Goal: Task Accomplishment & Management: Complete application form

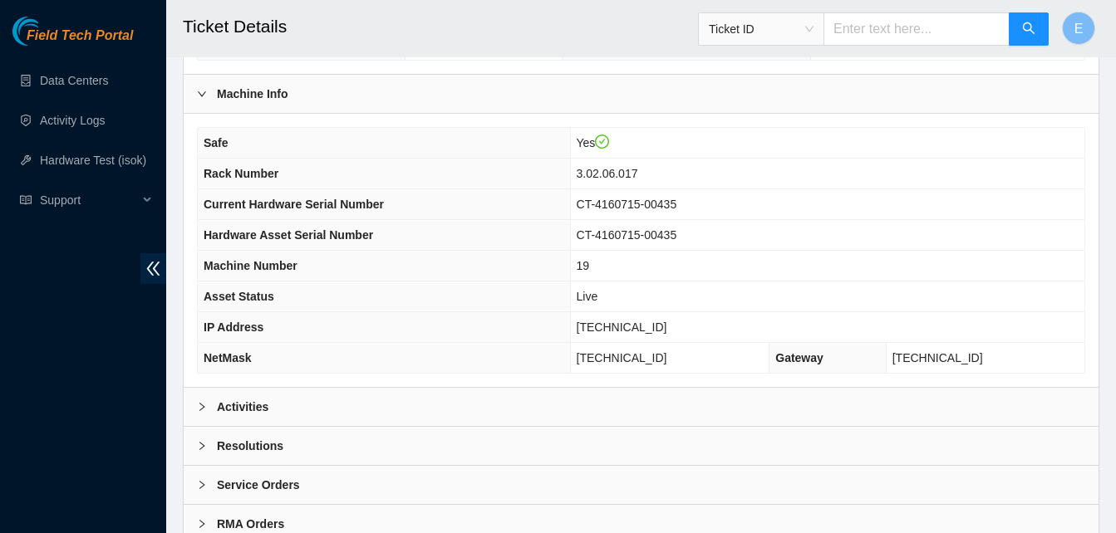
scroll to position [576, 0]
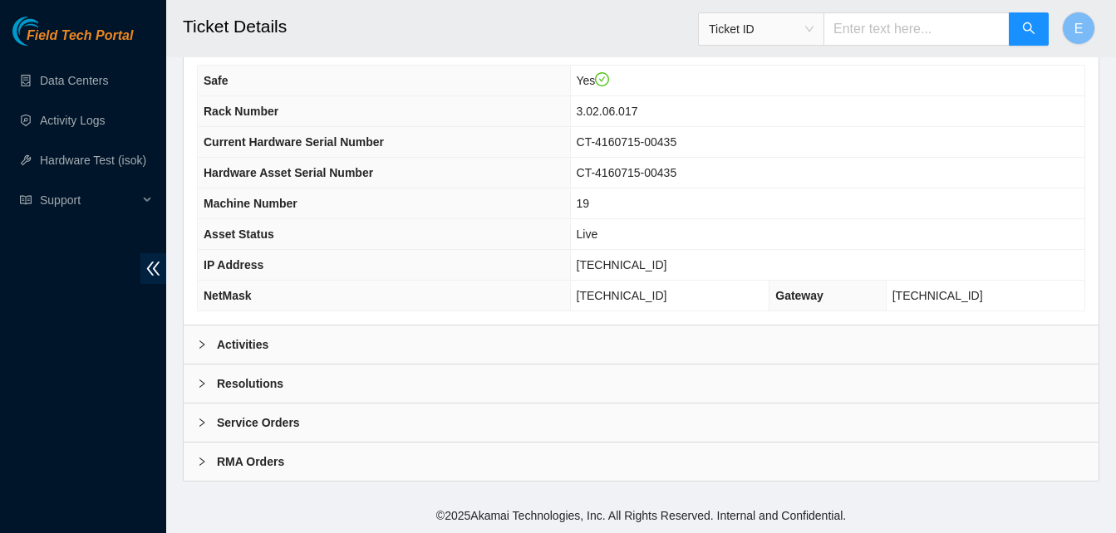
click at [248, 340] on b "Activities" at bounding box center [243, 345] width 52 height 18
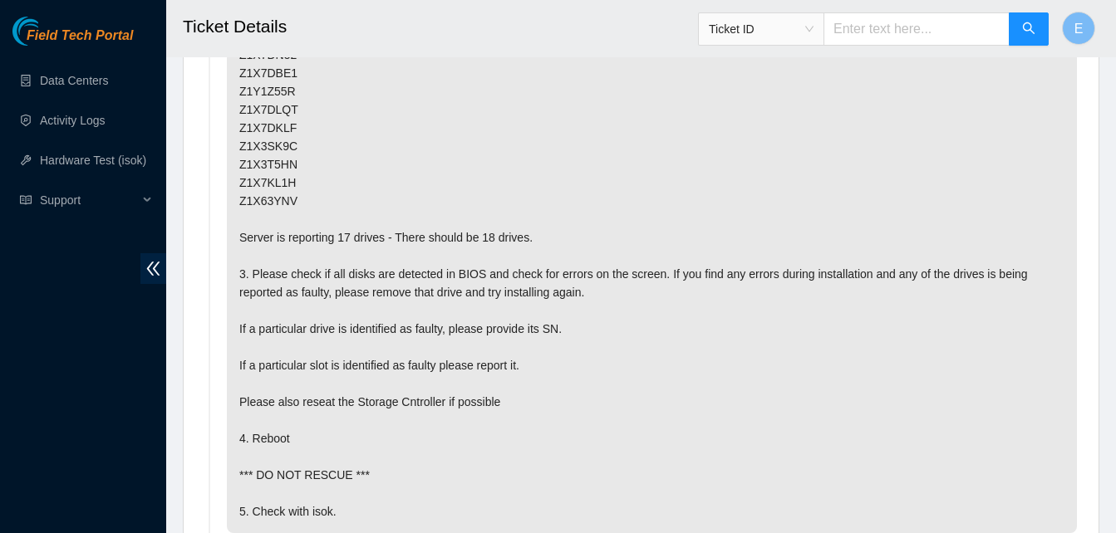
scroll to position [1210, 0]
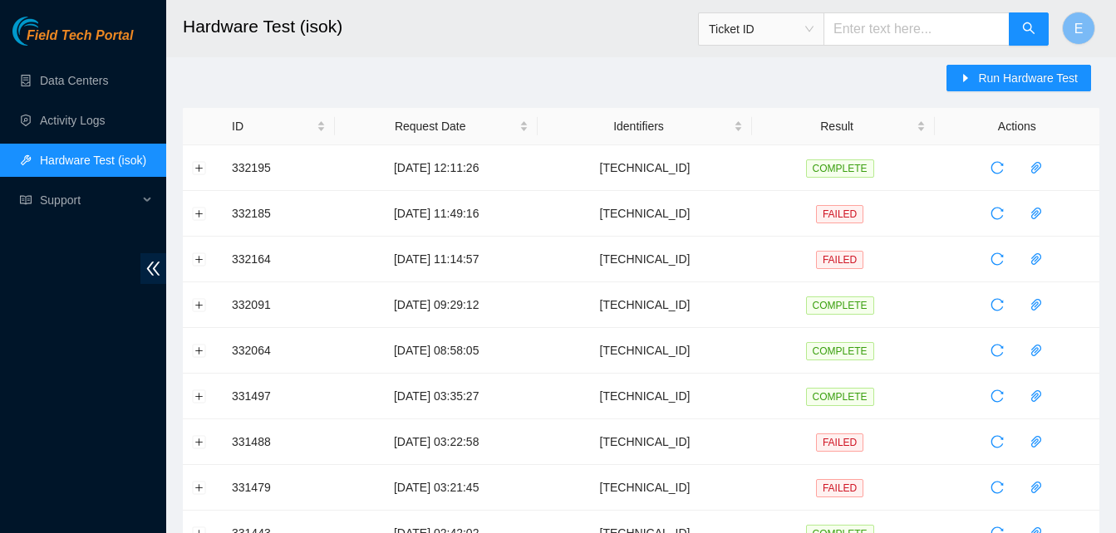
scroll to position [10, 0]
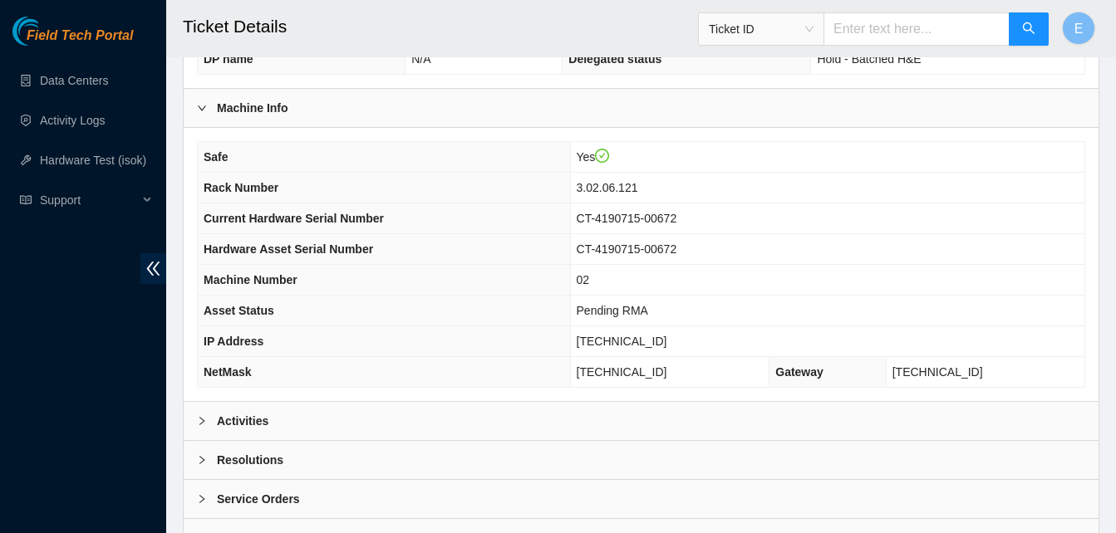
scroll to position [576, 0]
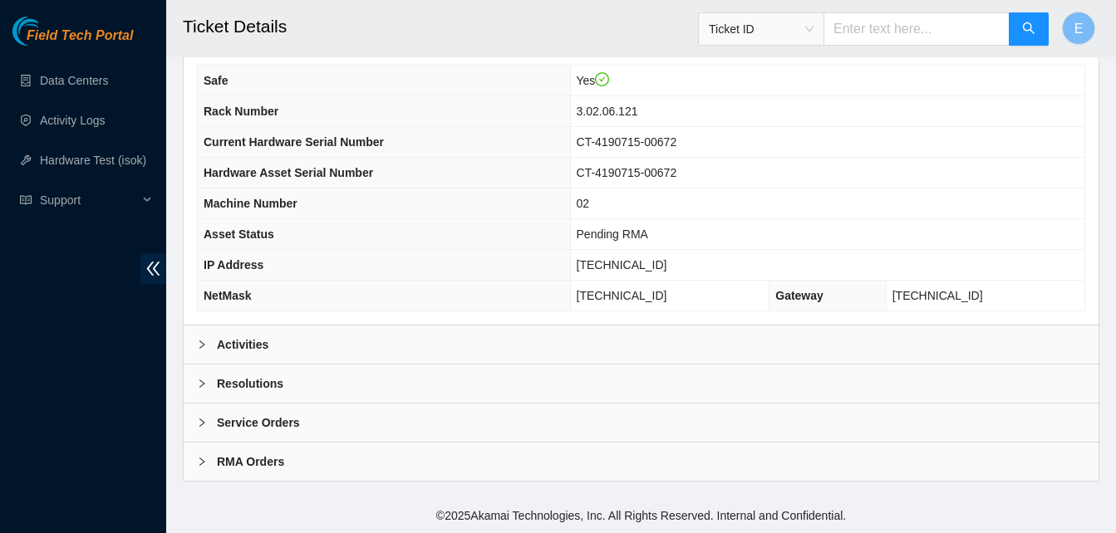
click at [258, 348] on b "Activities" at bounding box center [243, 345] width 52 height 18
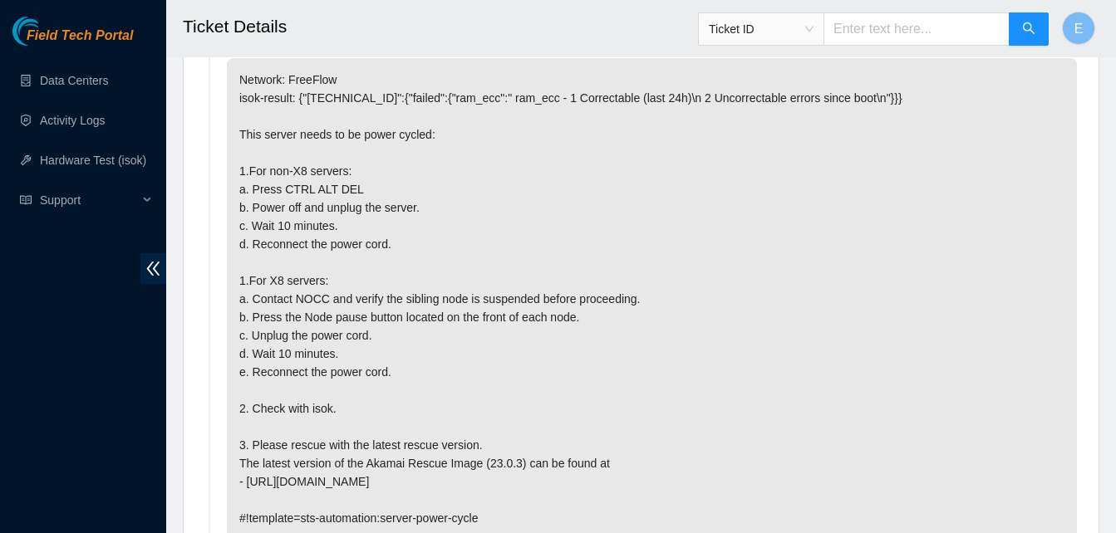
scroll to position [927, 0]
click at [464, 381] on p "Network: FreeFlow isok-result: {"23.59.22.45":{"failed":{"ram_ecc":" ram_ecc - …" at bounding box center [652, 300] width 850 height 482
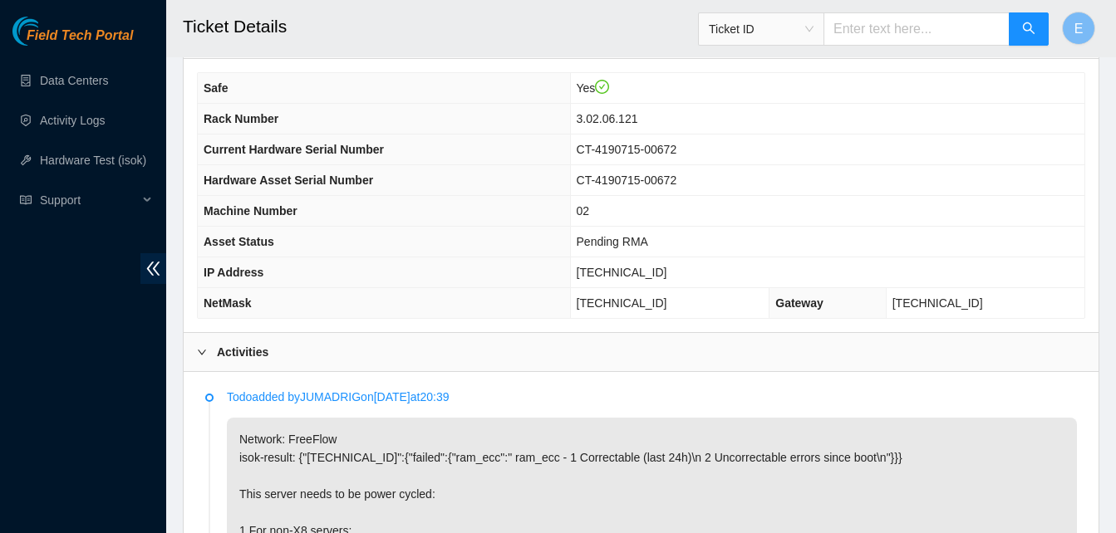
scroll to position [569, 0]
drag, startPoint x: 632, startPoint y: 272, endPoint x: 687, endPoint y: 276, distance: 55.0
click at [667, 276] on span "[TECHNICAL_ID]" at bounding box center [622, 271] width 91 height 13
copy span "[TECHNICAL_ID]"
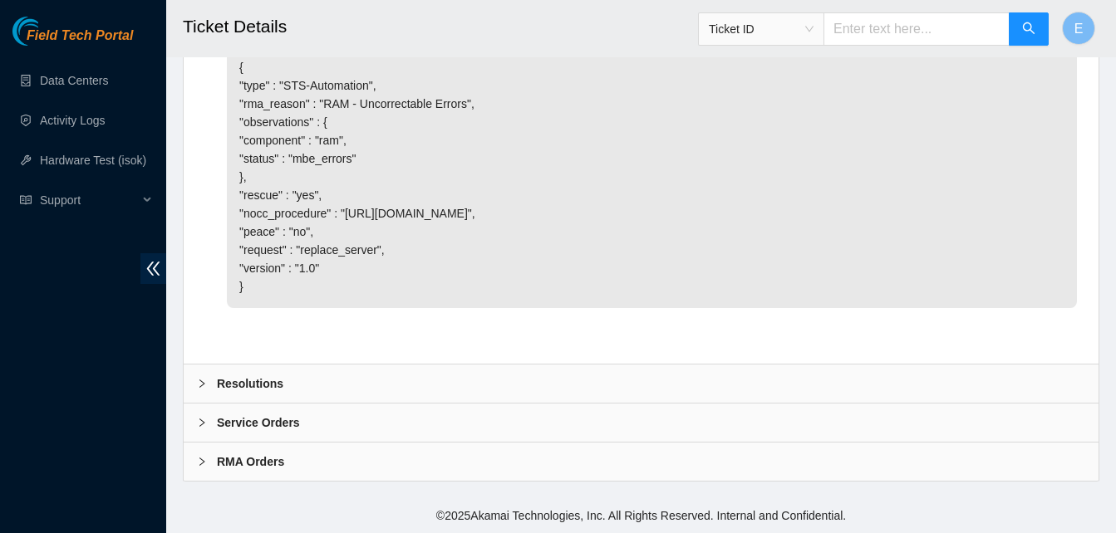
scroll to position [1856, 0]
click at [265, 379] on b "Resolutions" at bounding box center [250, 384] width 66 height 18
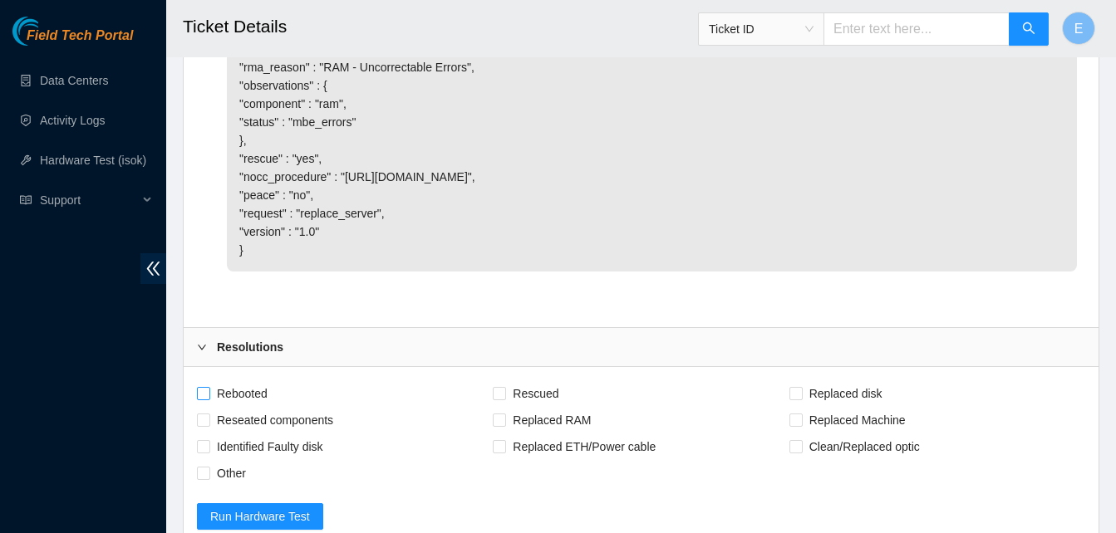
click at [197, 399] on input "Rebooted" at bounding box center [203, 393] width 12 height 12
checkbox input "true"
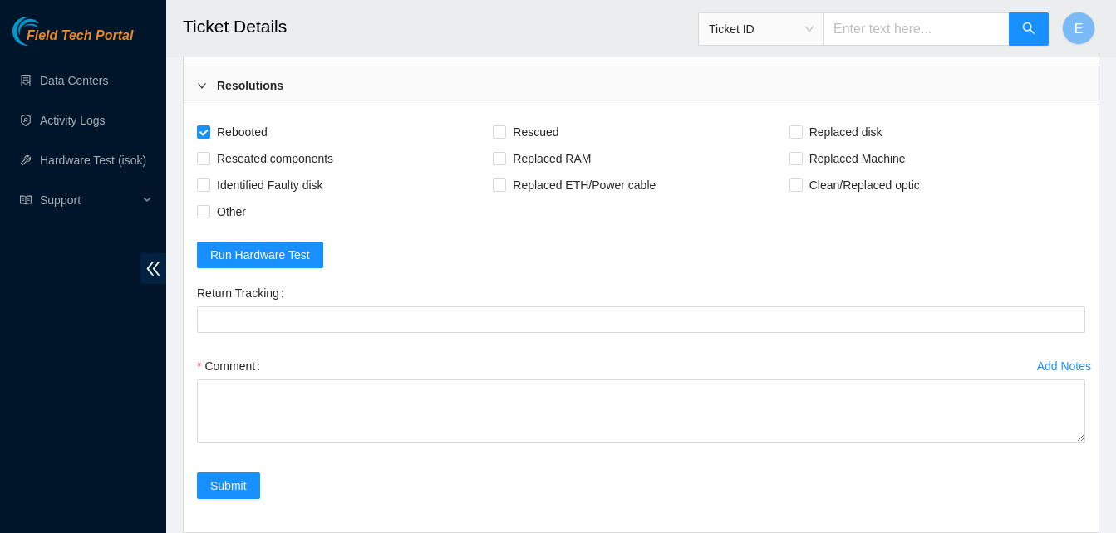
scroll to position [2119, 0]
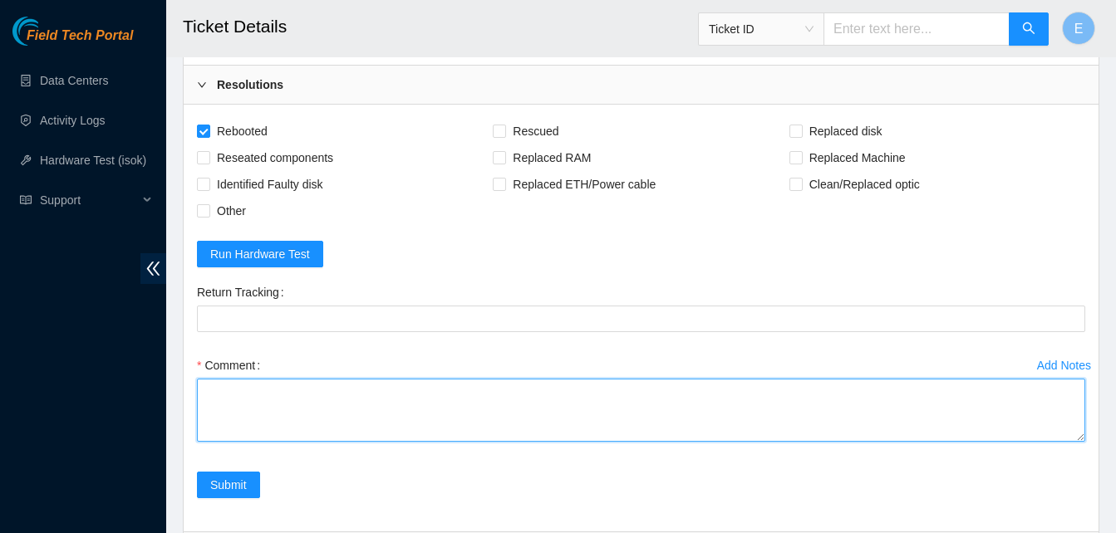
click at [300, 434] on textarea "Comment" at bounding box center [641, 410] width 888 height 63
paste textarea "332285 04-09-2025 02:39:56 23.59.22.45 COMPLETE Result Detail Message Ticket ID…"
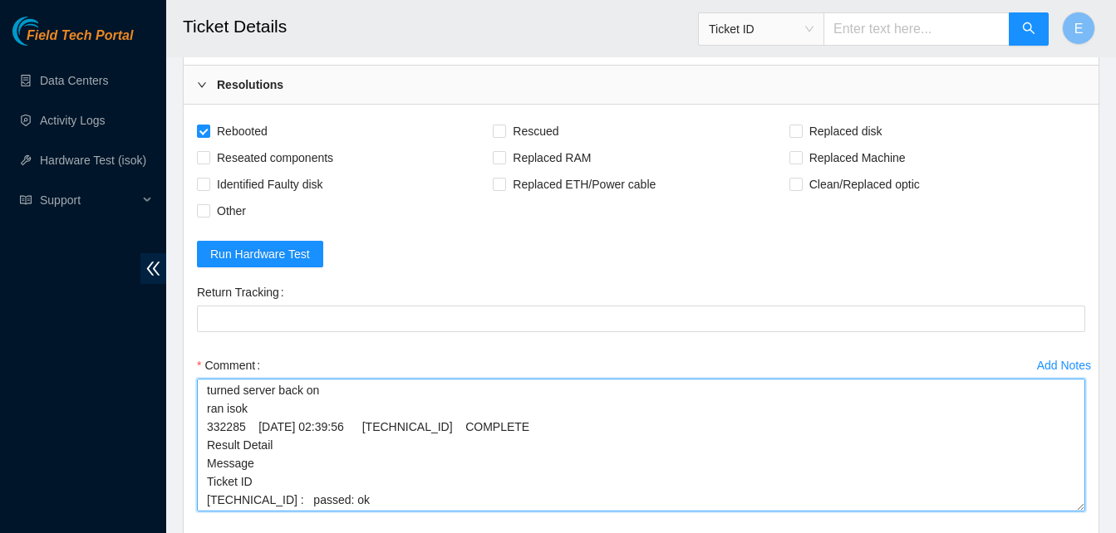
scroll to position [25, 0]
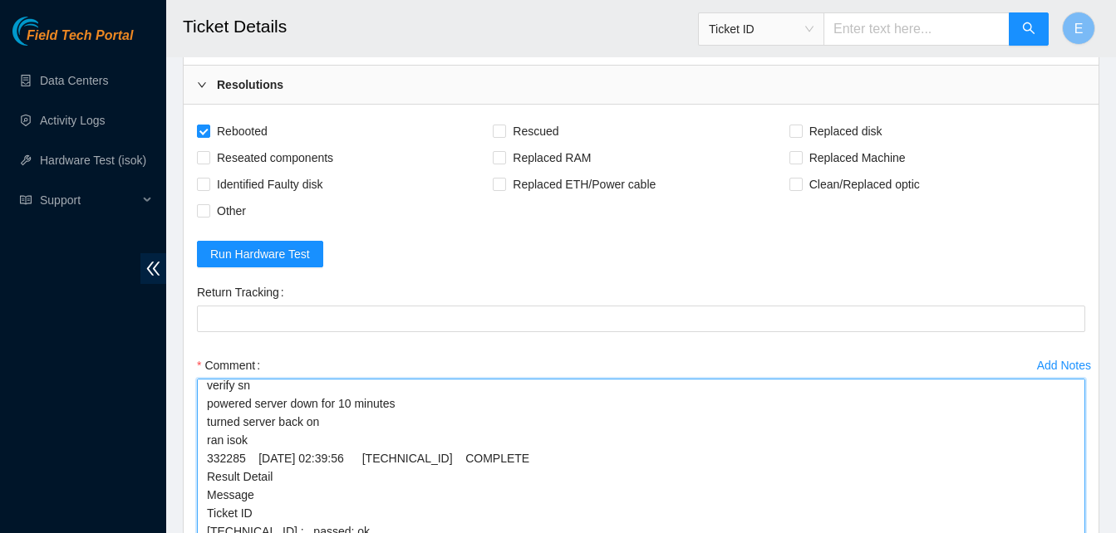
drag, startPoint x: 1082, startPoint y: 473, endPoint x: 1072, endPoint y: 576, distance: 103.5
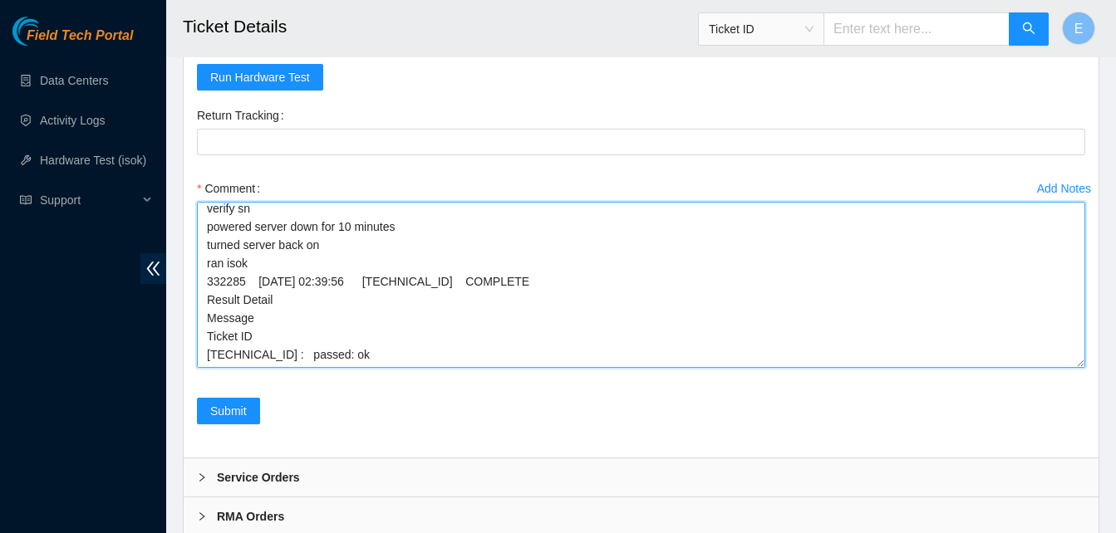
scroll to position [0, 0]
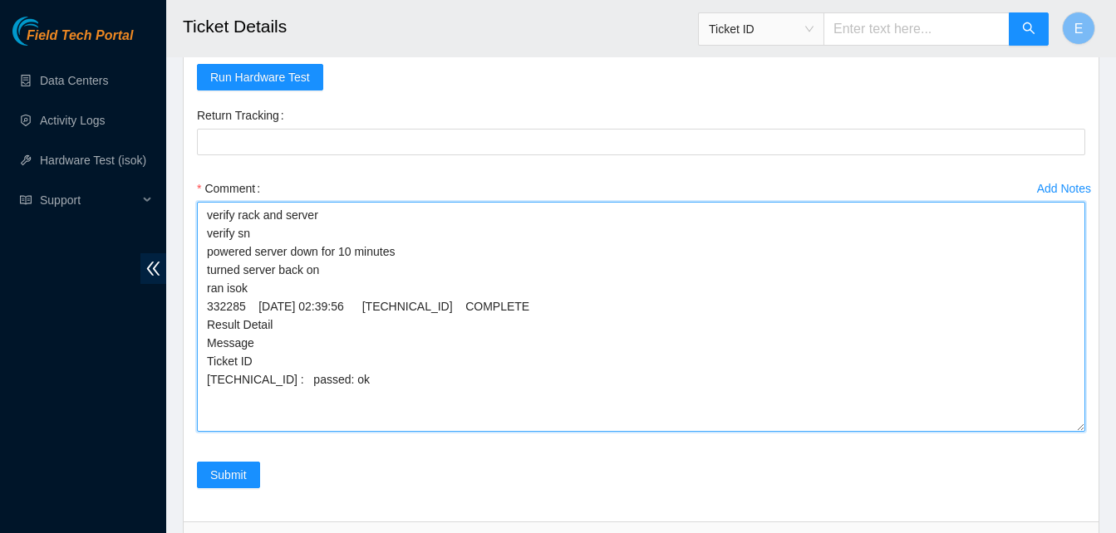
drag, startPoint x: 1080, startPoint y: 398, endPoint x: 1082, endPoint y: 463, distance: 64.8
click at [1082, 432] on textarea "verify rack and server verify sn powered server down for 10 minutes turned serv…" at bounding box center [641, 317] width 888 height 230
type textarea "verify rack and server verify sn powered server down for 10 minutes turned serv…"
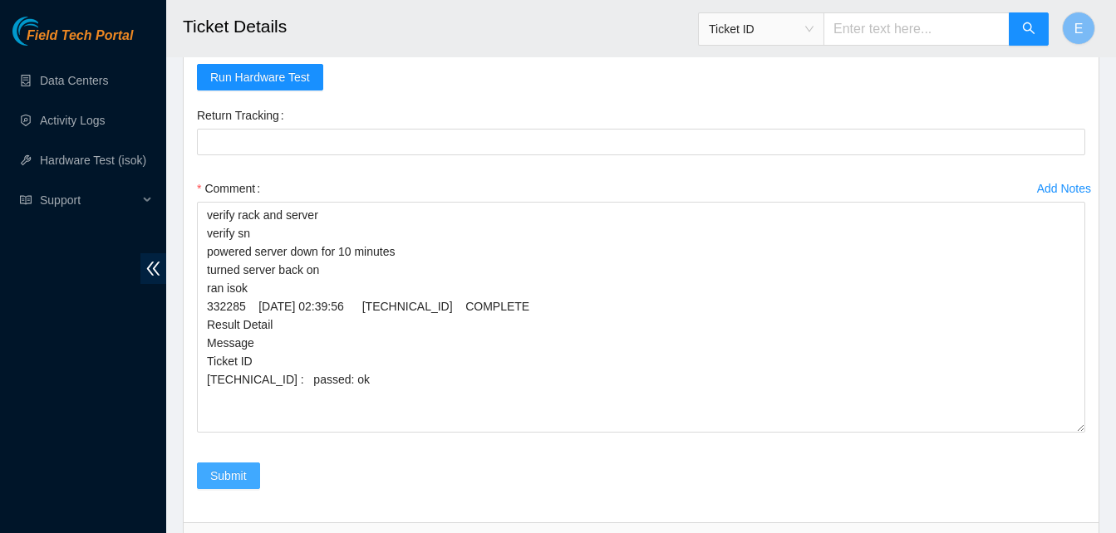
click at [236, 489] on button "Submit" at bounding box center [228, 476] width 63 height 27
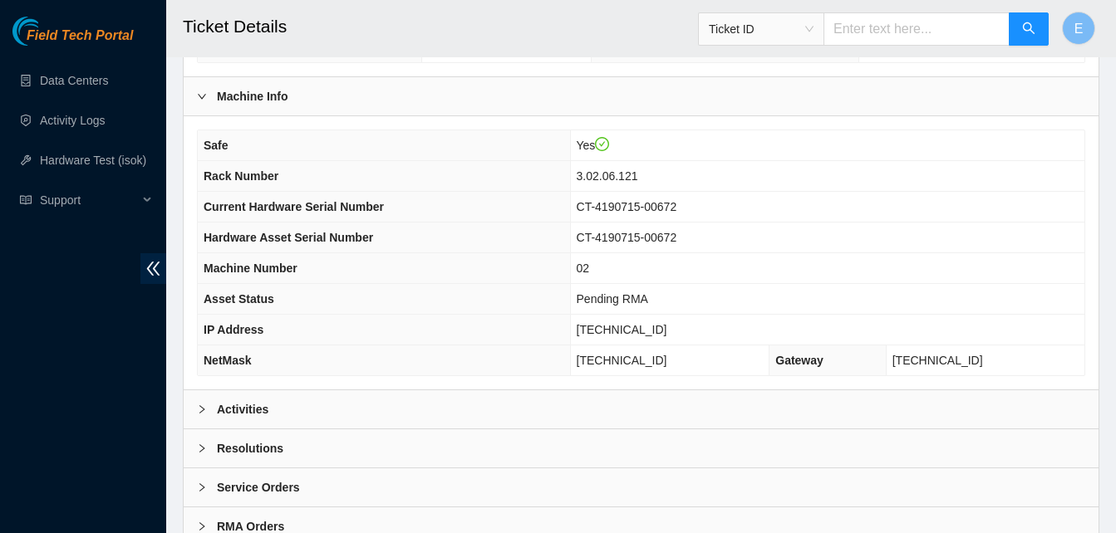
scroll to position [576, 0]
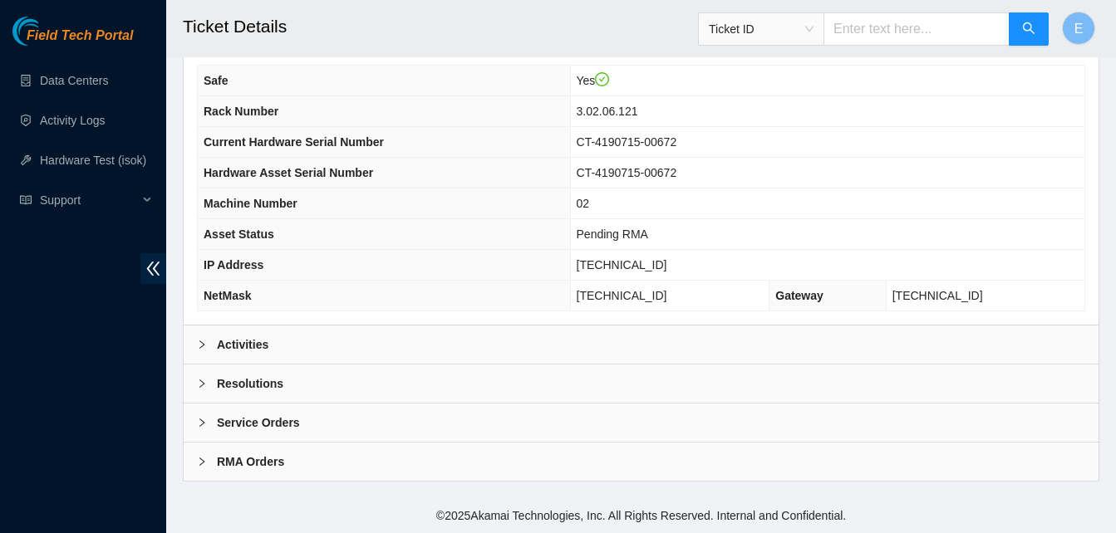
click at [244, 337] on b "Activities" at bounding box center [243, 345] width 52 height 18
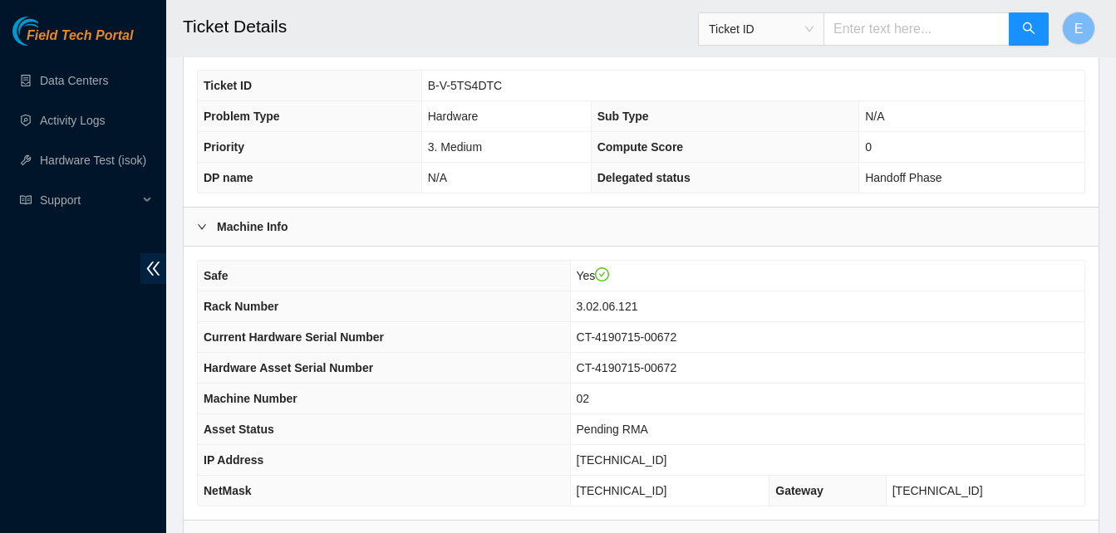
scroll to position [364, 0]
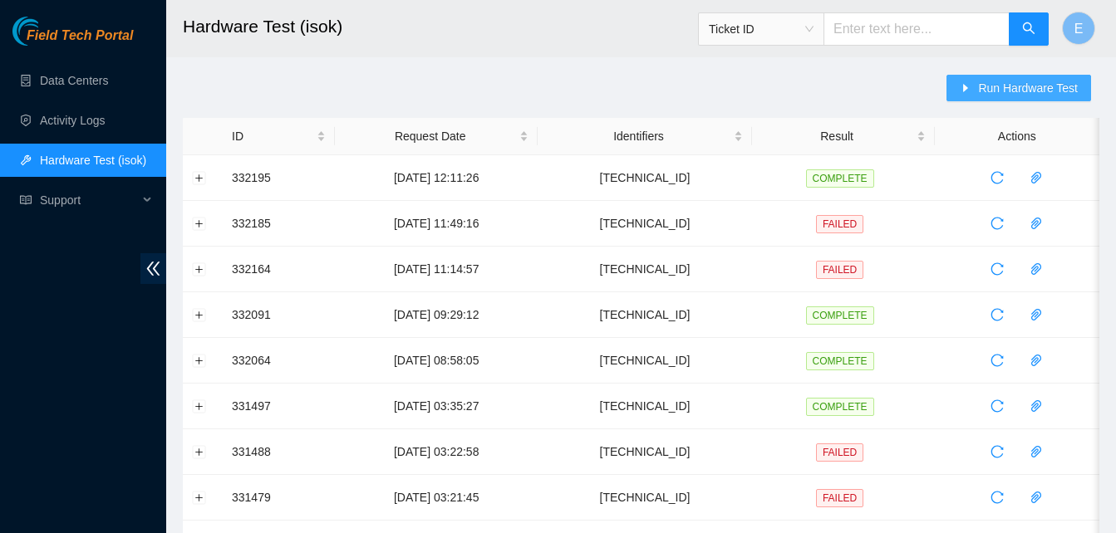
click at [1002, 88] on span "Run Hardware Test" at bounding box center [1028, 88] width 100 height 18
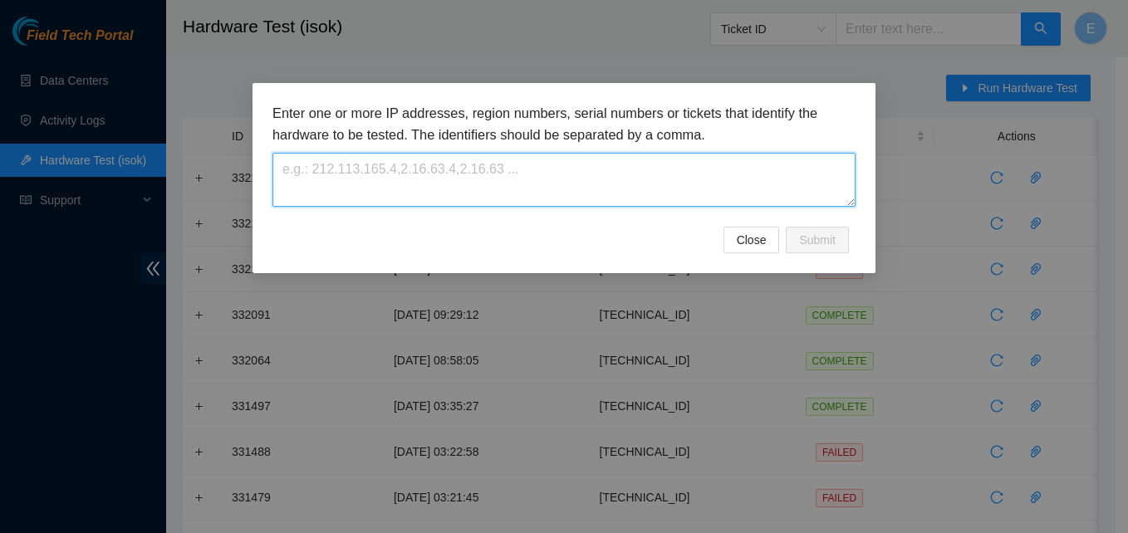
click at [540, 173] on textarea at bounding box center [564, 180] width 583 height 54
paste textarea "23.40.62.197"
type textarea "23.40.62.197"
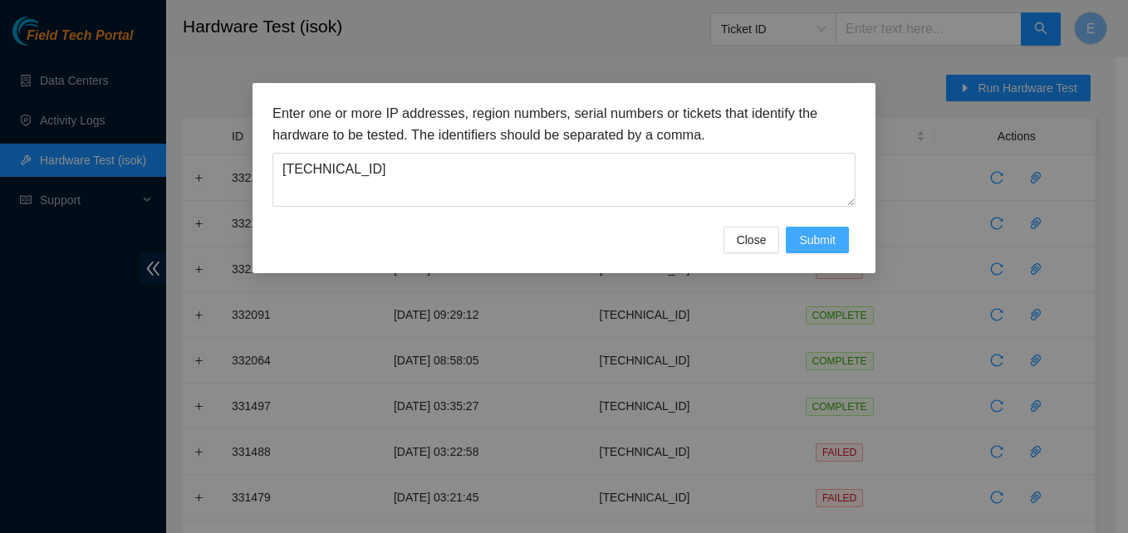
click at [805, 237] on span "Submit" at bounding box center [817, 240] width 37 height 18
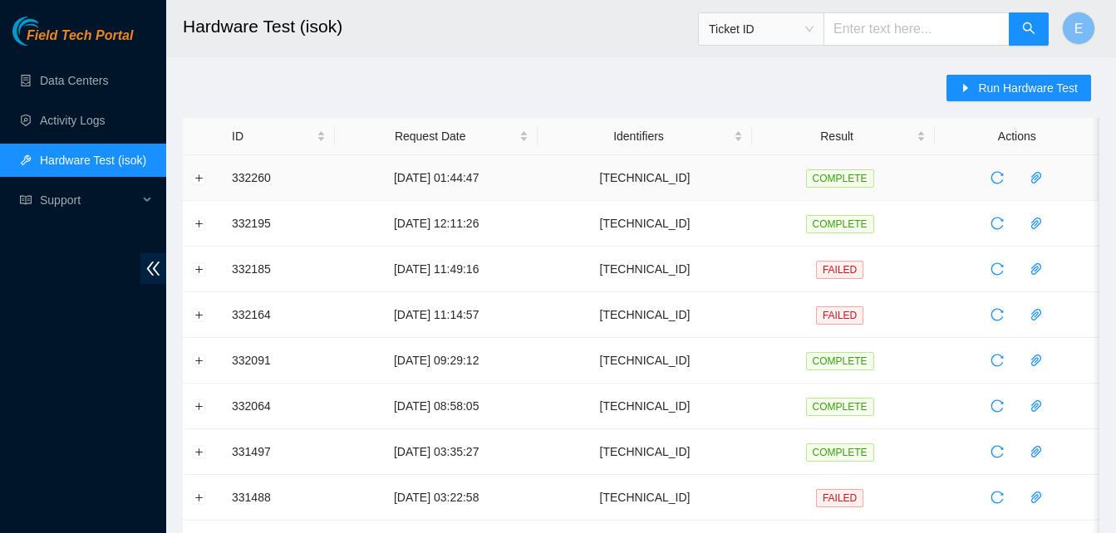
click at [201, 185] on td at bounding box center [203, 178] width 40 height 46
click at [201, 176] on button "Expand row" at bounding box center [199, 177] width 13 height 13
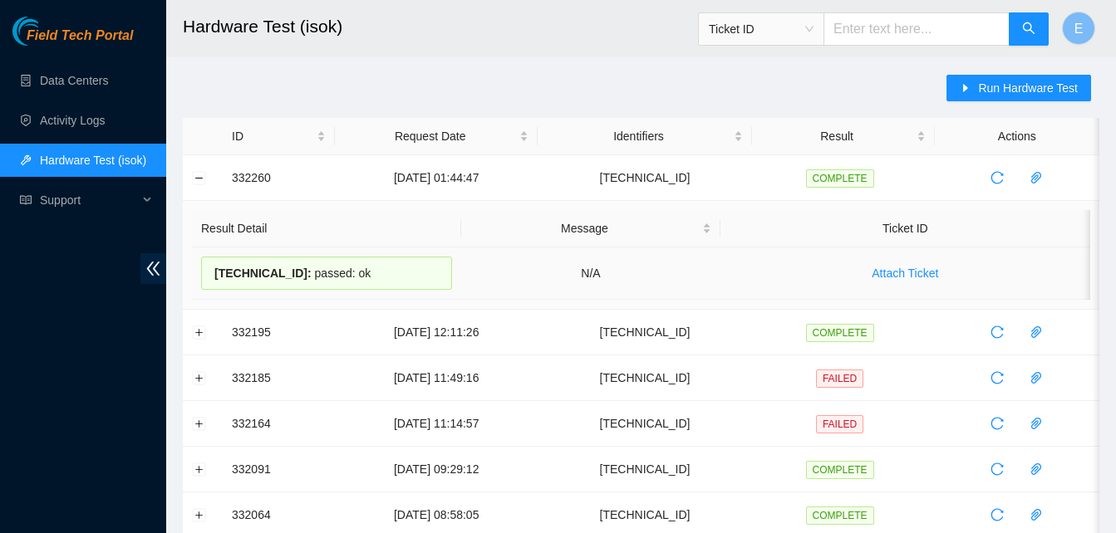
drag, startPoint x: 232, startPoint y: 182, endPoint x: 374, endPoint y: 292, distance: 180.0
copy tbody "332260 04-09-2025 01:44:47 23.40.62.197 COMPLETE Result Detail Message Ticket I…"
click at [200, 179] on button "Collapse row" at bounding box center [199, 177] width 13 height 13
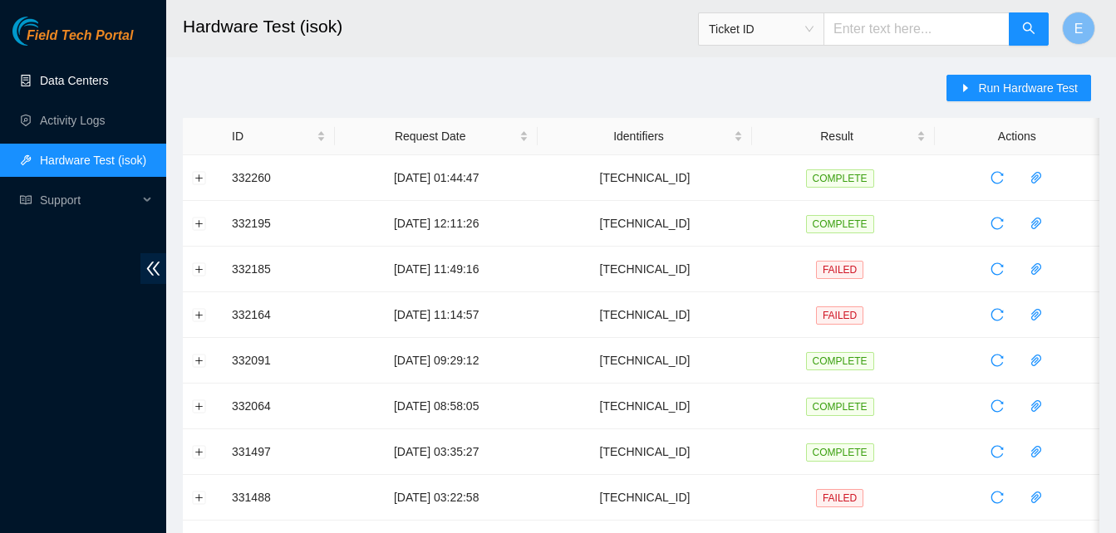
click at [85, 81] on link "Data Centers" at bounding box center [74, 80] width 68 height 13
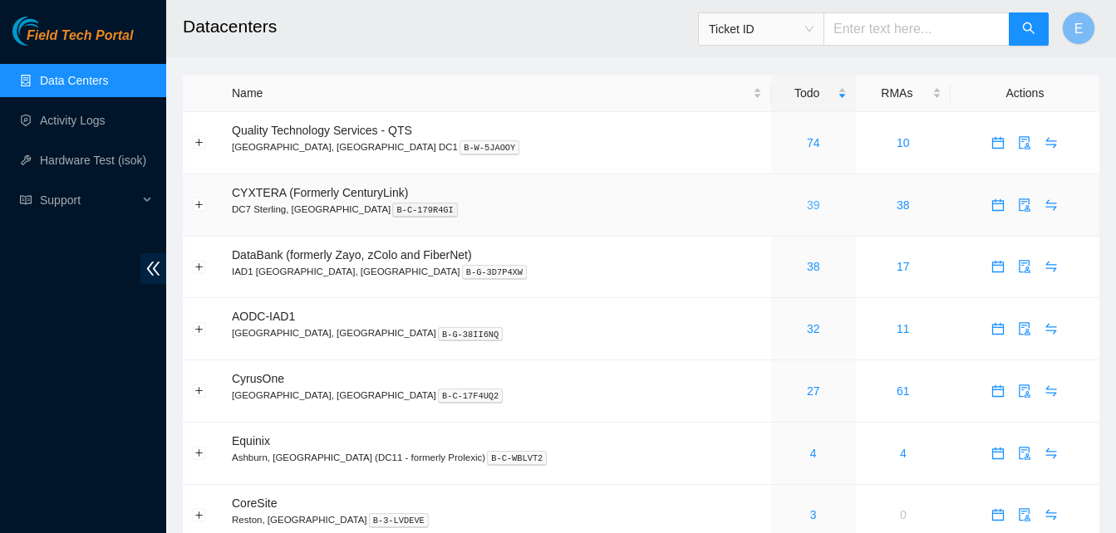
click at [807, 204] on link "39" at bounding box center [813, 205] width 13 height 13
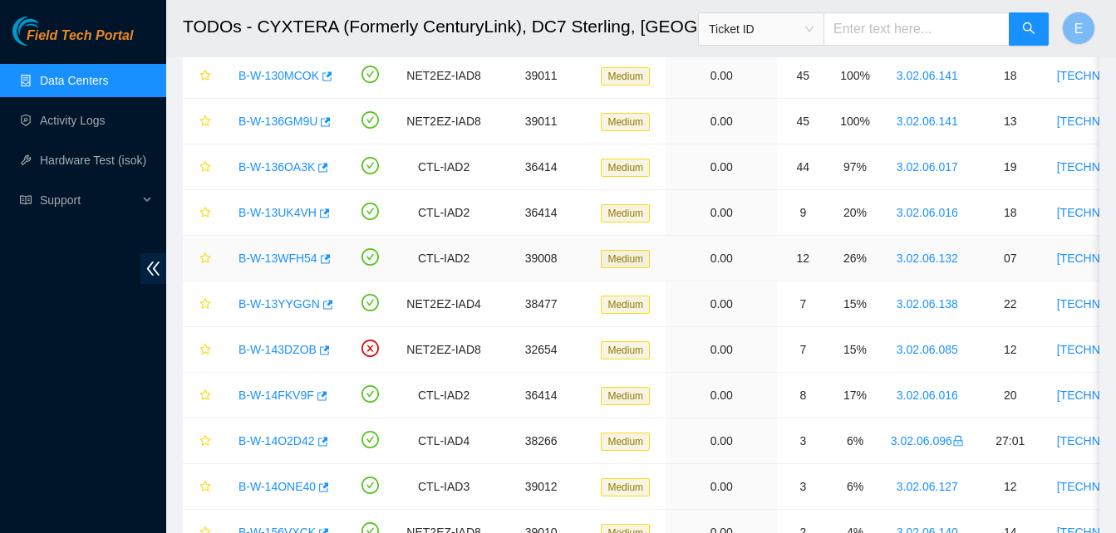
scroll to position [1223, 0]
click at [322, 212] on icon "button" at bounding box center [325, 212] width 10 height 9
click at [96, 164] on link "Hardware Test (isok)" at bounding box center [93, 160] width 106 height 13
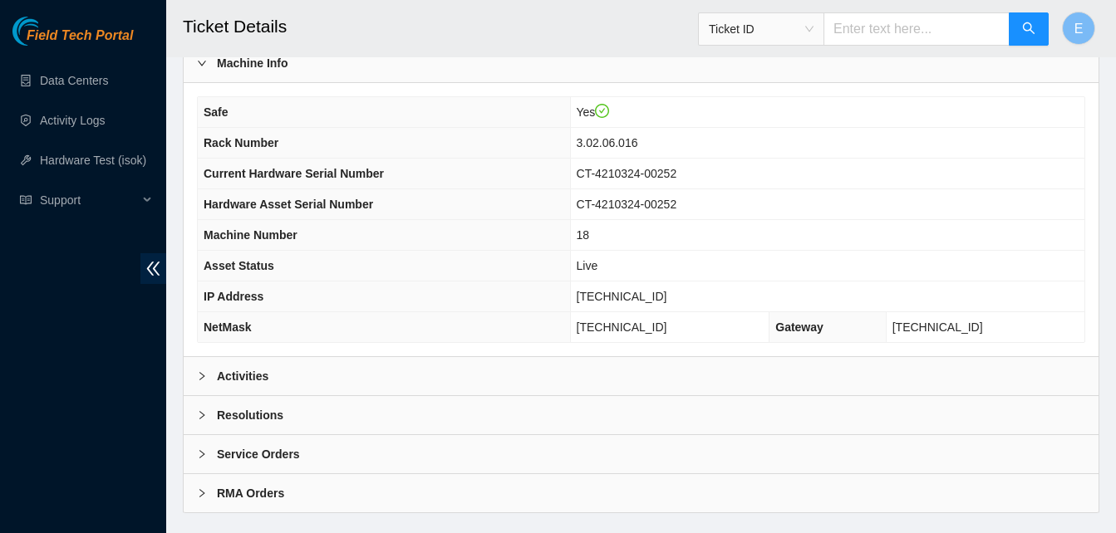
scroll to position [576, 0]
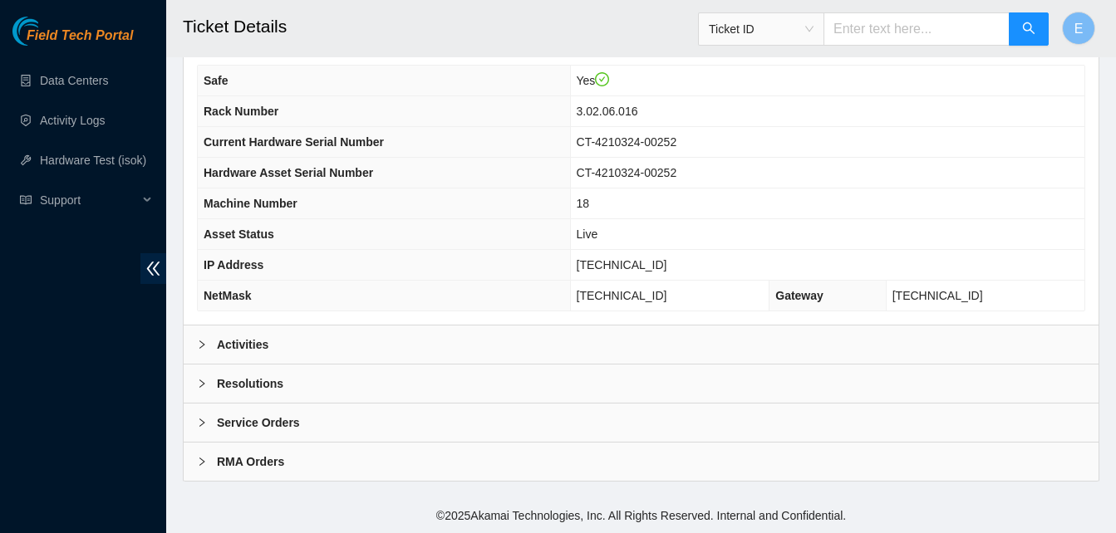
click at [249, 338] on b "Activities" at bounding box center [243, 345] width 52 height 18
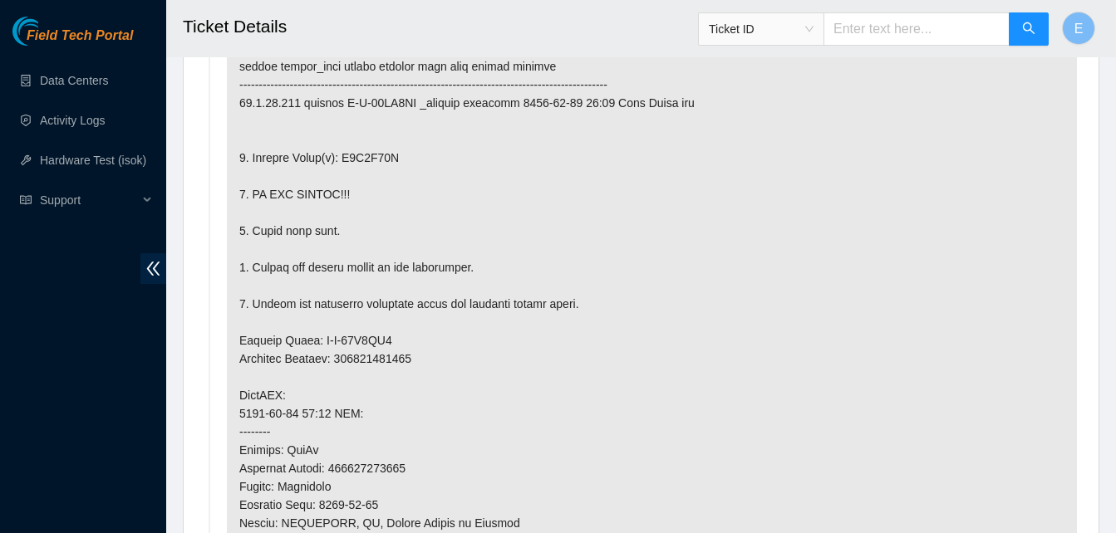
scroll to position [997, 0]
click at [448, 225] on p at bounding box center [652, 422] width 850 height 866
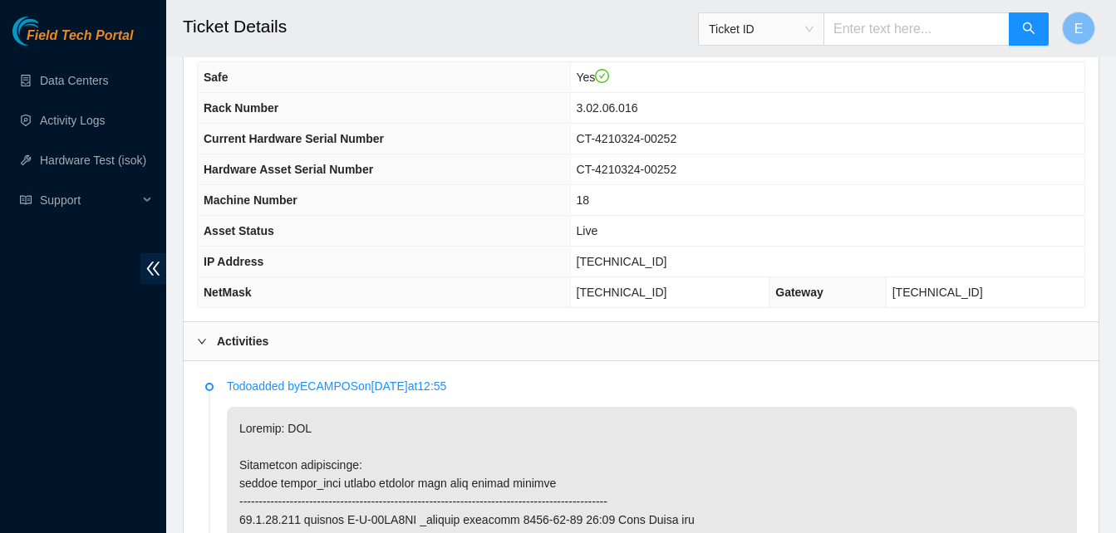
scroll to position [576, 0]
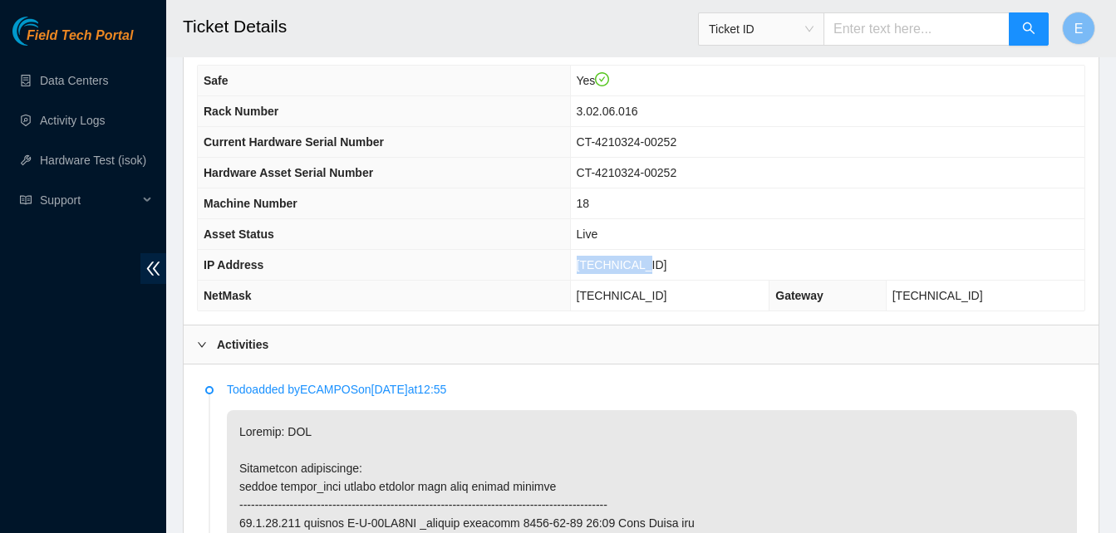
drag, startPoint x: 613, startPoint y: 257, endPoint x: 677, endPoint y: 272, distance: 65.7
click at [677, 272] on td "96.7.74.219" at bounding box center [827, 265] width 514 height 31
copy span "96.7.74.219"
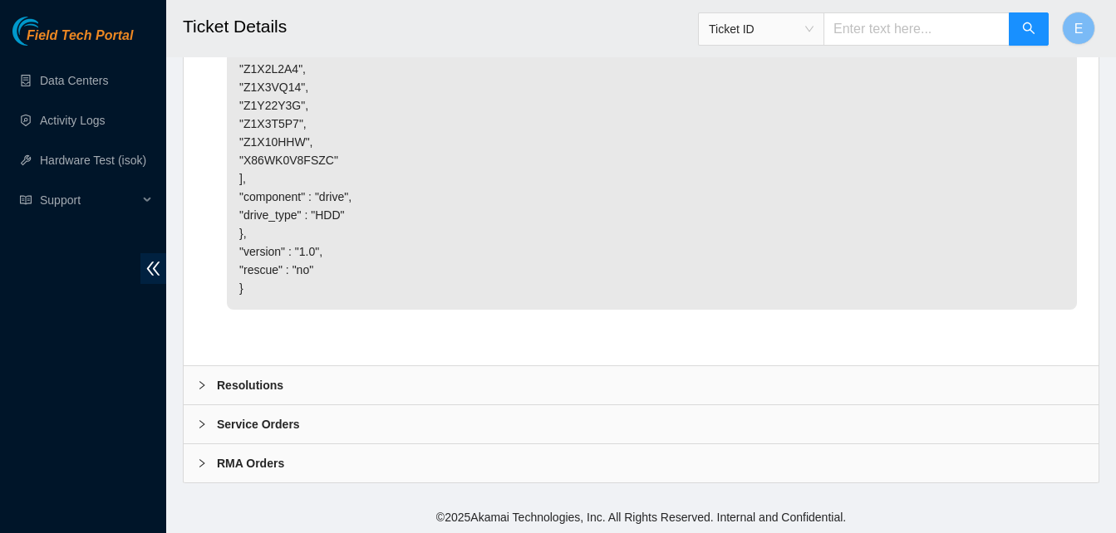
scroll to position [5368, 0]
click at [248, 387] on b "Resolutions" at bounding box center [250, 384] width 66 height 18
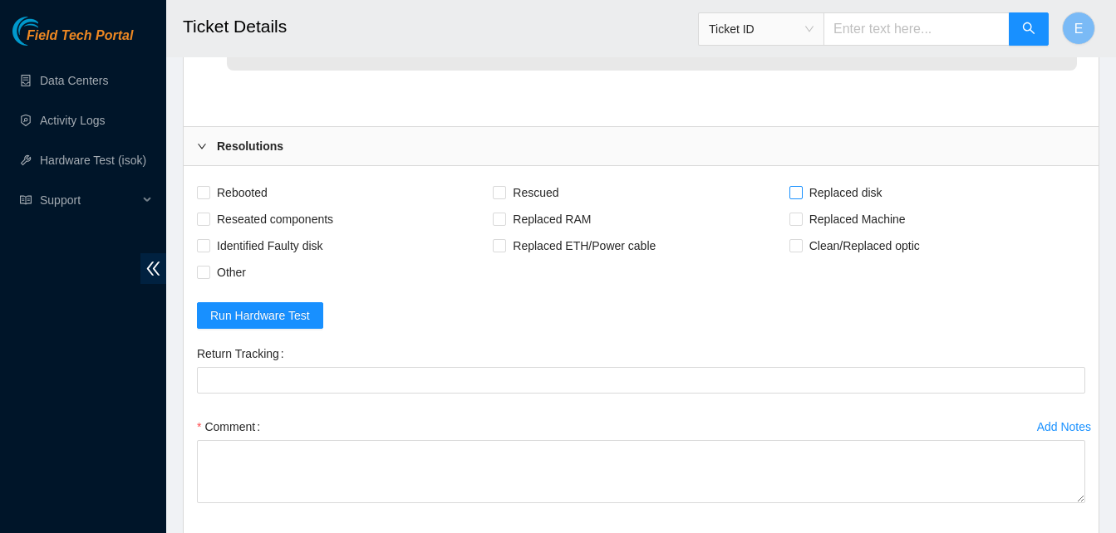
click at [795, 198] on input "Replaced disk" at bounding box center [795, 192] width 12 height 12
checkbox input "true"
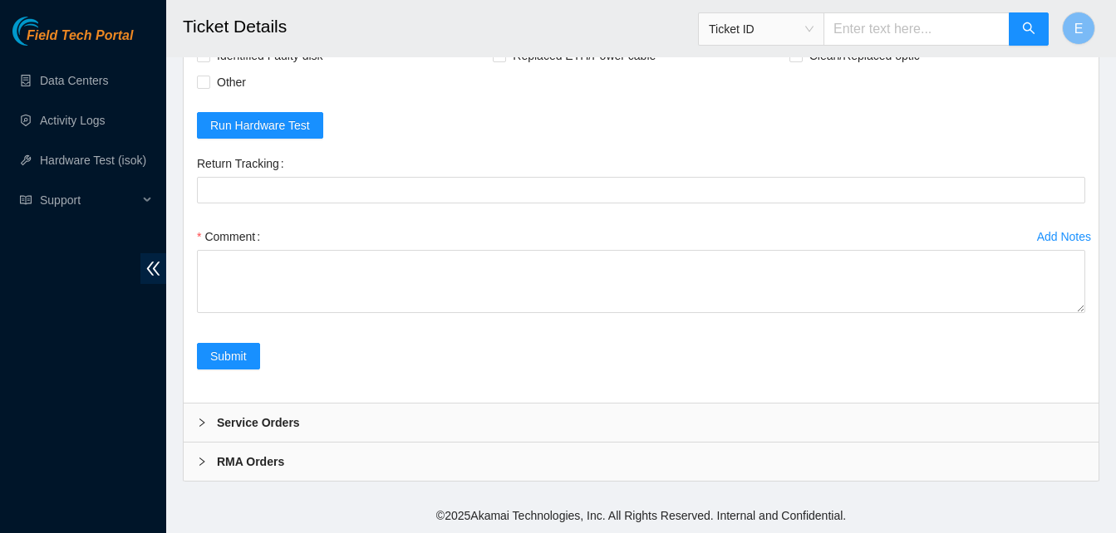
scroll to position [5718, 0]
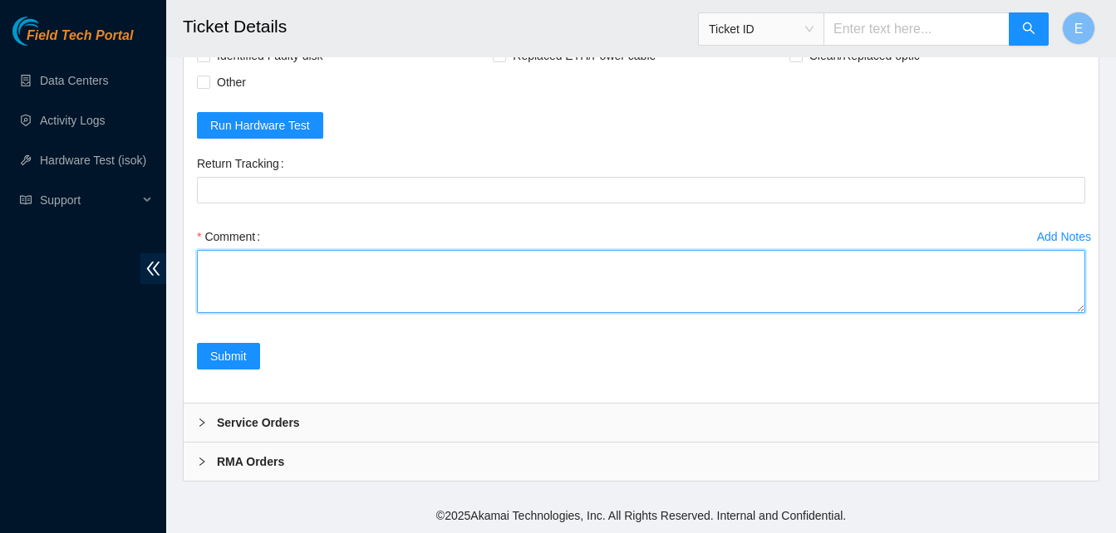
click at [421, 313] on textarea "Comment" at bounding box center [641, 281] width 888 height 63
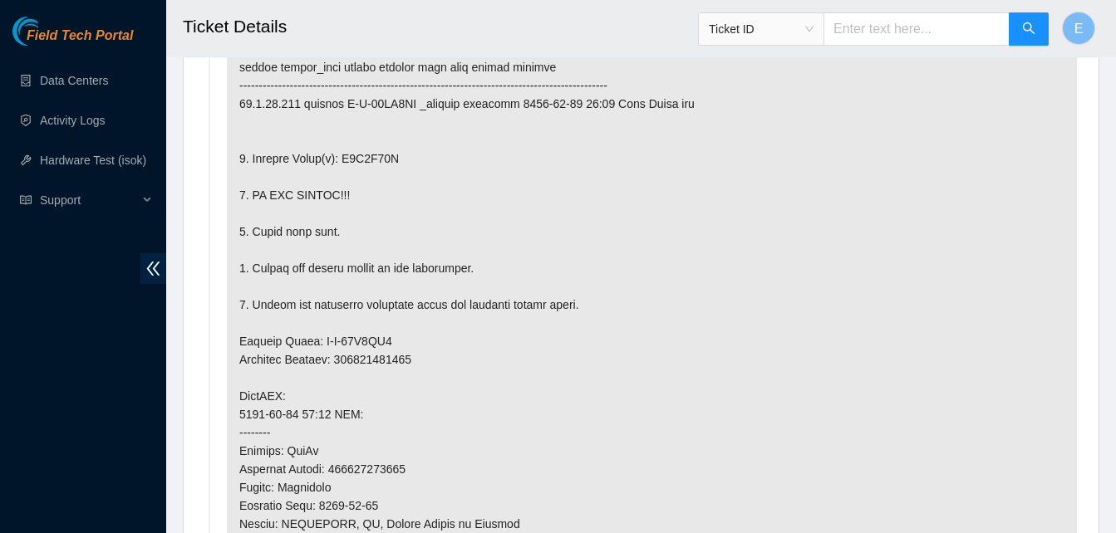
scroll to position [1025, 0]
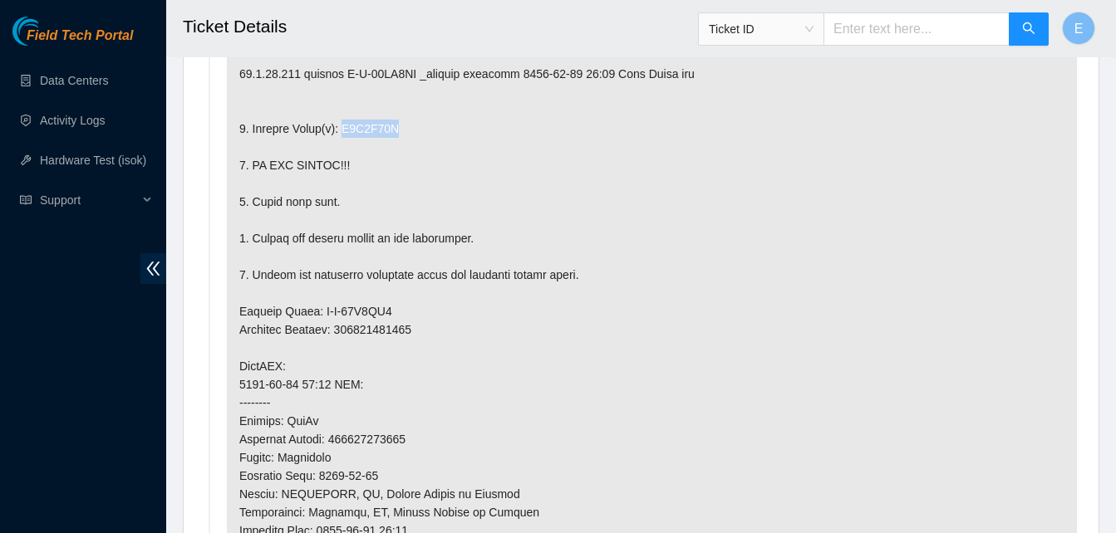
drag, startPoint x: 337, startPoint y: 125, endPoint x: 405, endPoint y: 136, distance: 68.3
click at [405, 136] on p at bounding box center [652, 394] width 850 height 866
copy p "Z1X7D52T"
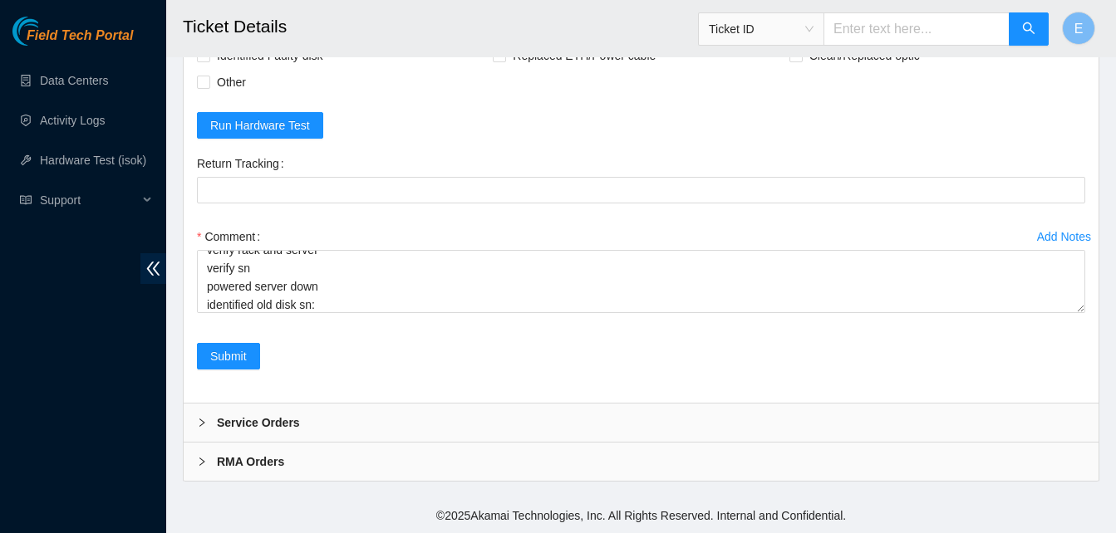
scroll to position [5718, 0]
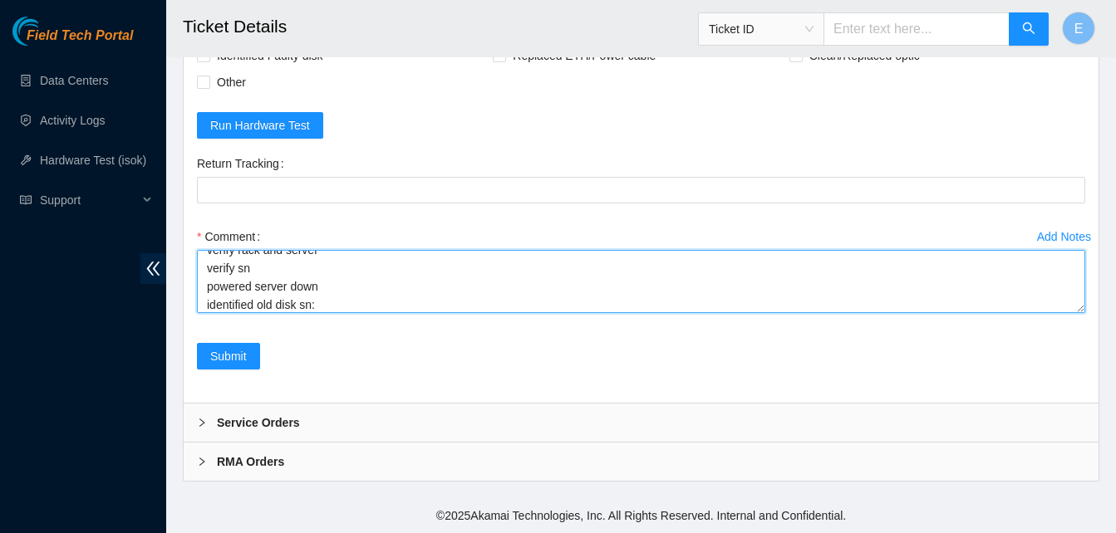
click at [335, 313] on textarea "verify rack and server verify sn powered server down identified old disk sn:" at bounding box center [641, 281] width 888 height 63
paste textarea "Z1X7D52T"
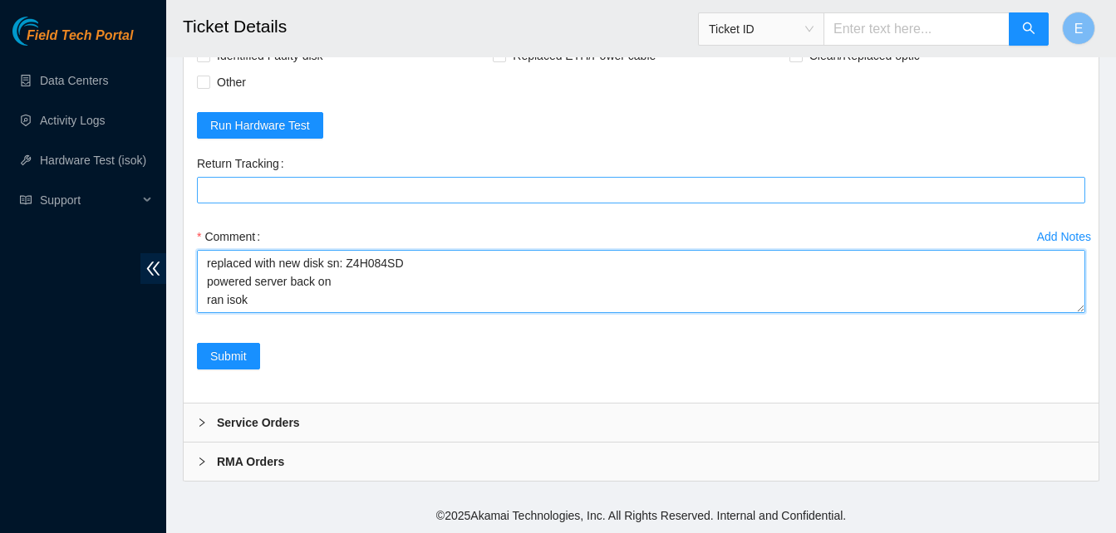
paste textarea "332276 04-09-2025 02:22:46 96.7.74.219 COMPLETE Result Detail Message Ticket ID…"
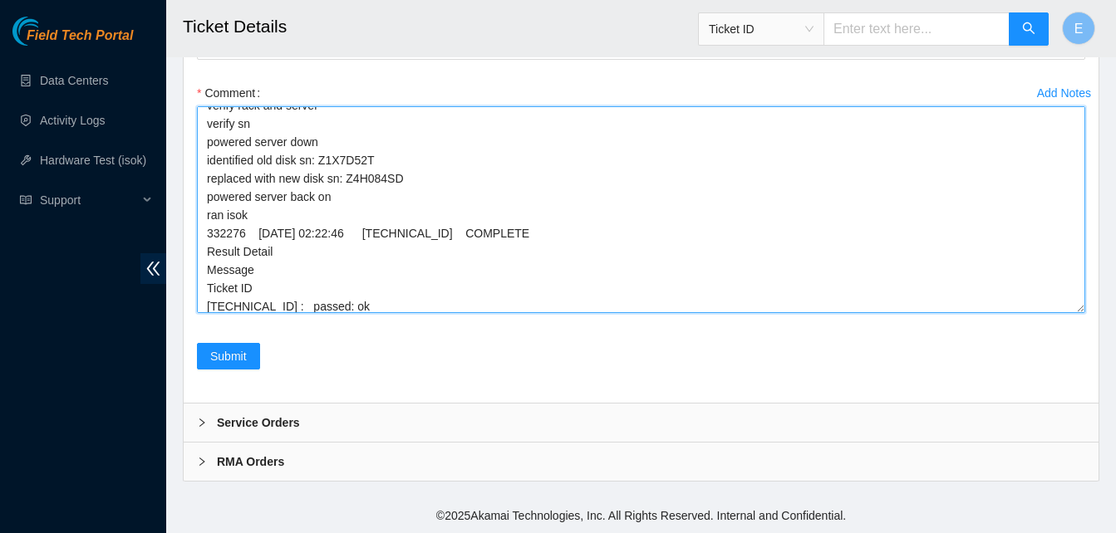
scroll to position [0, 0]
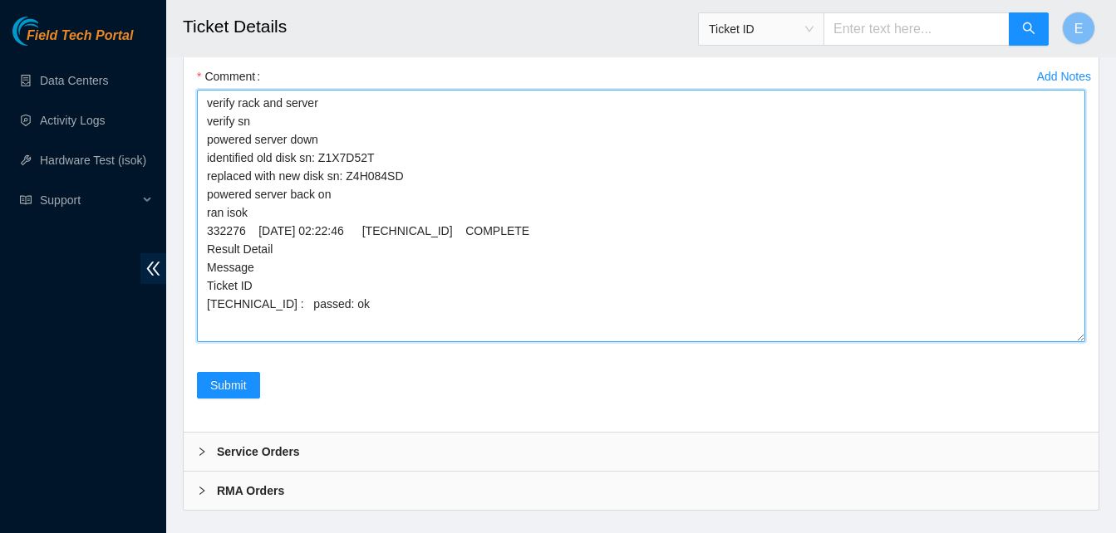
drag, startPoint x: 1082, startPoint y: 386, endPoint x: 1087, endPoint y: 576, distance: 189.5
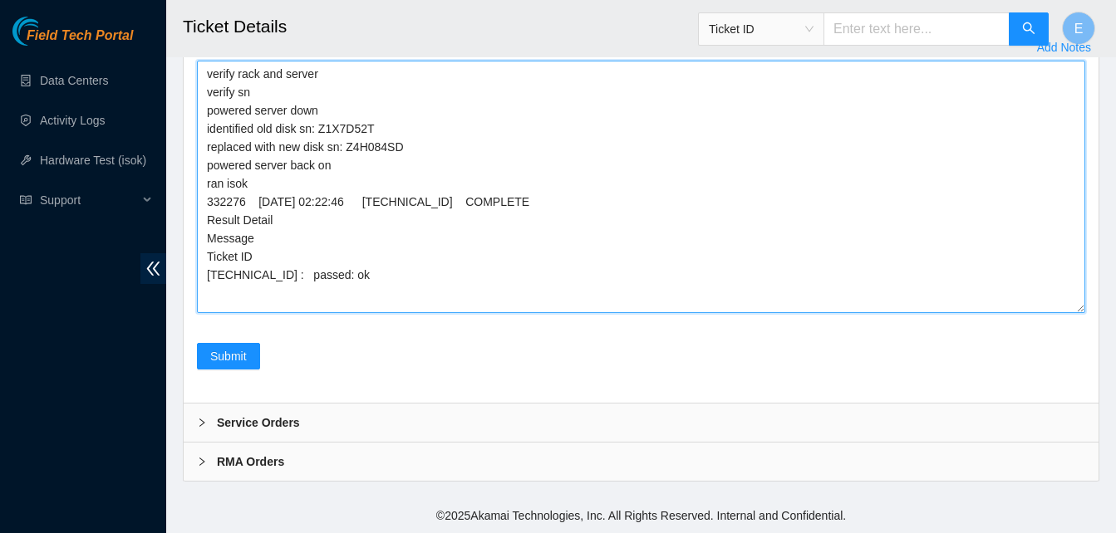
scroll to position [5818, 0]
type textarea "verify rack and server verify sn powered server down identified old disk sn: Z1…"
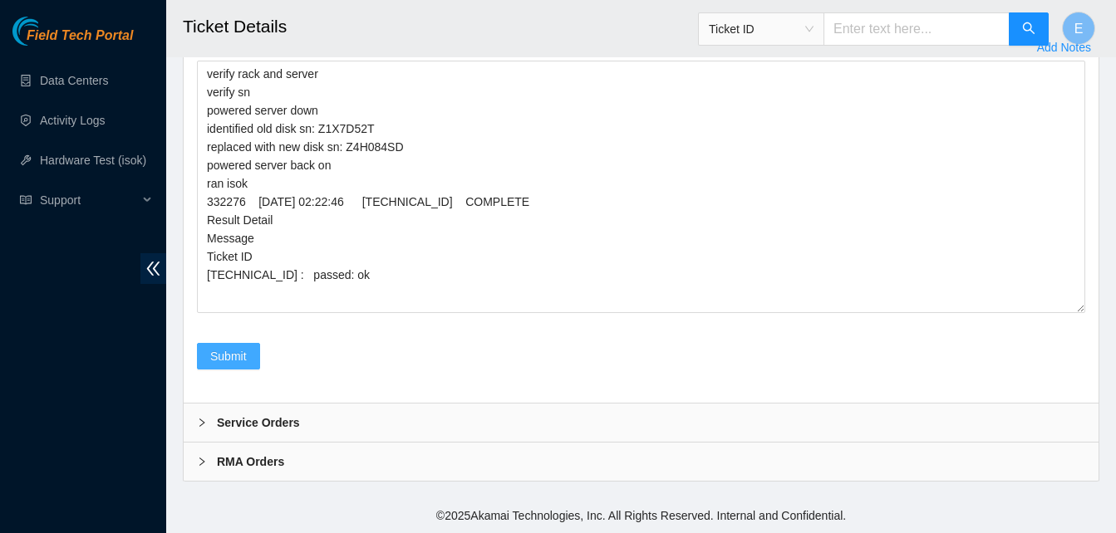
click at [243, 366] on span "Submit" at bounding box center [228, 356] width 37 height 18
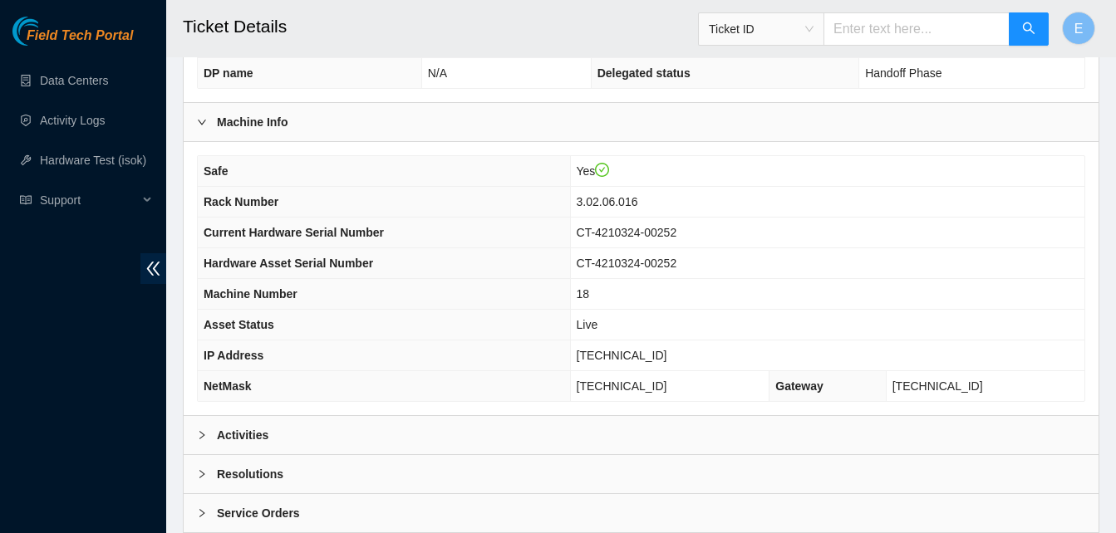
scroll to position [576, 0]
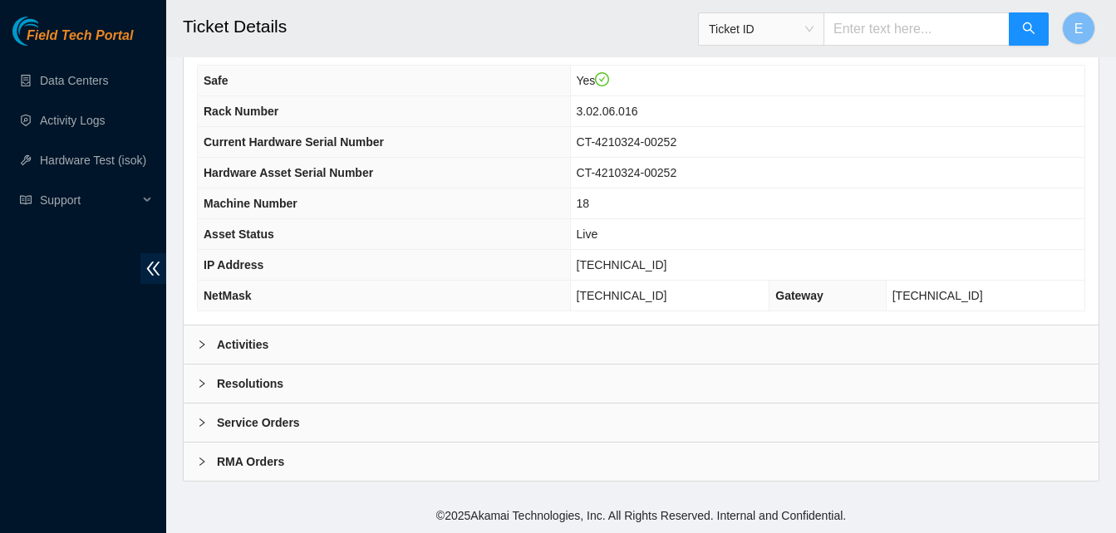
click at [234, 347] on b "Activities" at bounding box center [243, 345] width 52 height 18
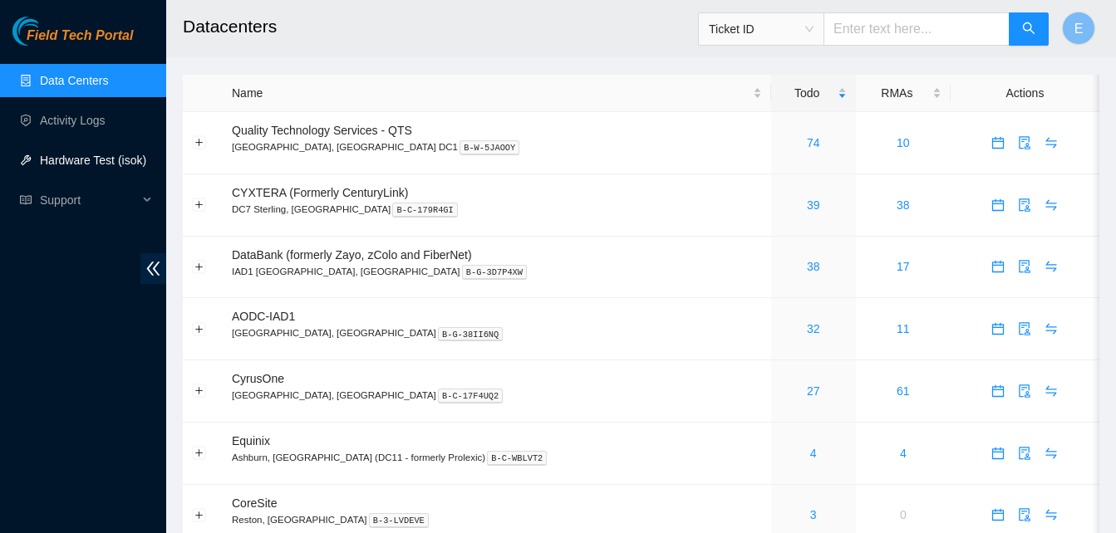
click at [81, 155] on link "Hardware Test (isok)" at bounding box center [93, 160] width 106 height 13
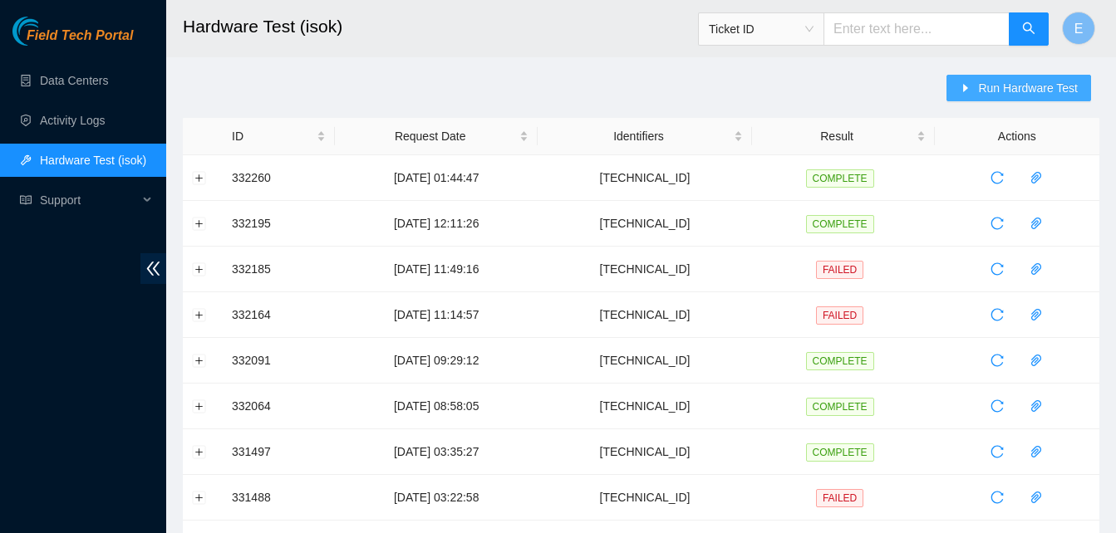
click at [1025, 82] on span "Run Hardware Test" at bounding box center [1028, 88] width 100 height 18
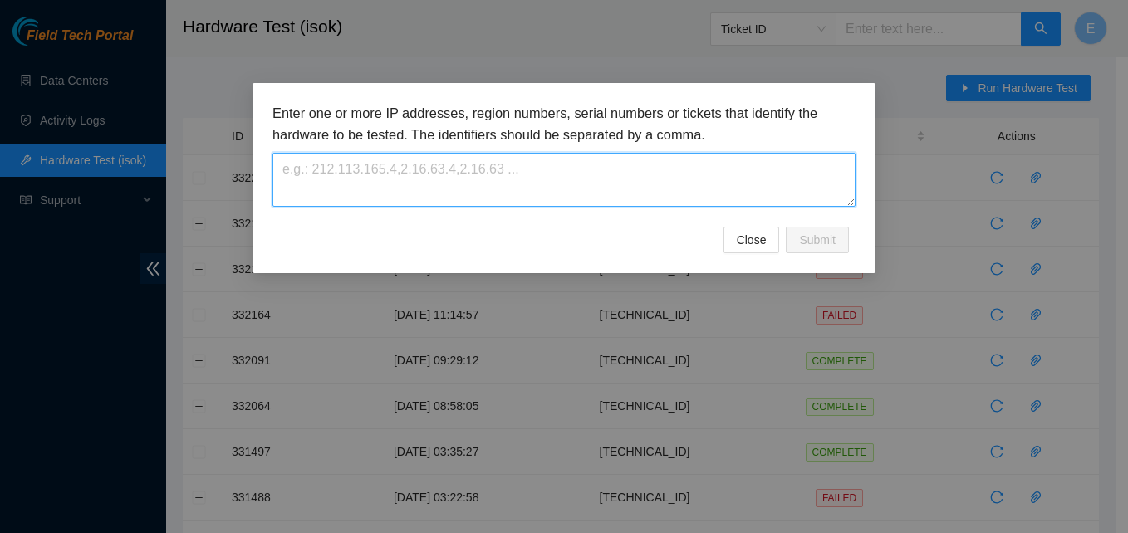
click at [351, 162] on textarea at bounding box center [564, 180] width 583 height 54
paste textarea "[TECHNICAL_ID]"
type textarea "[TECHNICAL_ID]"
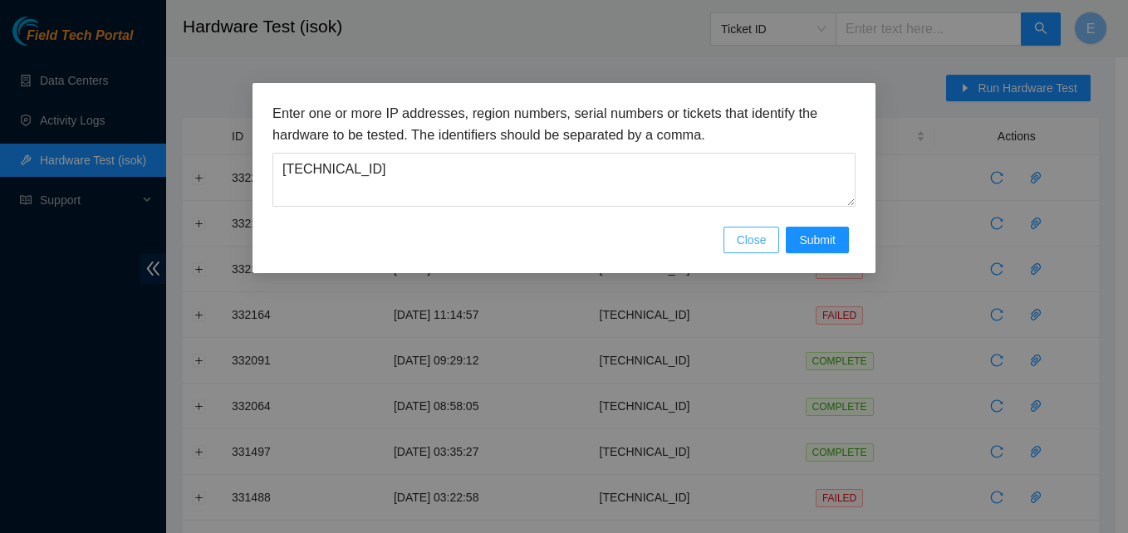
click at [754, 238] on span "Close" at bounding box center [752, 240] width 30 height 18
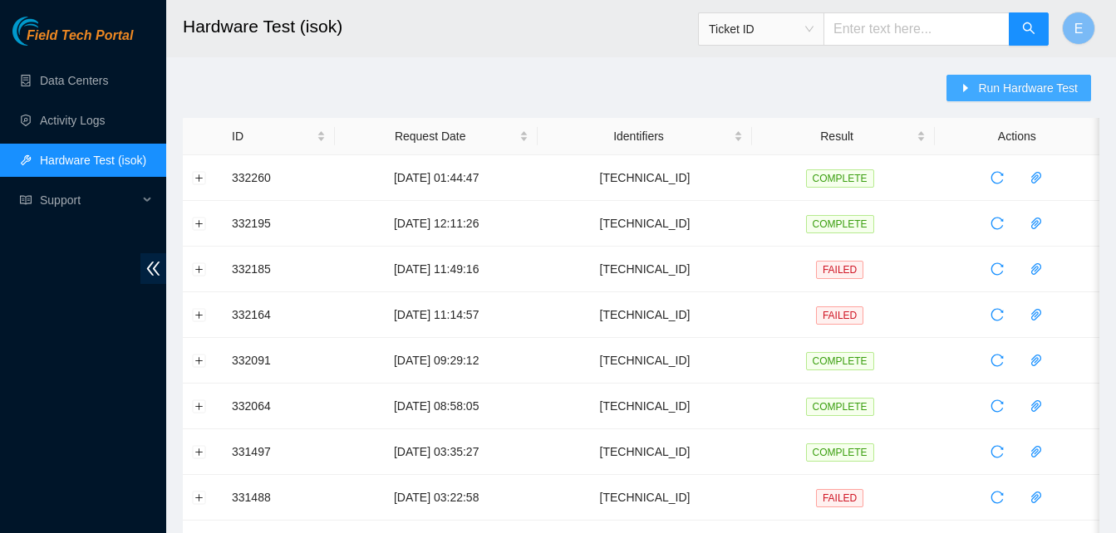
click at [998, 86] on span "Run Hardware Test" at bounding box center [1028, 88] width 100 height 18
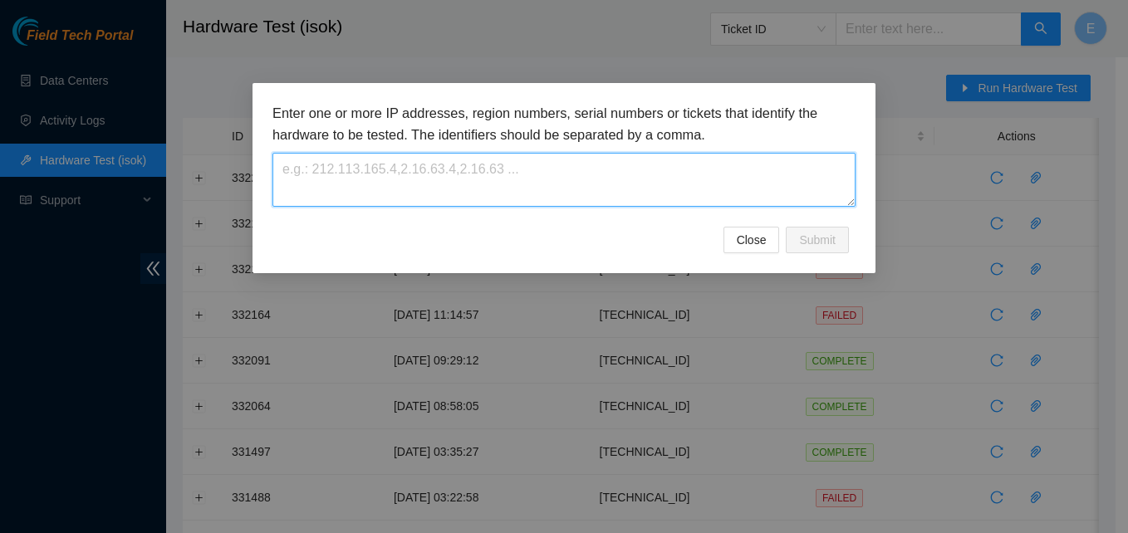
click at [452, 183] on textarea at bounding box center [564, 180] width 583 height 54
paste textarea "[TECHNICAL_ID]"
type textarea "[TECHNICAL_ID]"
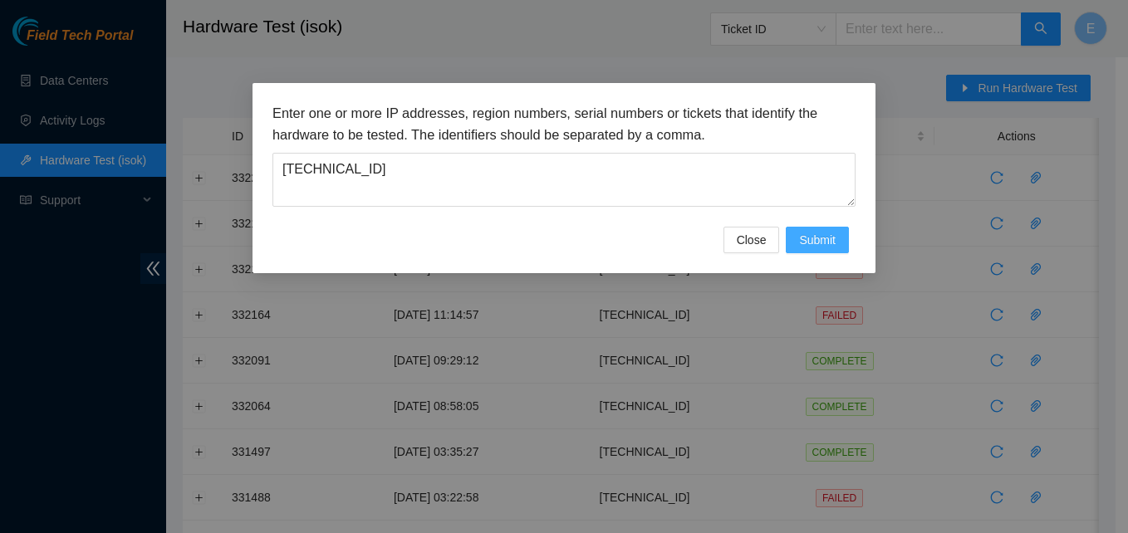
click at [823, 235] on span "Submit" at bounding box center [817, 240] width 37 height 18
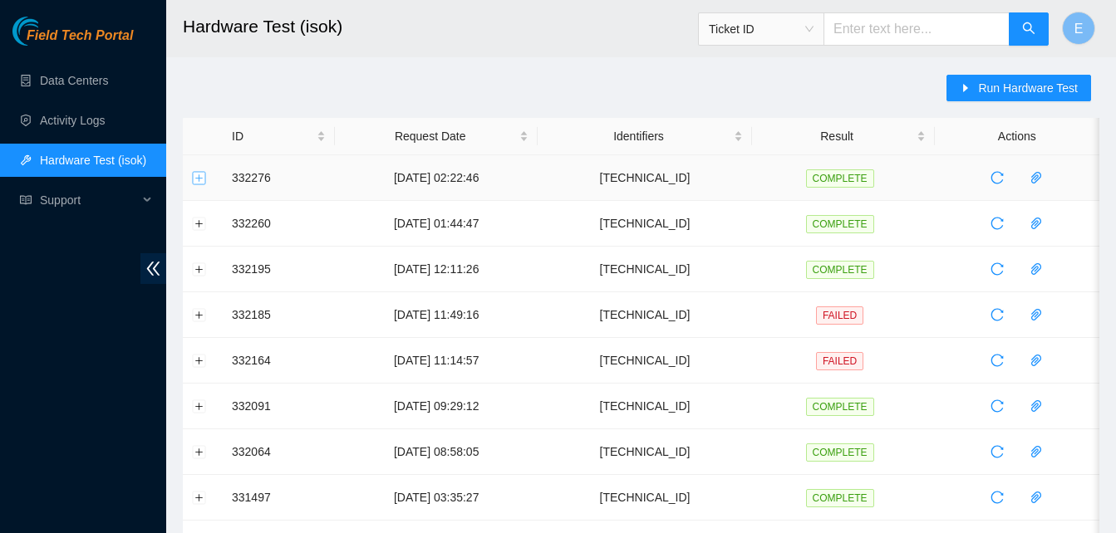
click at [202, 180] on button "Expand row" at bounding box center [199, 177] width 13 height 13
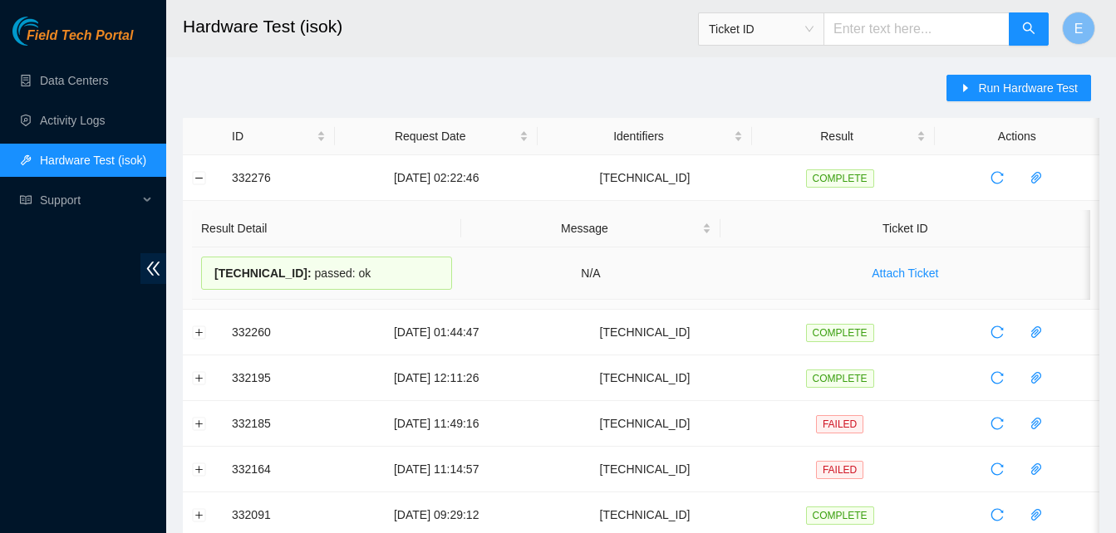
drag, startPoint x: 230, startPoint y: 175, endPoint x: 368, endPoint y: 283, distance: 174.7
copy tbody "332276 04-09-2025 02:22:46 96.7.74.219 COMPLETE Result Detail Message Ticket ID…"
click at [201, 179] on button "Collapse row" at bounding box center [199, 177] width 13 height 13
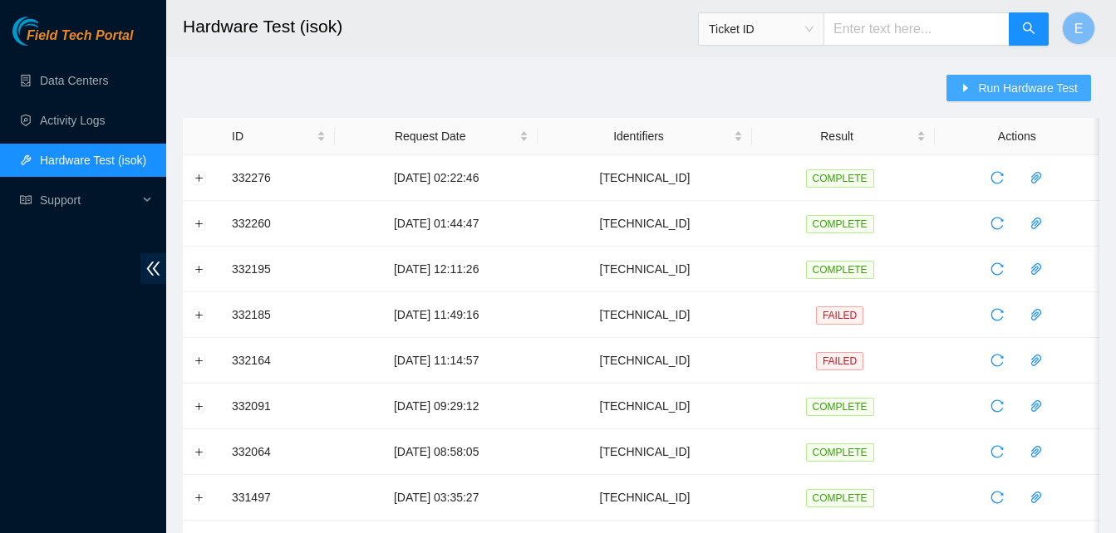
click at [995, 89] on span "Run Hardware Test" at bounding box center [1028, 88] width 100 height 18
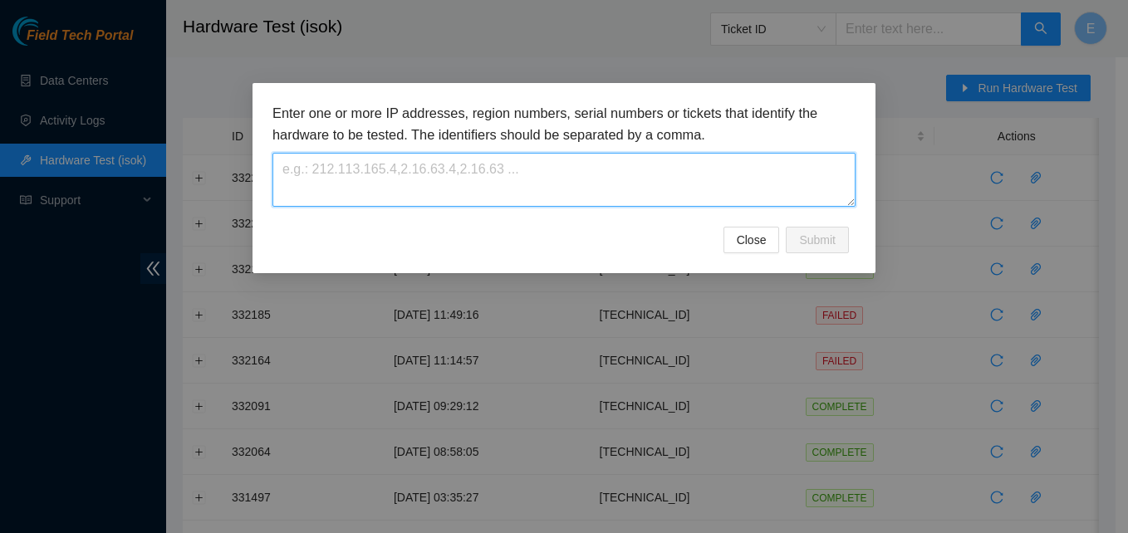
click at [588, 188] on textarea at bounding box center [564, 180] width 583 height 54
paste textarea "[TECHNICAL_ID]"
type textarea "[TECHNICAL_ID]"
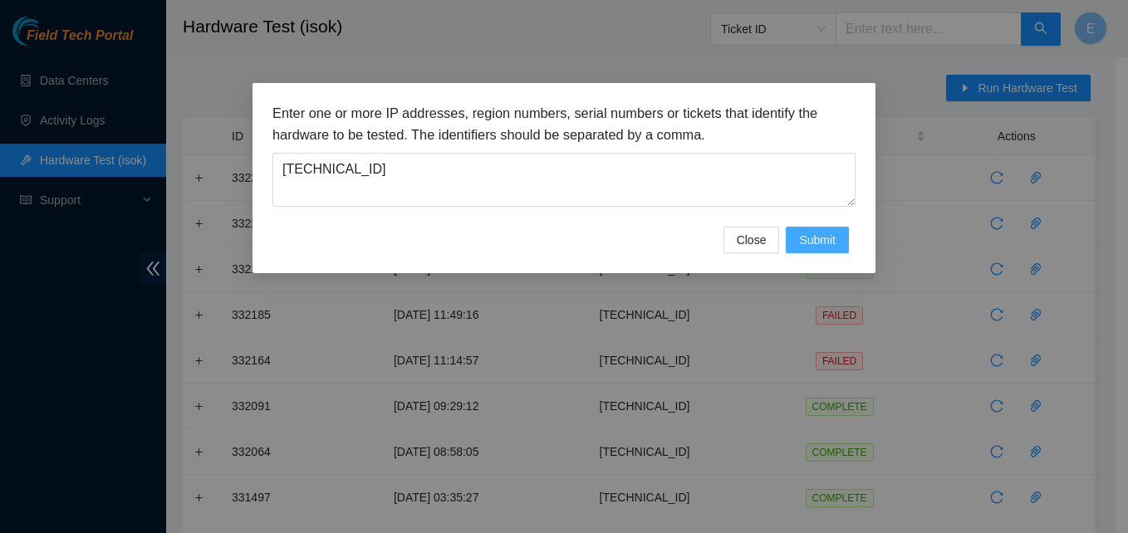
click at [837, 244] on button "Submit" at bounding box center [817, 240] width 63 height 27
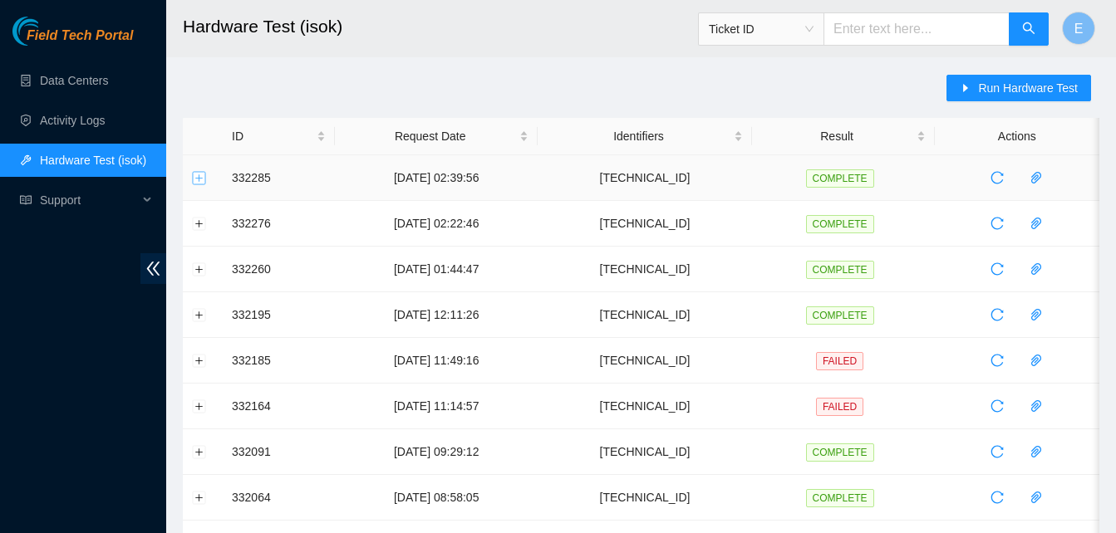
click at [197, 173] on button "Expand row" at bounding box center [199, 177] width 13 height 13
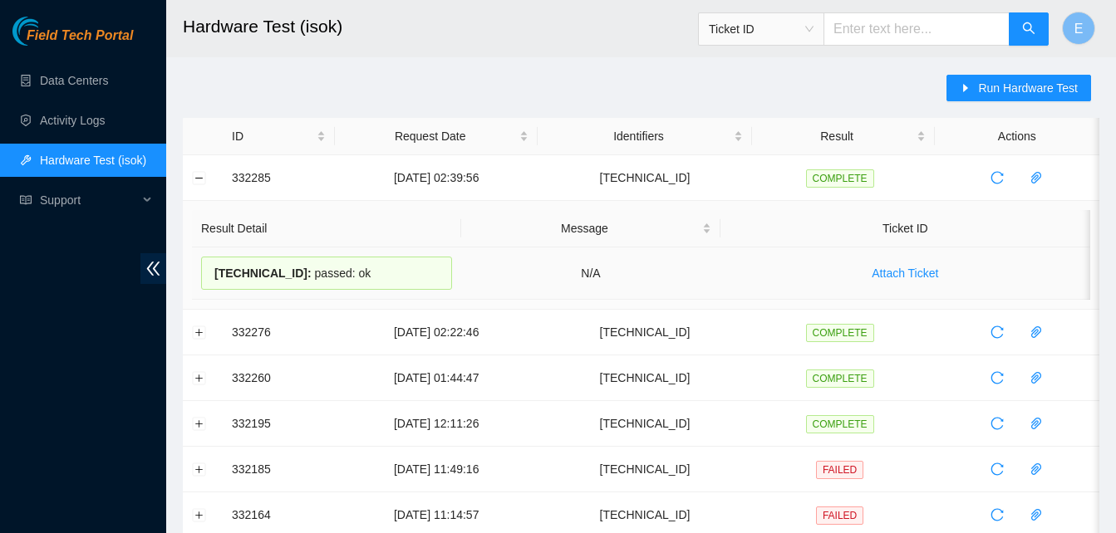
drag, startPoint x: 227, startPoint y: 179, endPoint x: 359, endPoint y: 276, distance: 163.5
copy tbody "332285 04-09-2025 02:39:56 23.59.22.45 COMPLETE Result Detail Message Ticket ID…"
click at [200, 179] on button "Collapse row" at bounding box center [199, 177] width 13 height 13
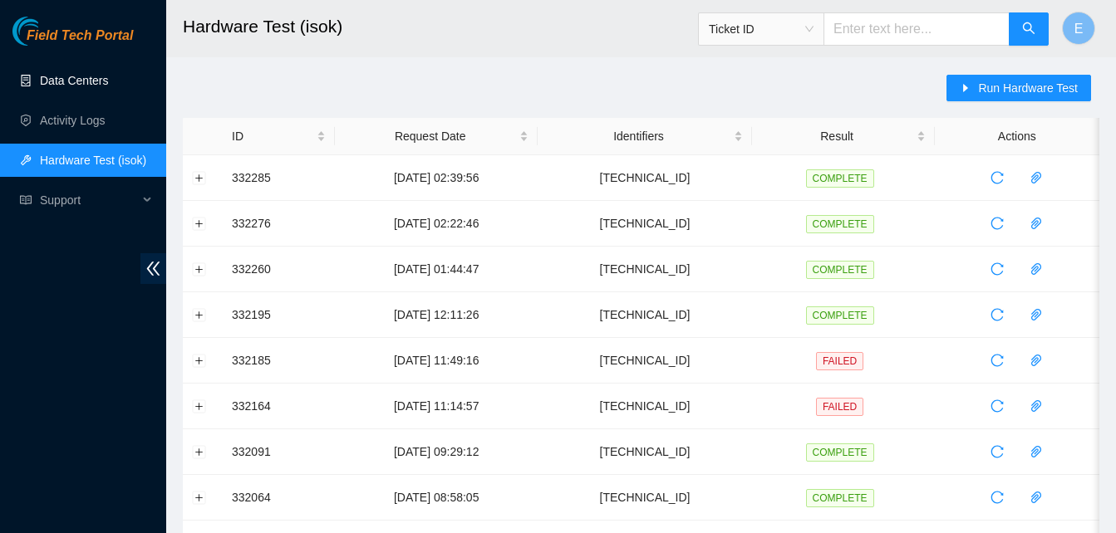
click at [96, 79] on link "Data Centers" at bounding box center [74, 80] width 68 height 13
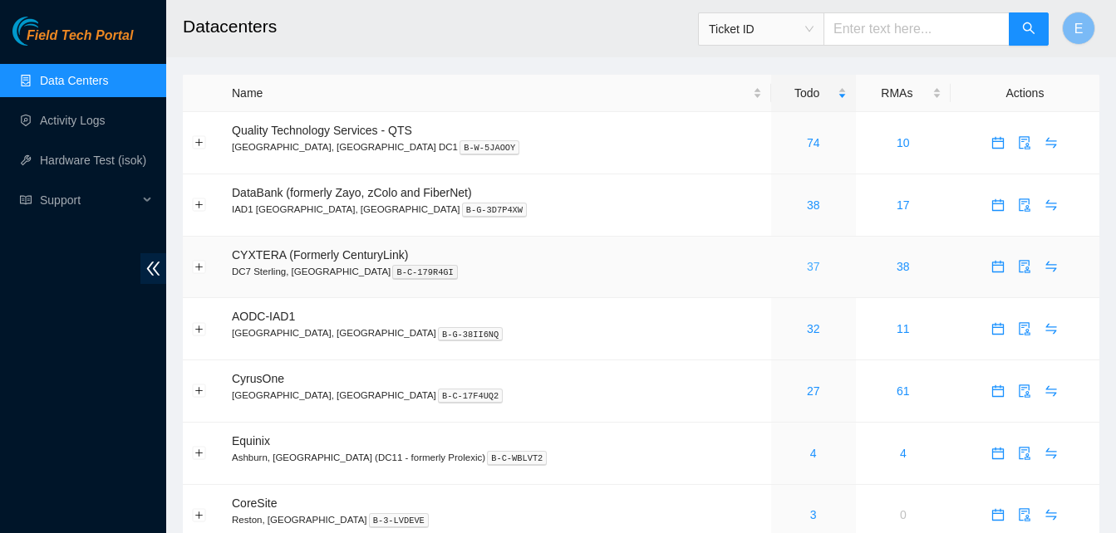
click at [807, 268] on link "37" at bounding box center [813, 266] width 13 height 13
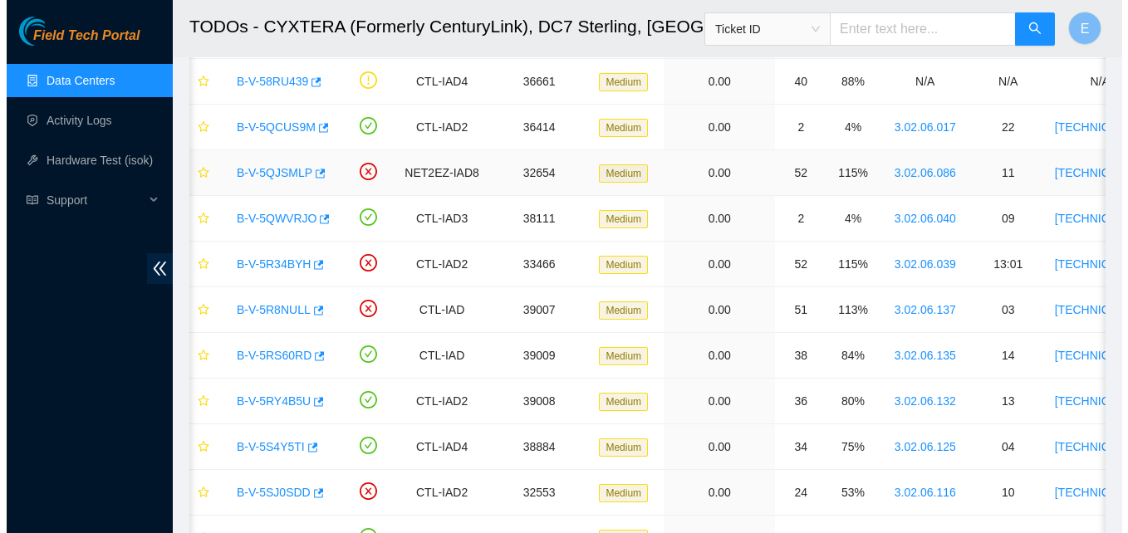
scroll to position [166, 0]
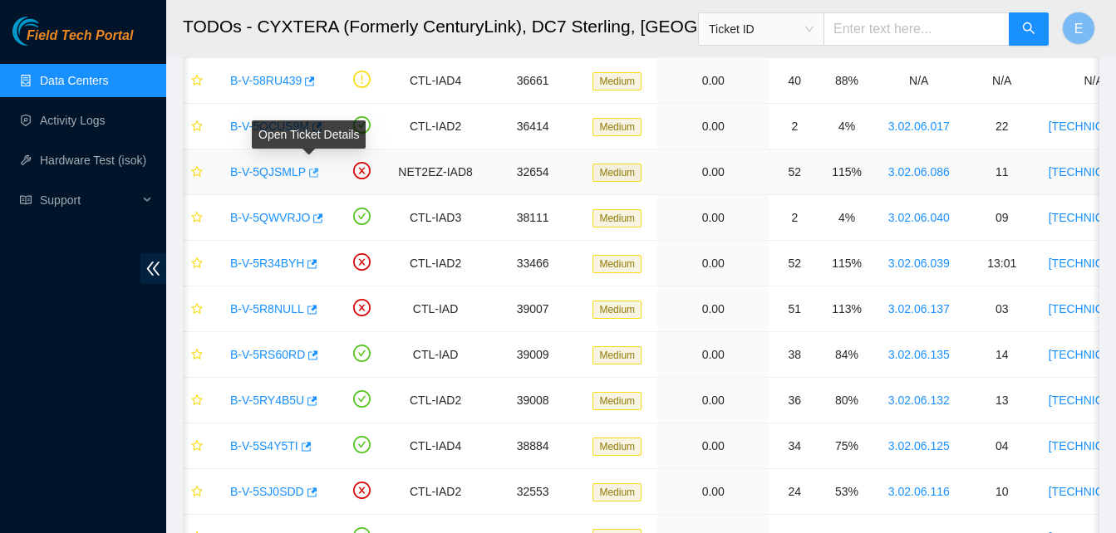
click at [311, 171] on icon "button" at bounding box center [314, 172] width 10 height 9
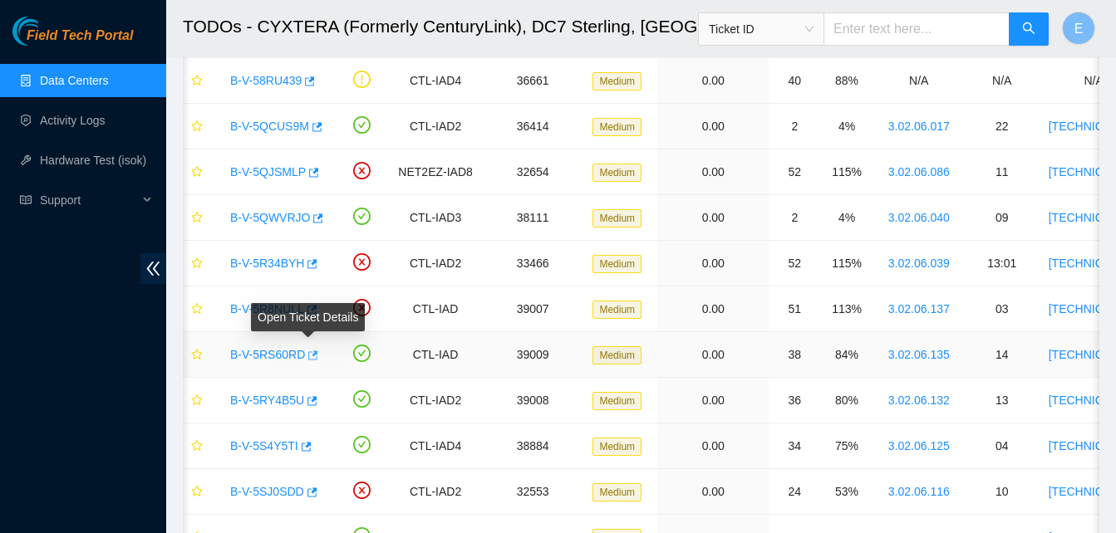
click at [308, 360] on icon "button" at bounding box center [313, 355] width 10 height 9
click at [270, 77] on link "B-V-58RU439" at bounding box center [265, 80] width 71 height 13
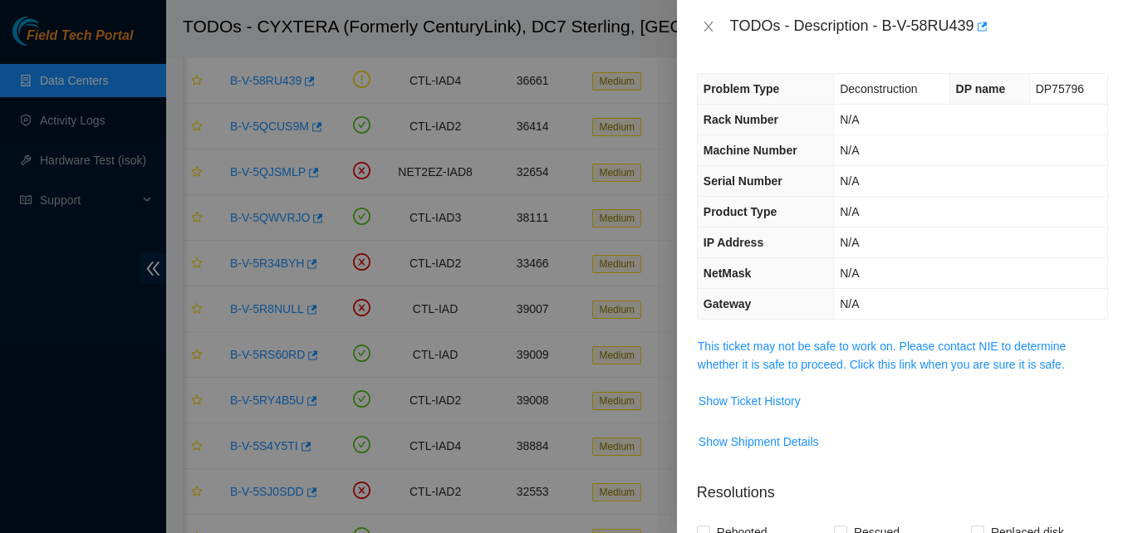
drag, startPoint x: 270, startPoint y: 77, endPoint x: 648, endPoint y: 31, distance: 380.9
click at [648, 31] on div at bounding box center [564, 266] width 1128 height 533
click at [790, 75] on th "Problem Type" at bounding box center [766, 89] width 136 height 31
drag, startPoint x: 676, startPoint y: 21, endPoint x: 577, endPoint y: 29, distance: 99.2
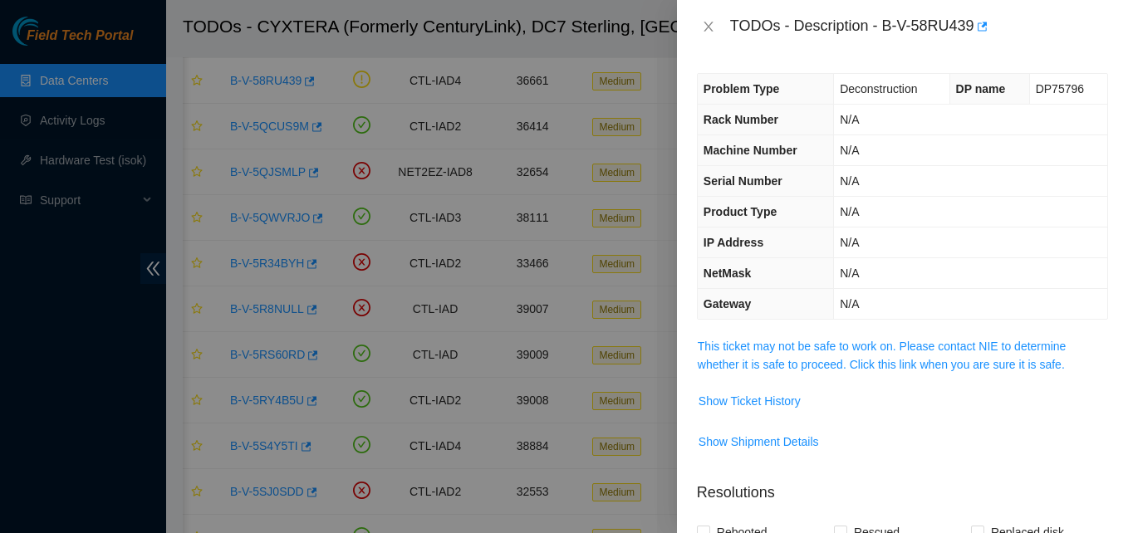
click at [577, 29] on div at bounding box center [564, 266] width 1128 height 533
click at [115, 298] on div at bounding box center [564, 266] width 1128 height 533
click at [711, 28] on icon "close" at bounding box center [708, 26] width 13 height 13
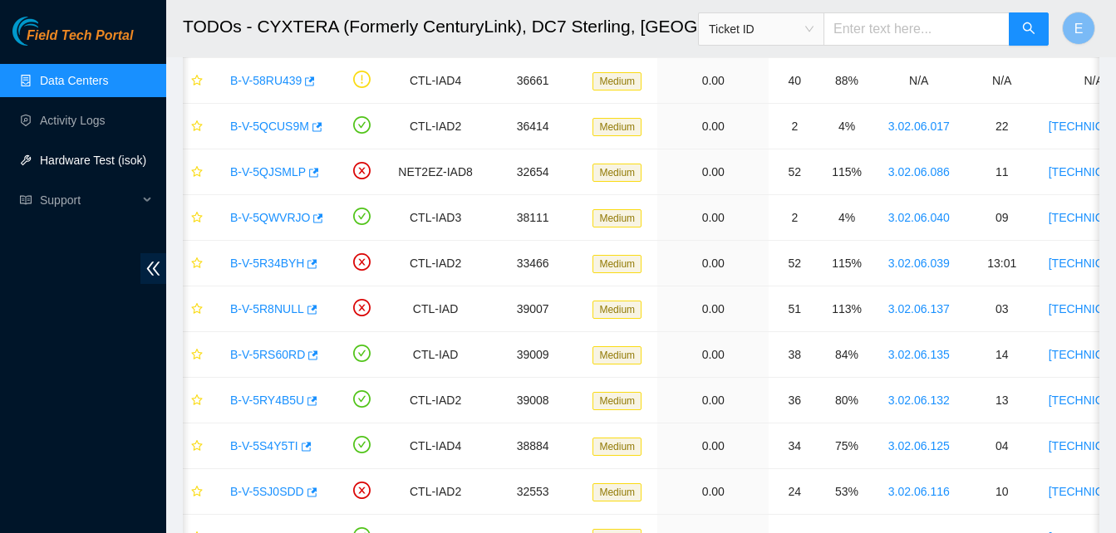
click at [106, 156] on link "Hardware Test (isok)" at bounding box center [93, 160] width 106 height 13
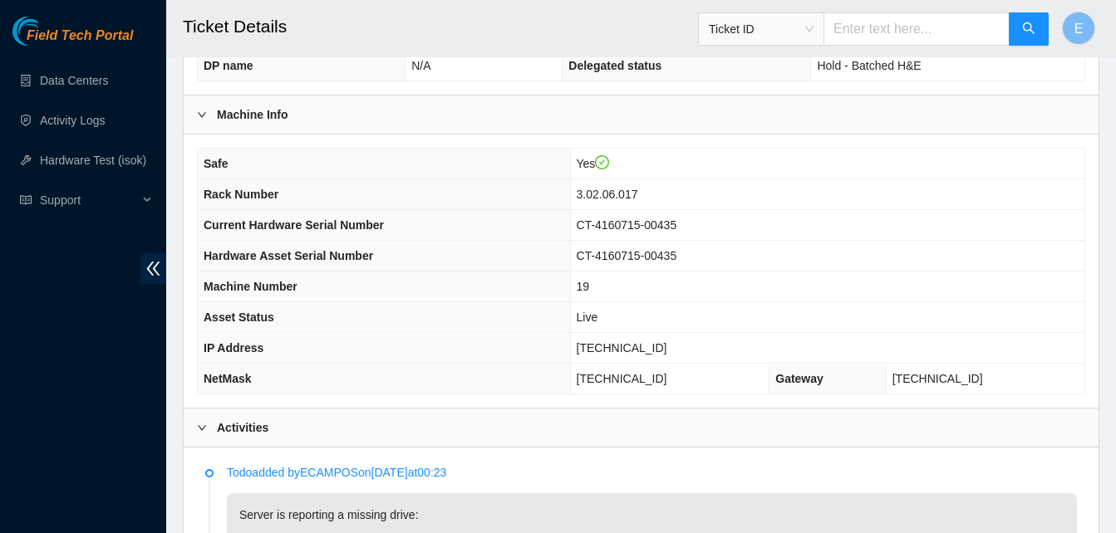
scroll to position [494, 0]
drag, startPoint x: 611, startPoint y: 343, endPoint x: 667, endPoint y: 356, distance: 57.9
click at [667, 356] on td "[TECHNICAL_ID]" at bounding box center [827, 347] width 514 height 31
copy span "[TECHNICAL_ID]"
click at [498, 318] on th "Asset Status" at bounding box center [384, 317] width 372 height 31
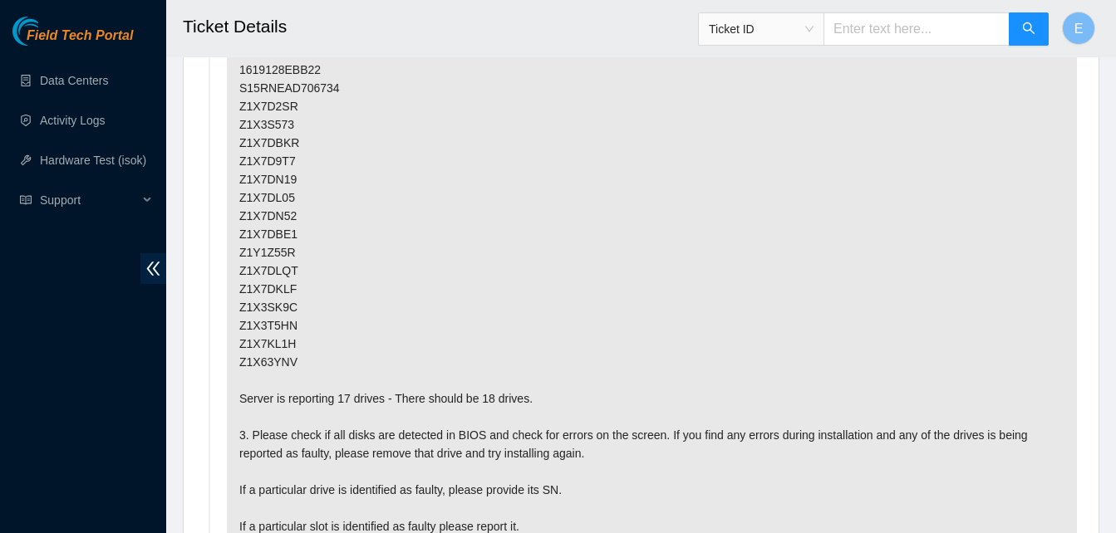
scroll to position [1047, 0]
click at [498, 318] on p "Server is reporting a missing drive: 1. Power down the server safely. 2. Find t…" at bounding box center [652, 317] width 850 height 756
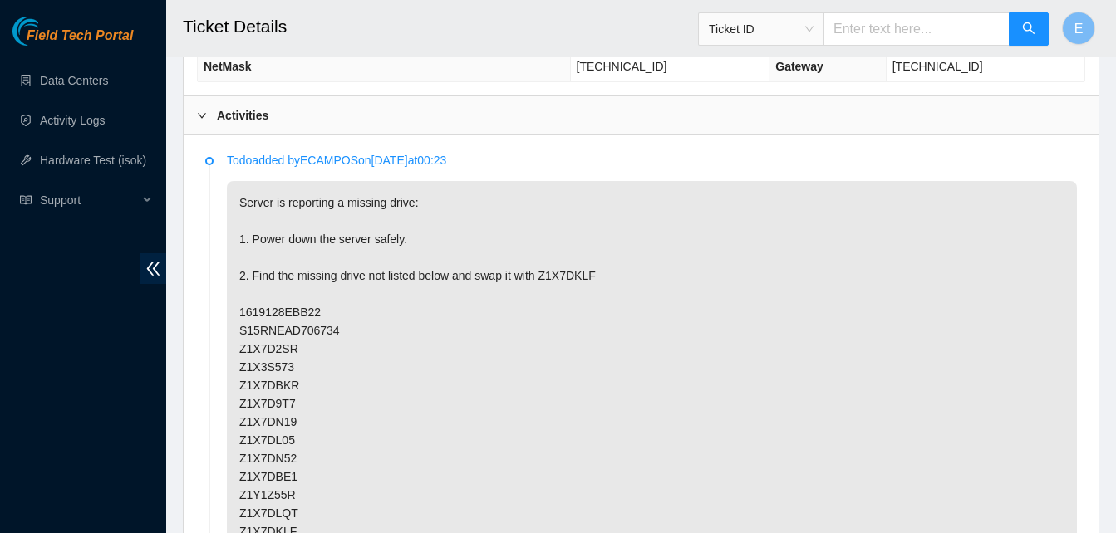
scroll to position [804, 0]
drag, startPoint x: 574, startPoint y: 263, endPoint x: 556, endPoint y: 224, distance: 43.1
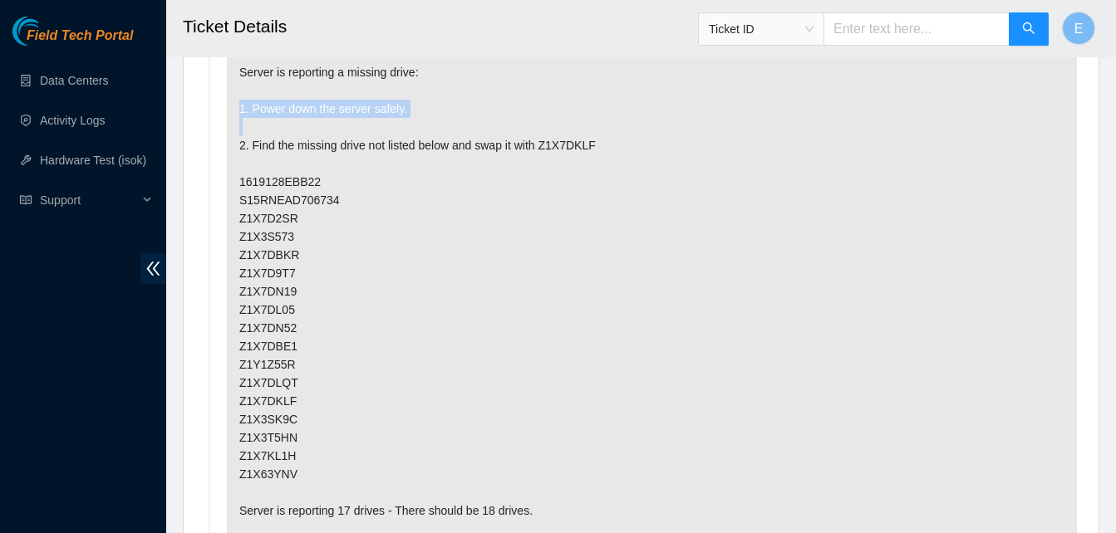
scroll to position [936, 0]
click at [445, 129] on p "Server is reporting a missing drive: 1. Power down the server safely. 2. Find t…" at bounding box center [652, 428] width 850 height 756
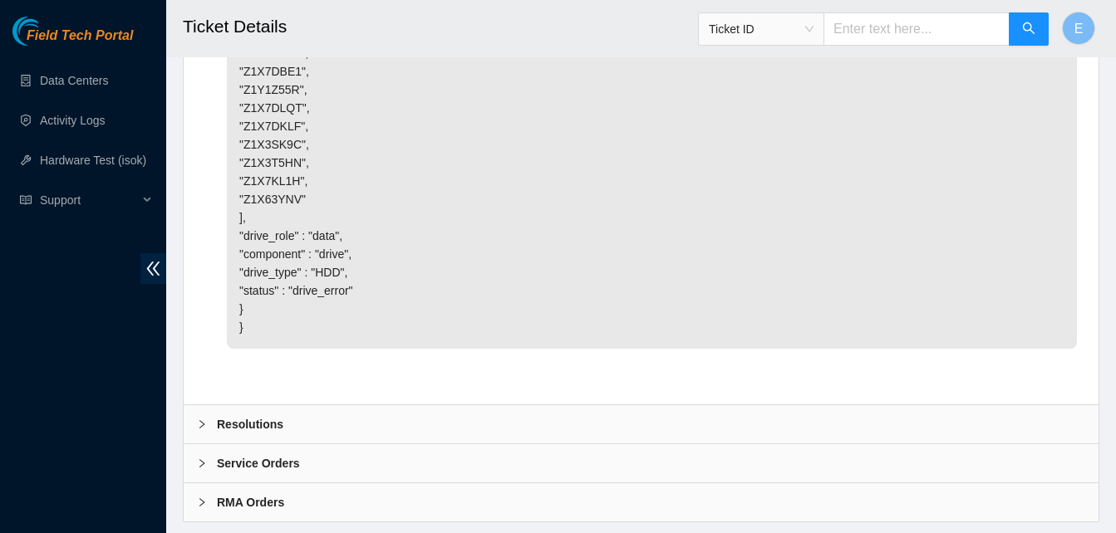
scroll to position [4452, 0]
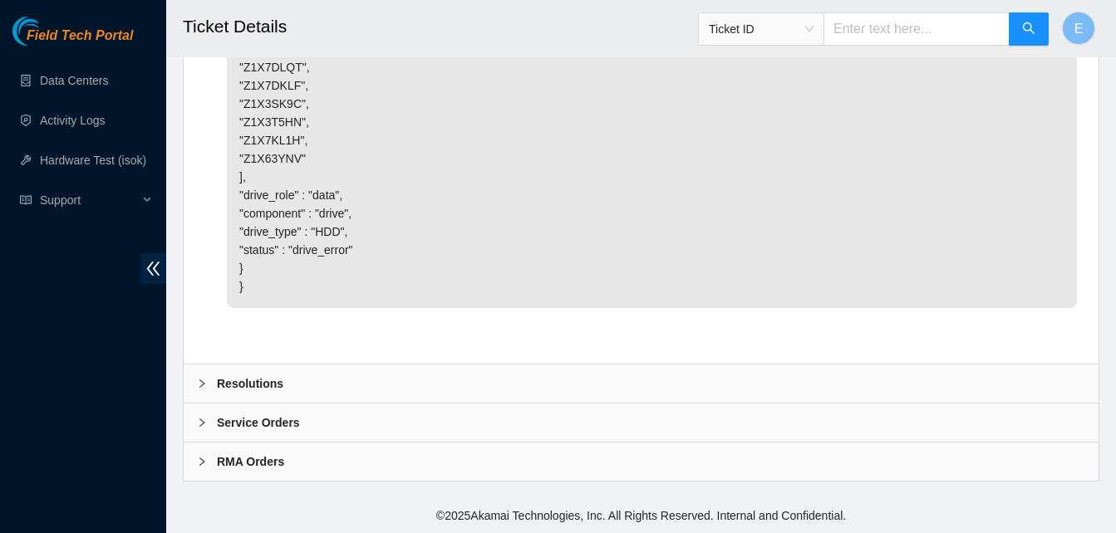
click at [249, 386] on b "Resolutions" at bounding box center [250, 384] width 66 height 18
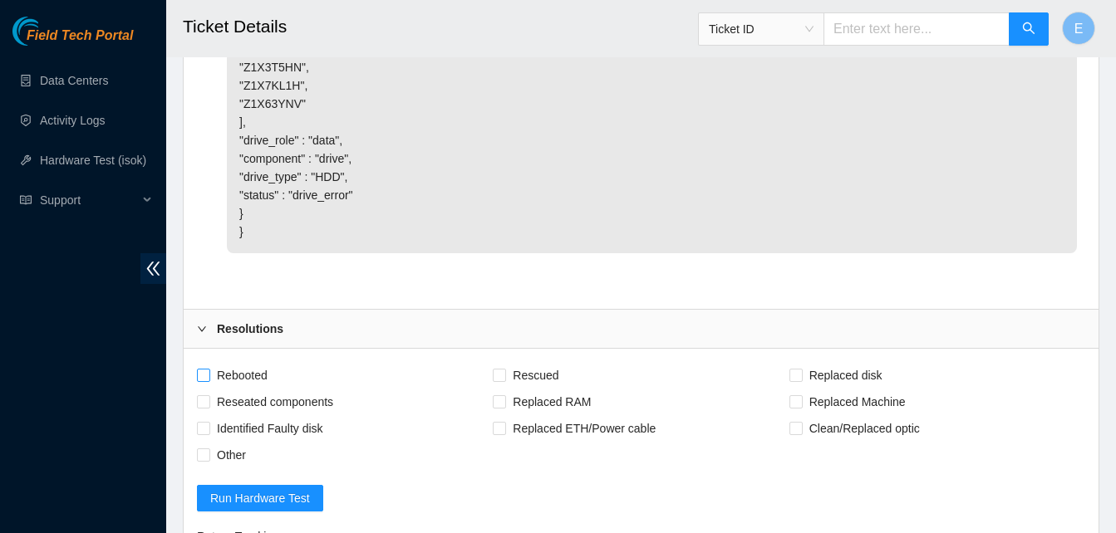
click at [201, 381] on input "Rebooted" at bounding box center [203, 375] width 12 height 12
checkbox input "true"
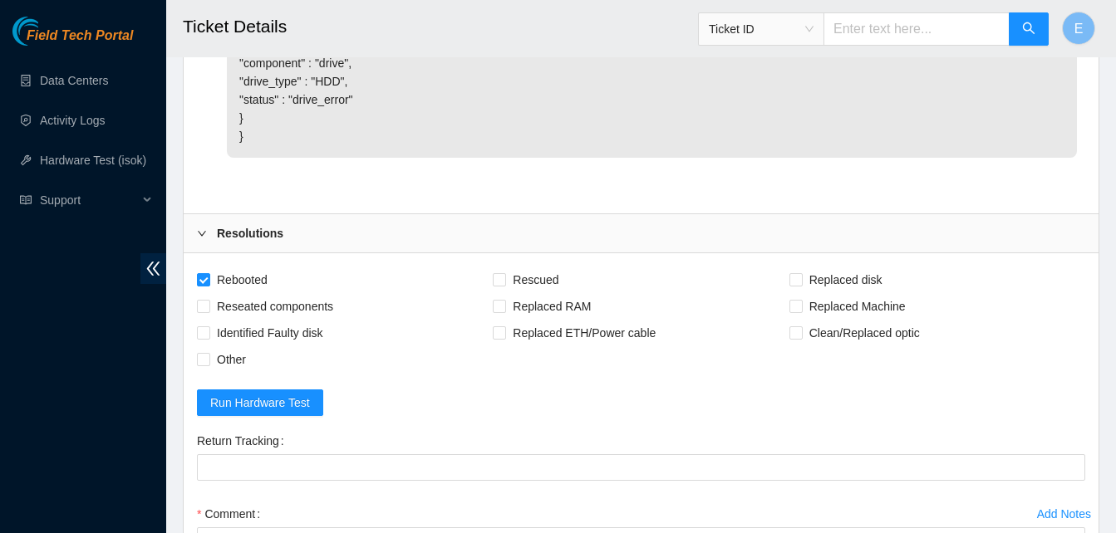
scroll to position [4880, 0]
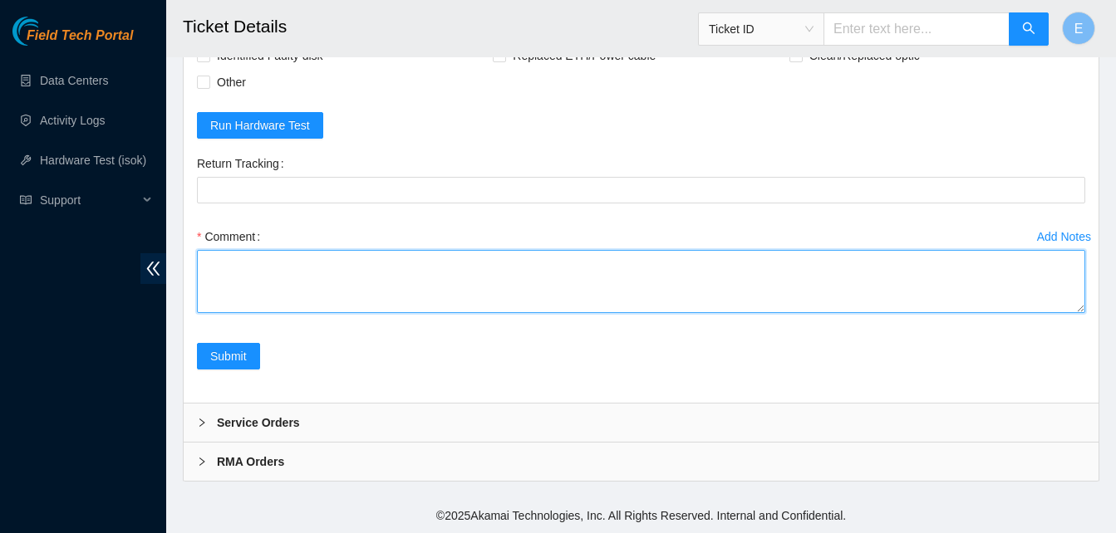
click at [276, 270] on textarea "Comment" at bounding box center [641, 281] width 888 height 63
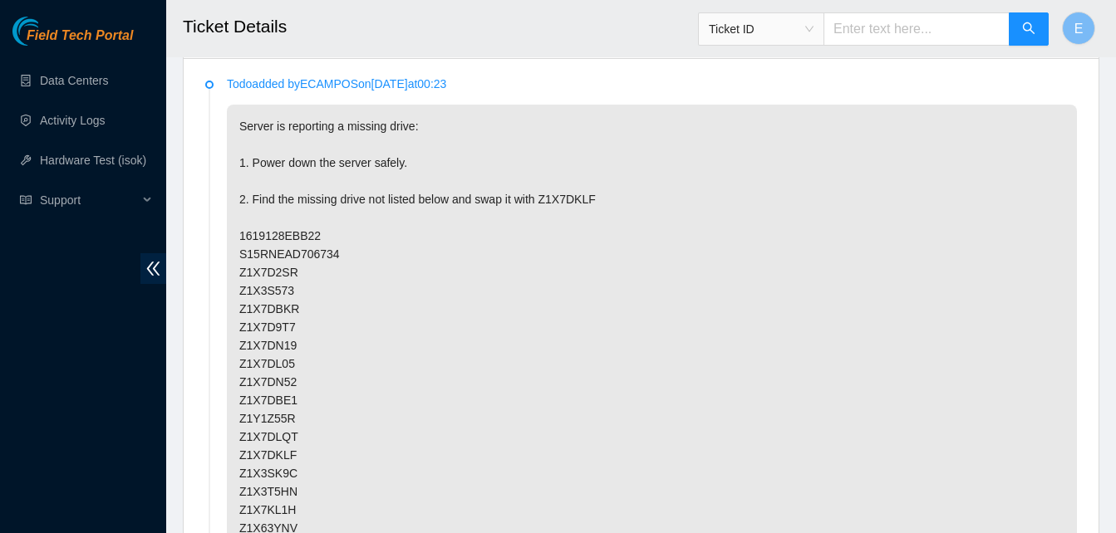
scroll to position [878, 0]
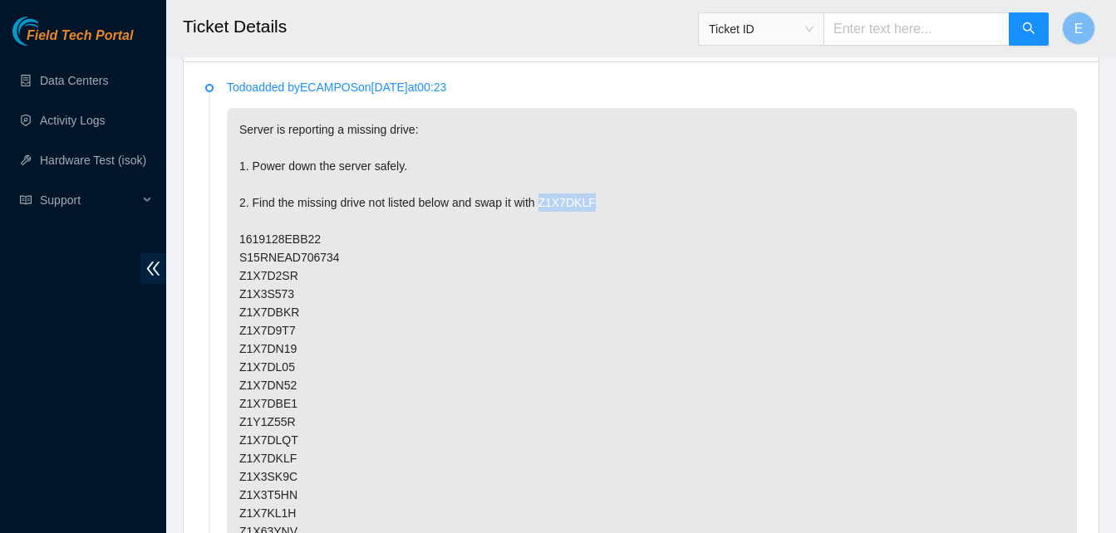
drag, startPoint x: 538, startPoint y: 203, endPoint x: 590, endPoint y: 209, distance: 51.8
click at [590, 209] on p "Server is reporting a missing drive: 1. Power down the server safely. 2. Find t…" at bounding box center [652, 486] width 850 height 756
copy p "Z1X7DKLF"
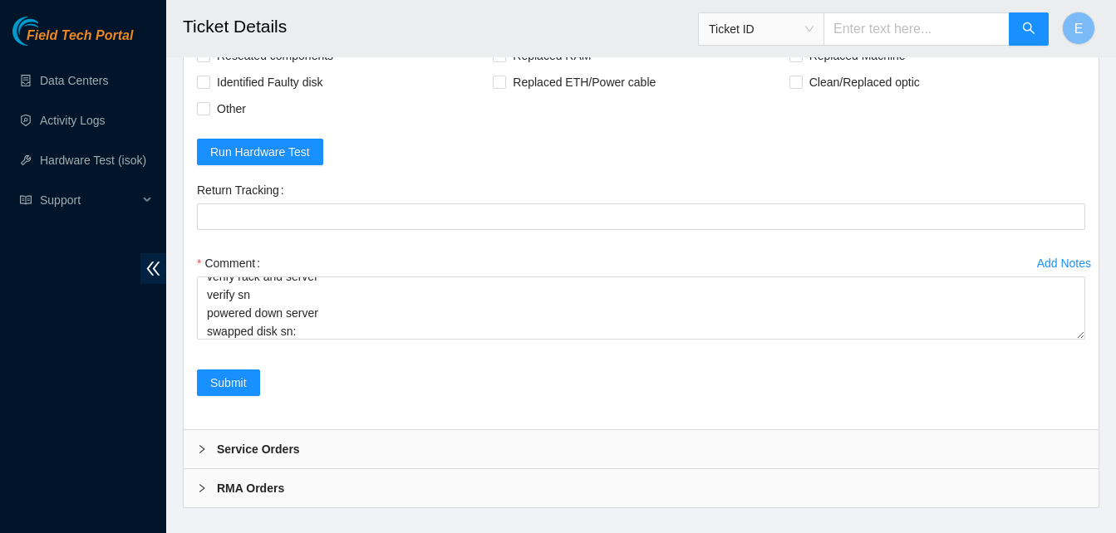
scroll to position [4880, 0]
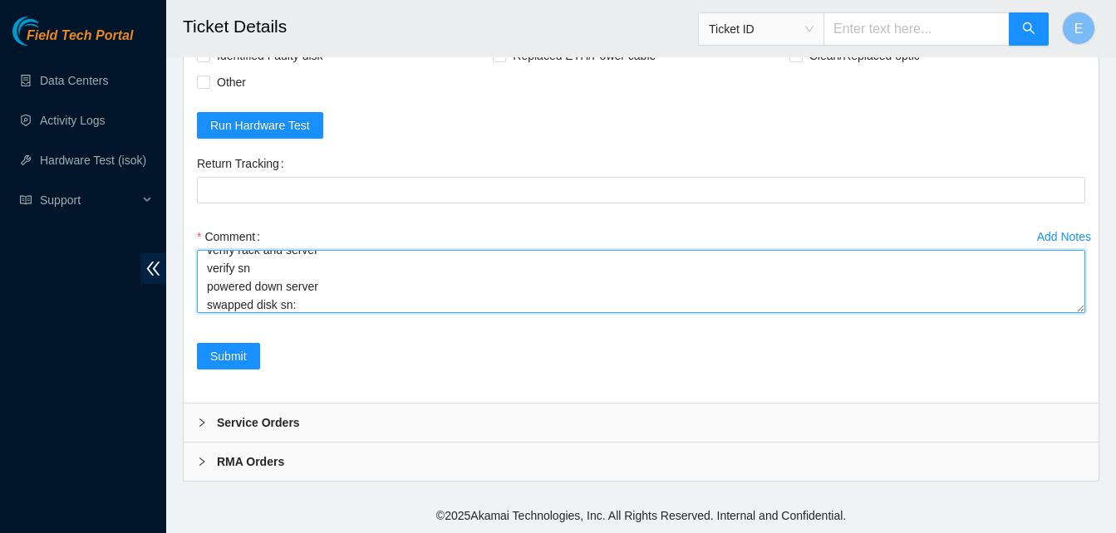
click at [544, 292] on textarea "verify rack and server verify sn powered down server swapped disk sn:" at bounding box center [641, 281] width 888 height 63
click at [307, 302] on textarea "verify rack and server verify sn powered down server swapped disk sn:" at bounding box center [641, 281] width 888 height 63
paste textarea "Z1X7DKLF"
paste textarea "332300 04-09-2025 03:14:47 96.7.74.230 FAILED Result Detail Message Ticket ID 9…"
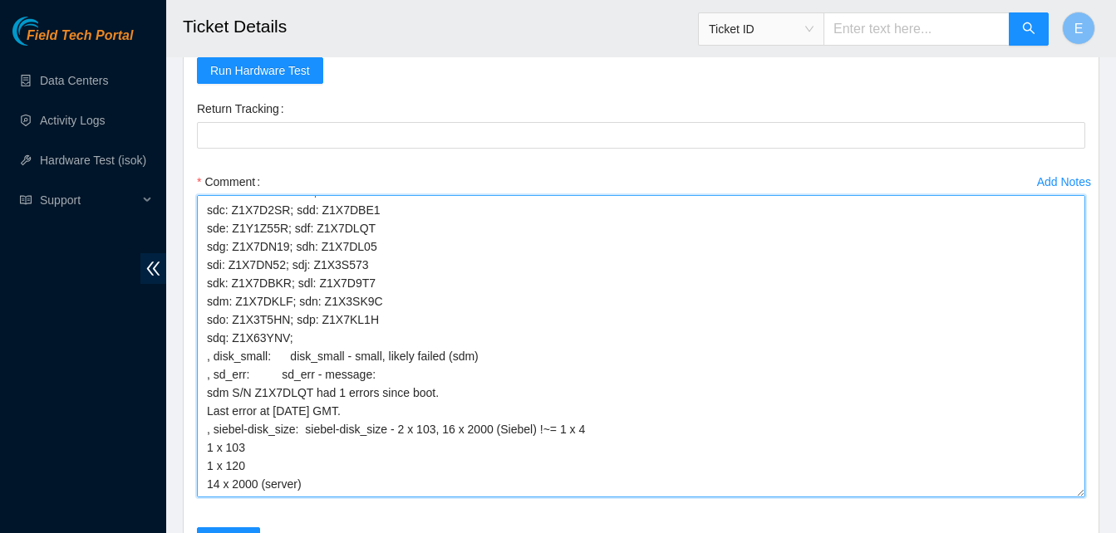
scroll to position [227, 0]
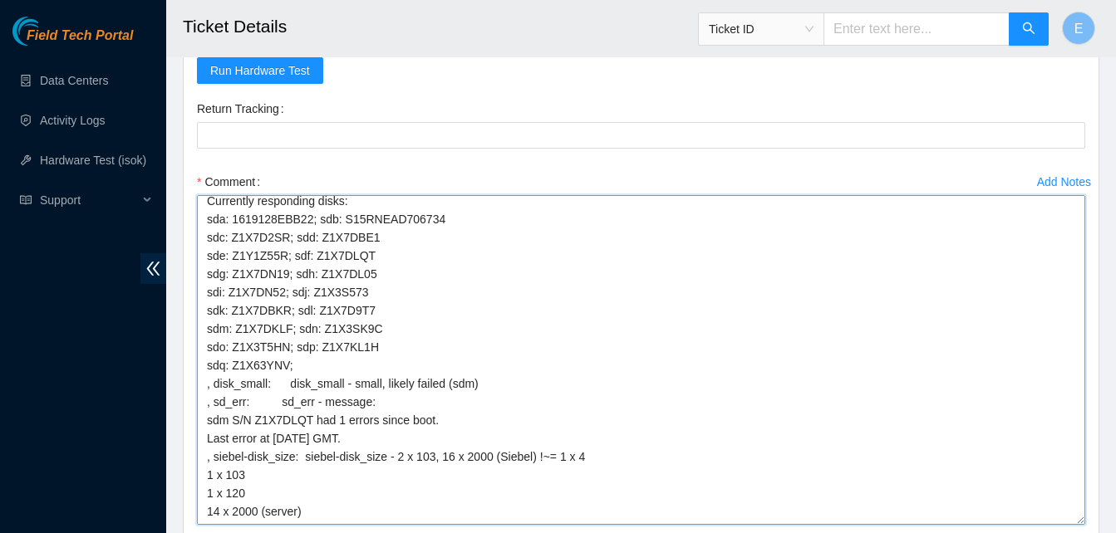
drag, startPoint x: 1079, startPoint y: 309, endPoint x: 1081, endPoint y: 576, distance: 266.7
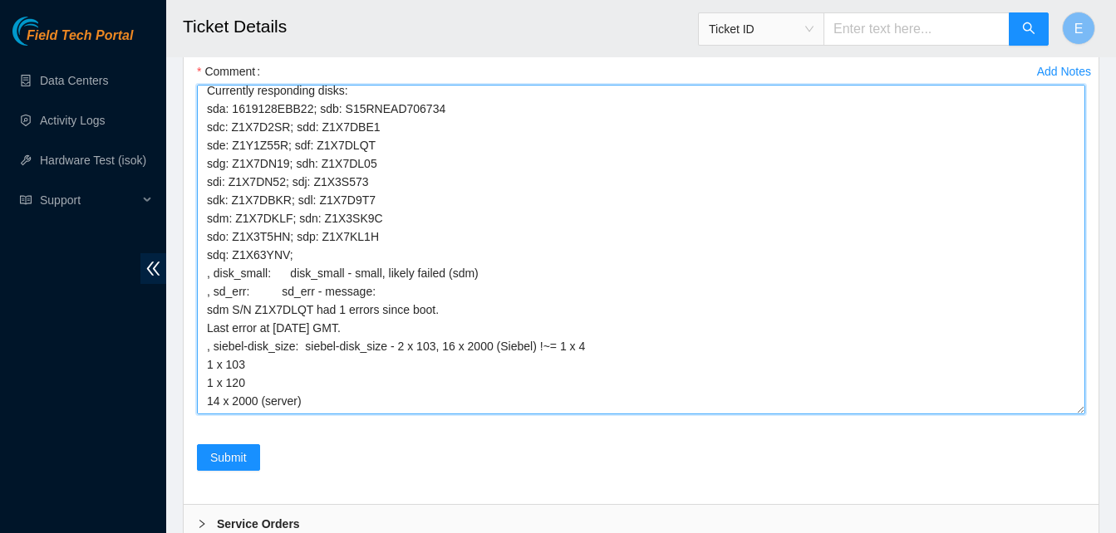
scroll to position [5057, 0]
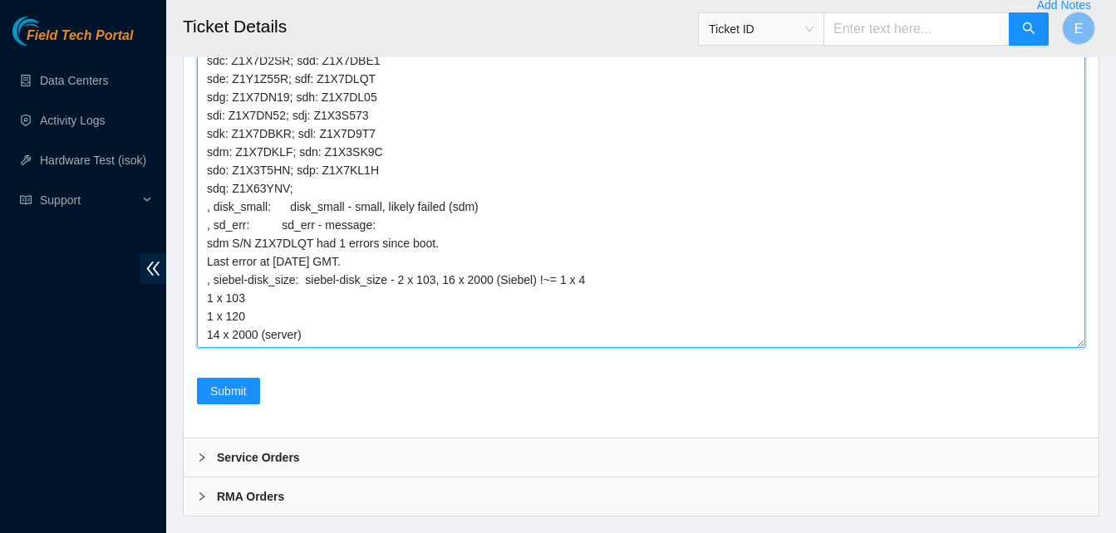
drag, startPoint x: 1060, startPoint y: 402, endPoint x: 1061, endPoint y: 530, distance: 128.0
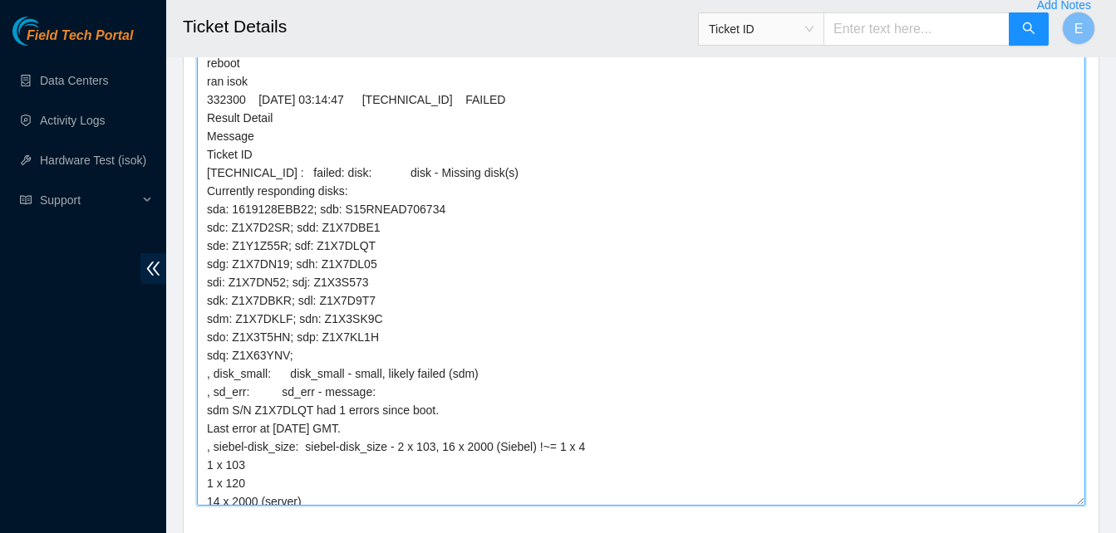
scroll to position [52, 0]
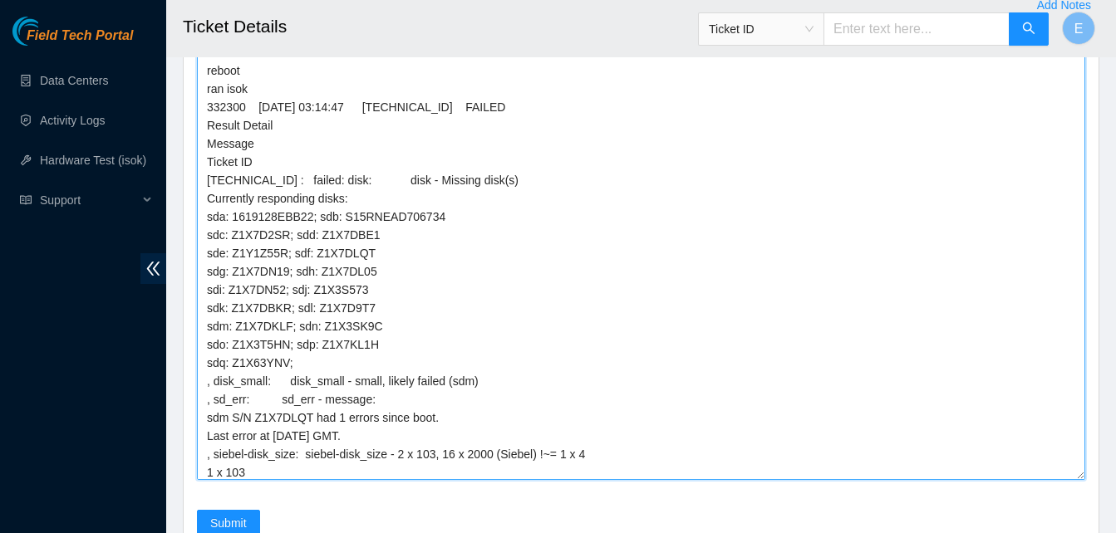
drag, startPoint x: 1081, startPoint y: 396, endPoint x: 1087, endPoint y: 528, distance: 132.2
click at [1087, 510] on div "Add Notes Comment verify rack and server verify sn powered down server swapped …" at bounding box center [641, 251] width 902 height 518
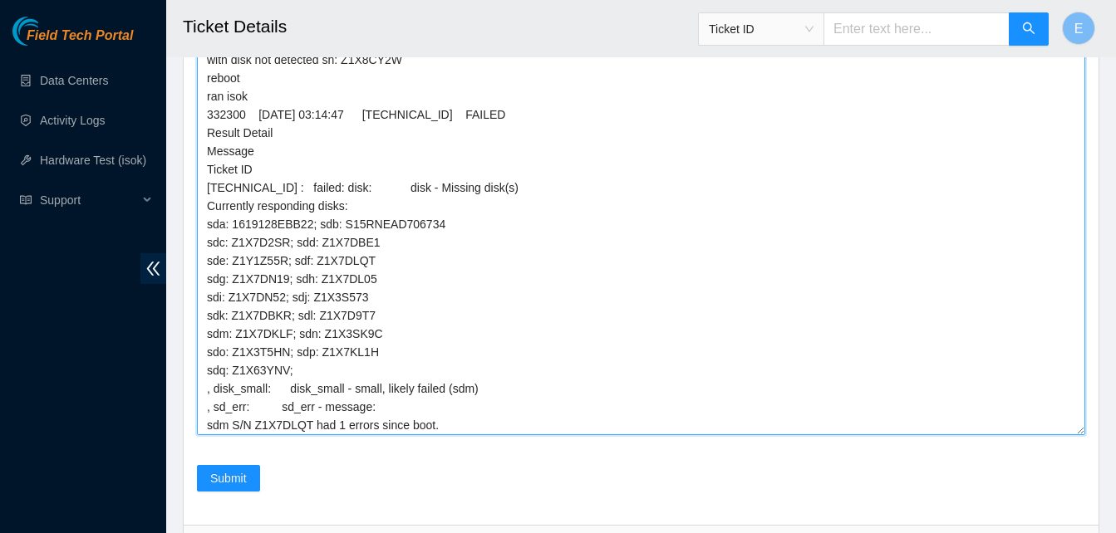
scroll to position [5279, 0]
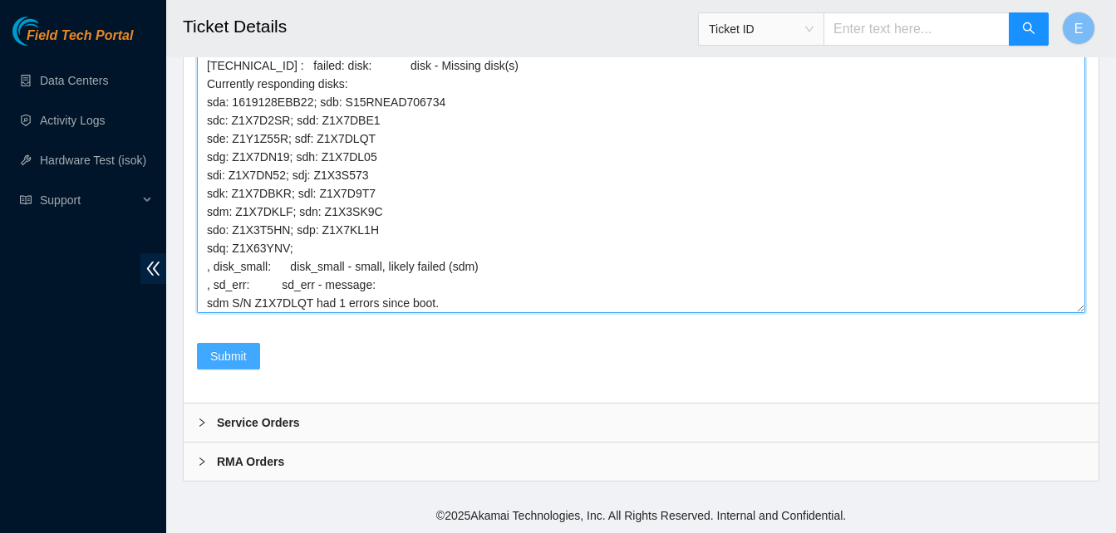
type textarea "verify rack and server verify sn powered down server swapped disk sn: Z1X7DKLF …"
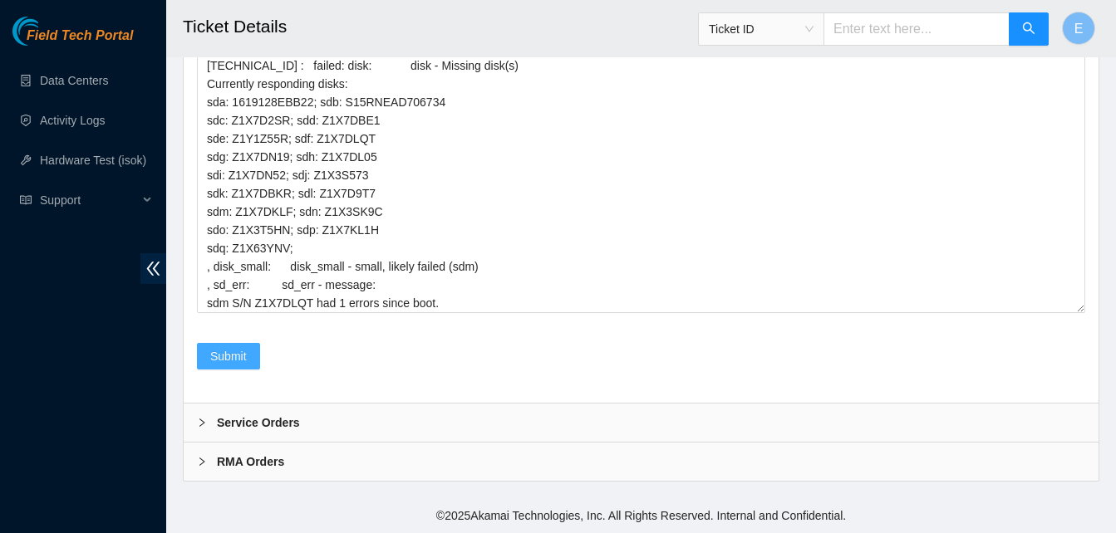
click at [233, 352] on span "Submit" at bounding box center [228, 356] width 37 height 18
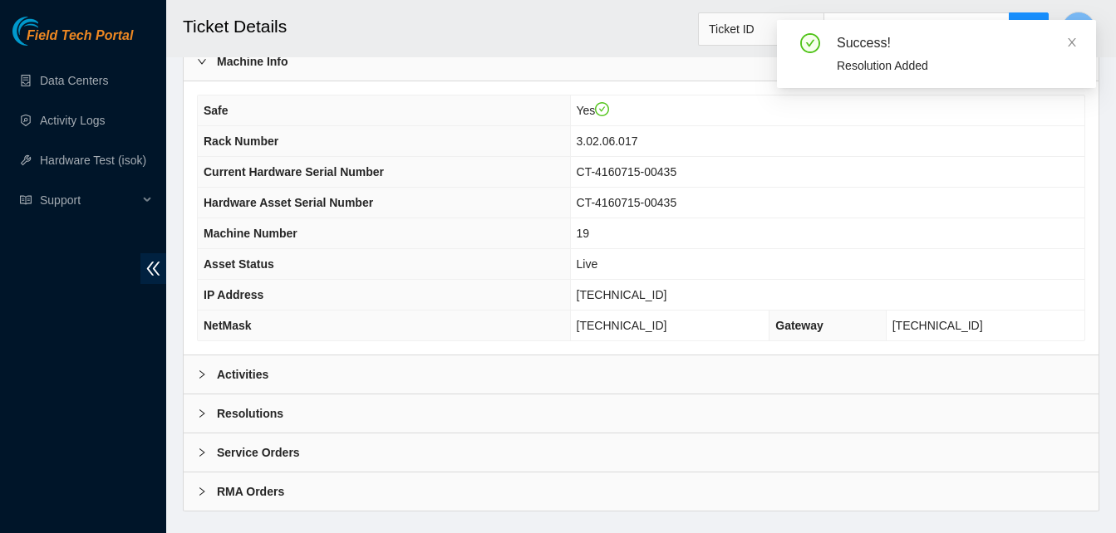
scroll to position [576, 0]
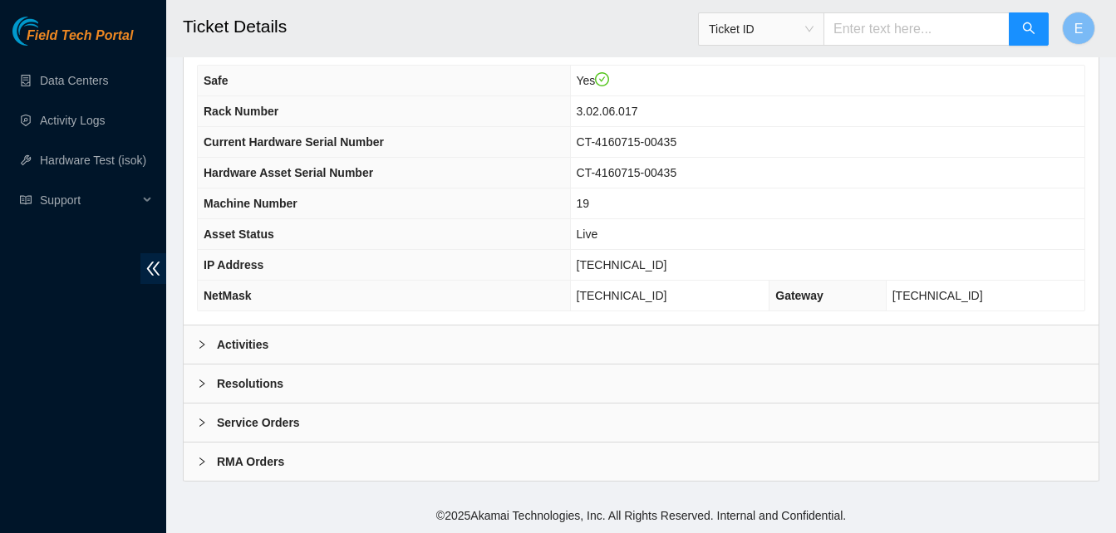
click at [253, 342] on b "Activities" at bounding box center [243, 345] width 52 height 18
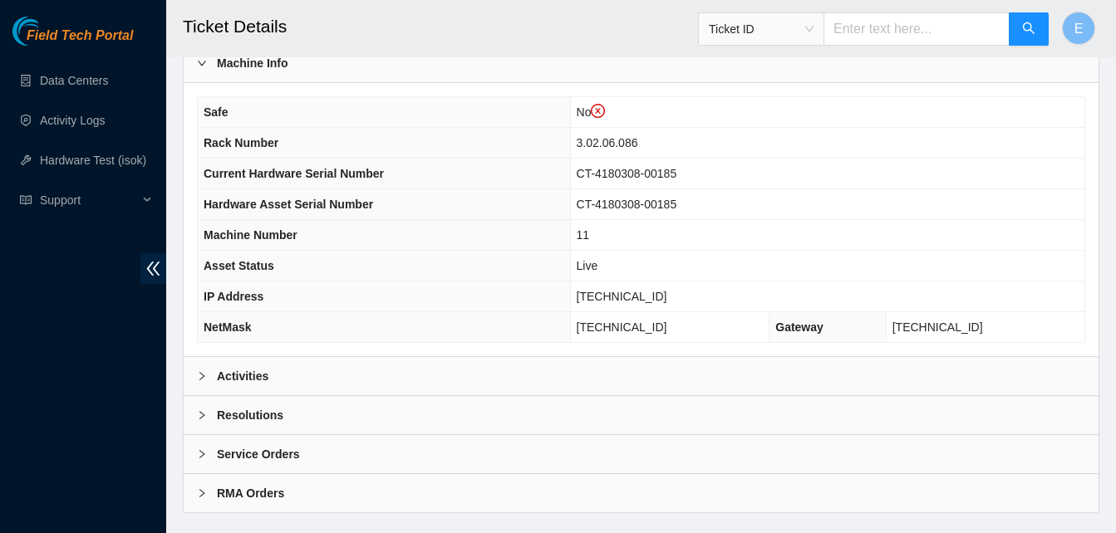
scroll to position [607, 0]
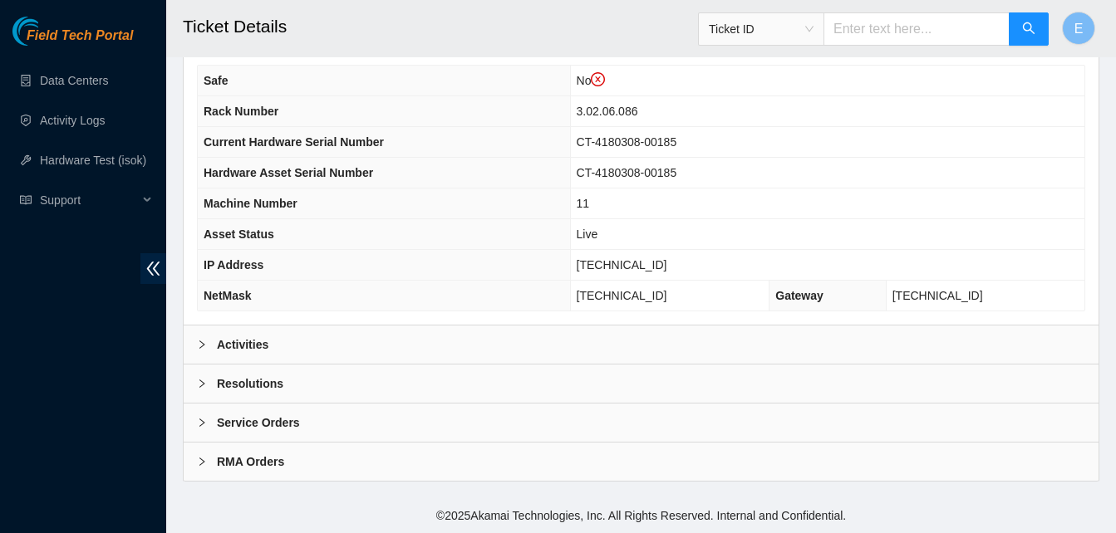
click at [256, 342] on b "Activities" at bounding box center [243, 345] width 52 height 18
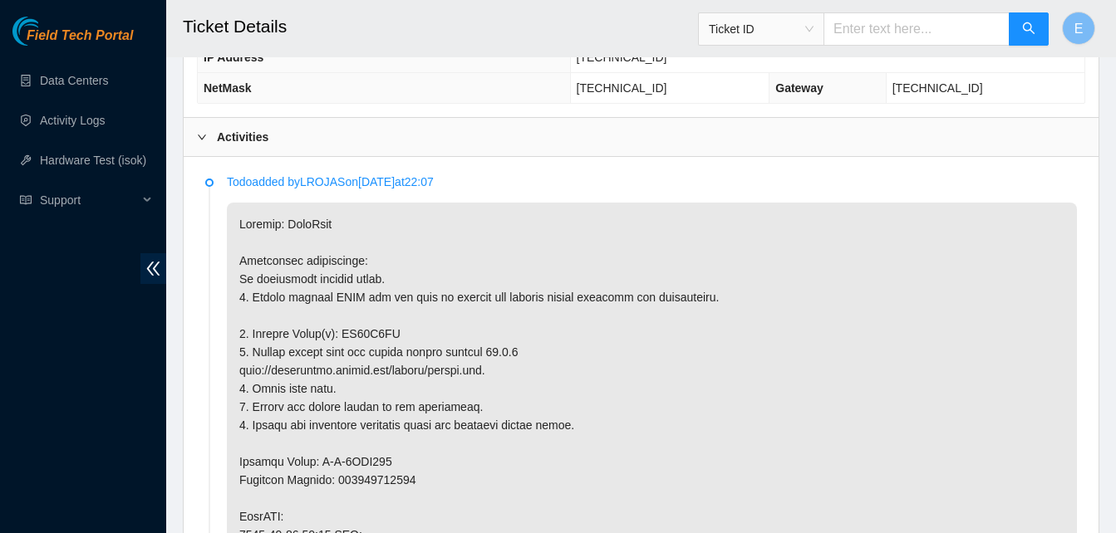
scroll to position [816, 0]
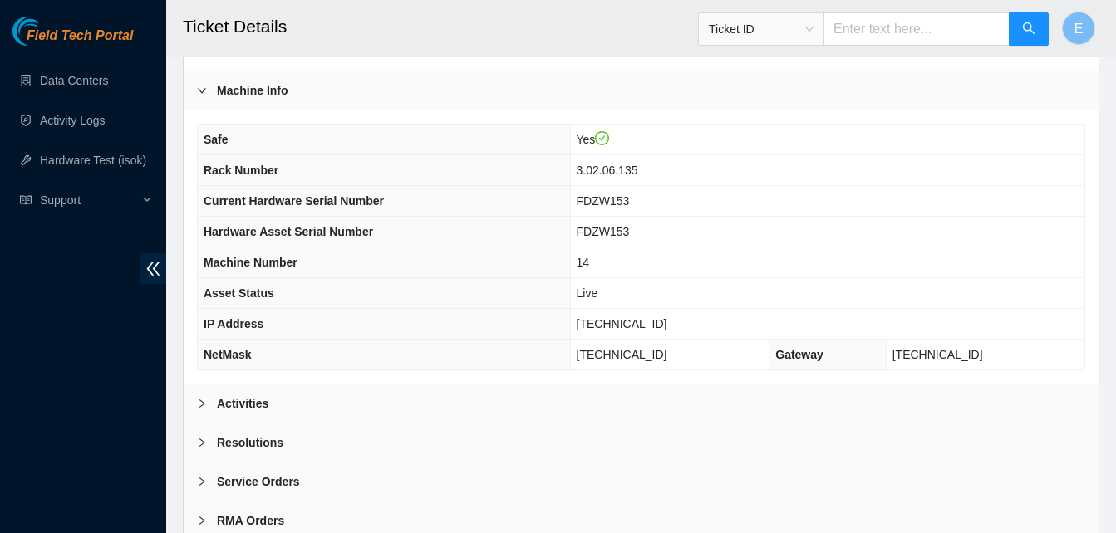
scroll to position [576, 0]
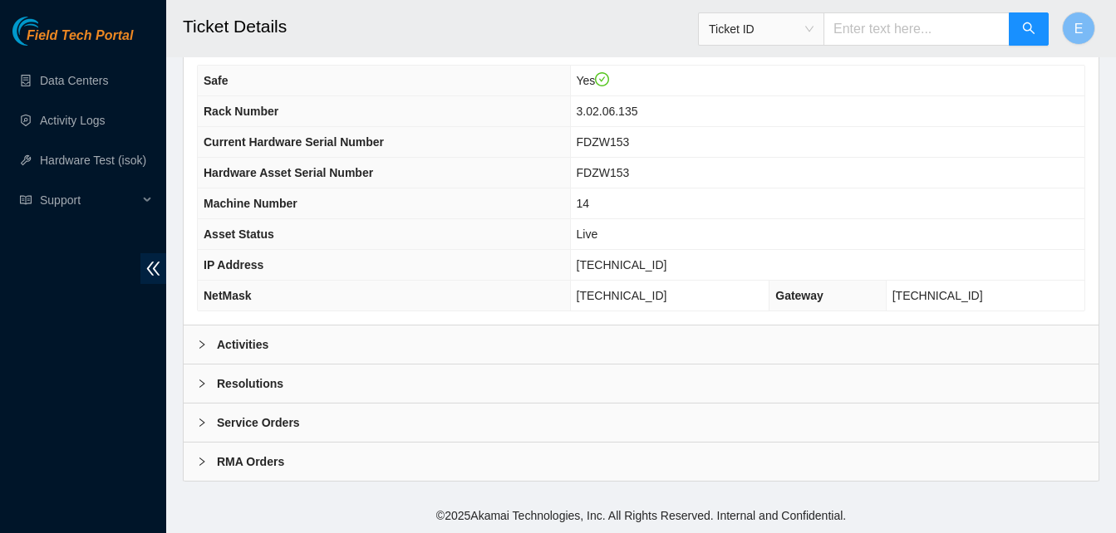
click at [244, 338] on b "Activities" at bounding box center [243, 345] width 52 height 18
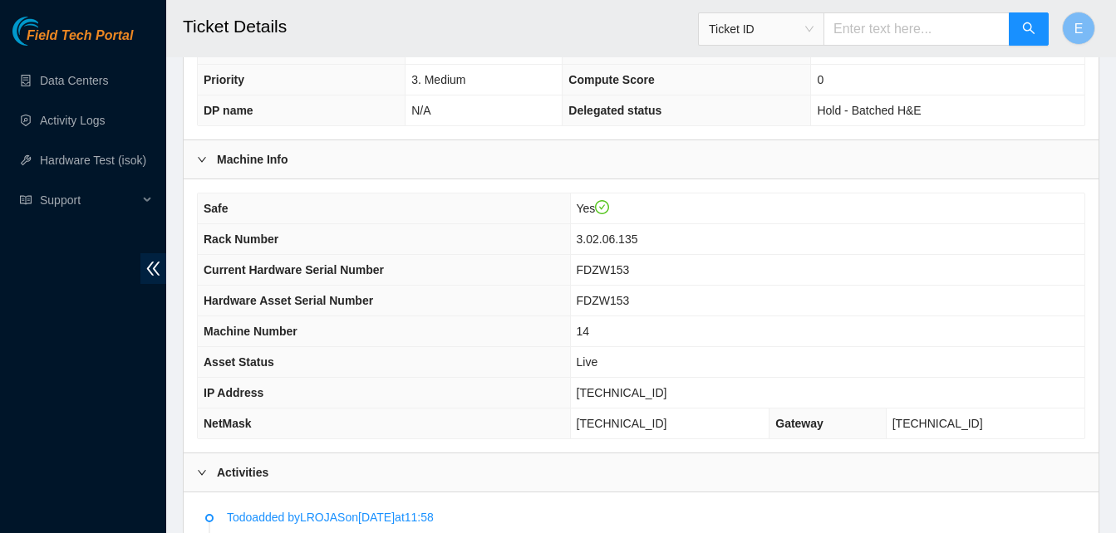
scroll to position [447, 0]
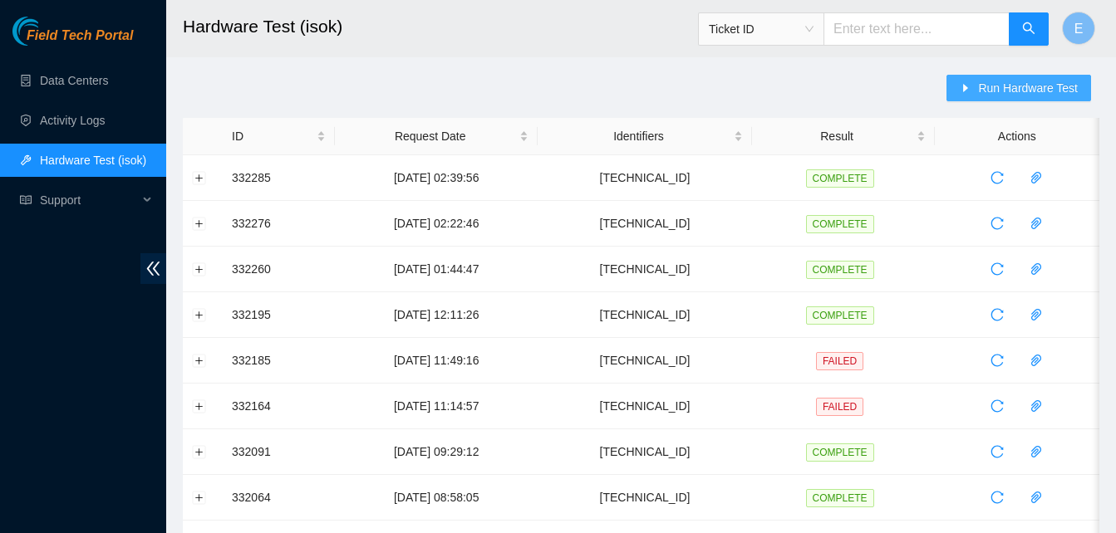
click at [989, 95] on span "Run Hardware Test" at bounding box center [1028, 88] width 100 height 18
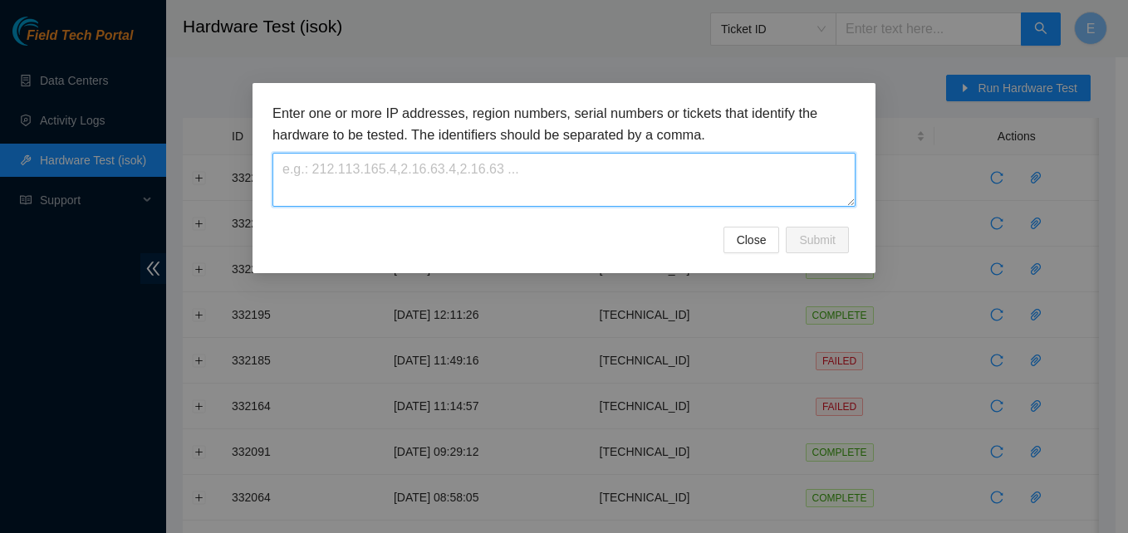
click at [454, 179] on textarea at bounding box center [564, 180] width 583 height 54
paste textarea "96.7.74.230"
type textarea "96.7.74.230"
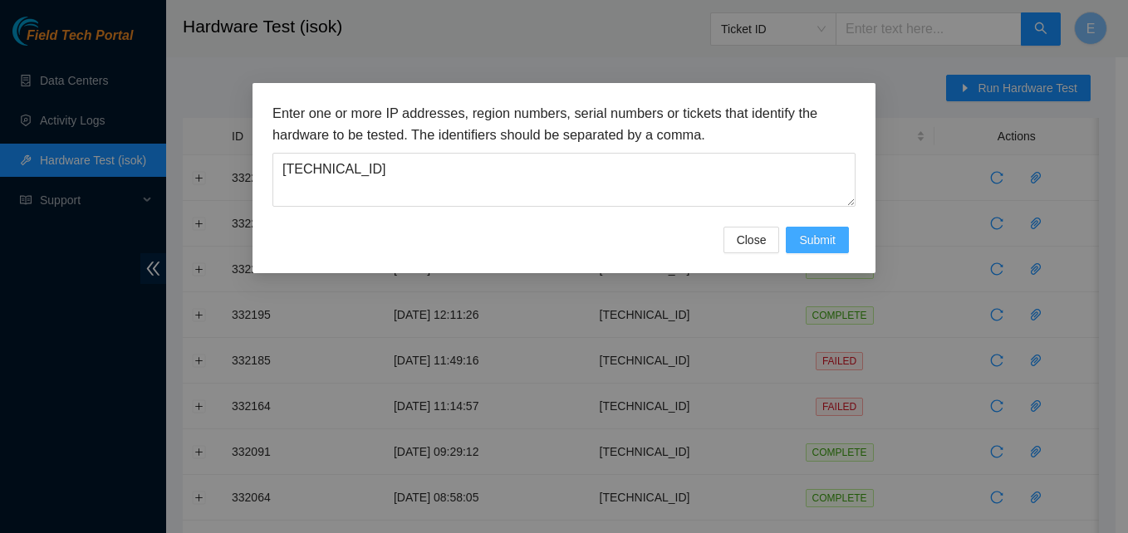
click at [822, 232] on span "Submit" at bounding box center [817, 240] width 37 height 18
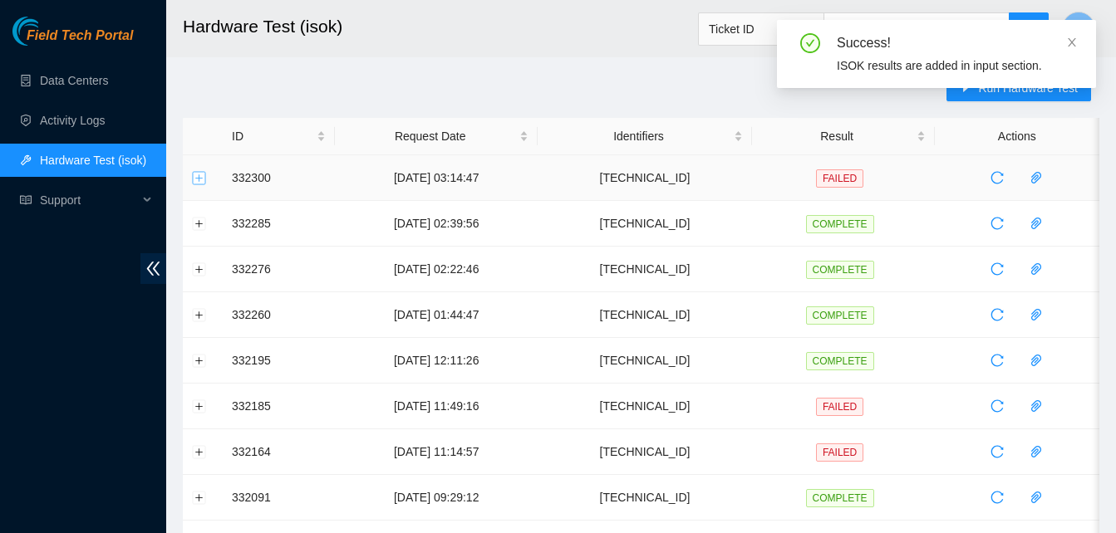
click at [201, 181] on button "Expand row" at bounding box center [199, 177] width 13 height 13
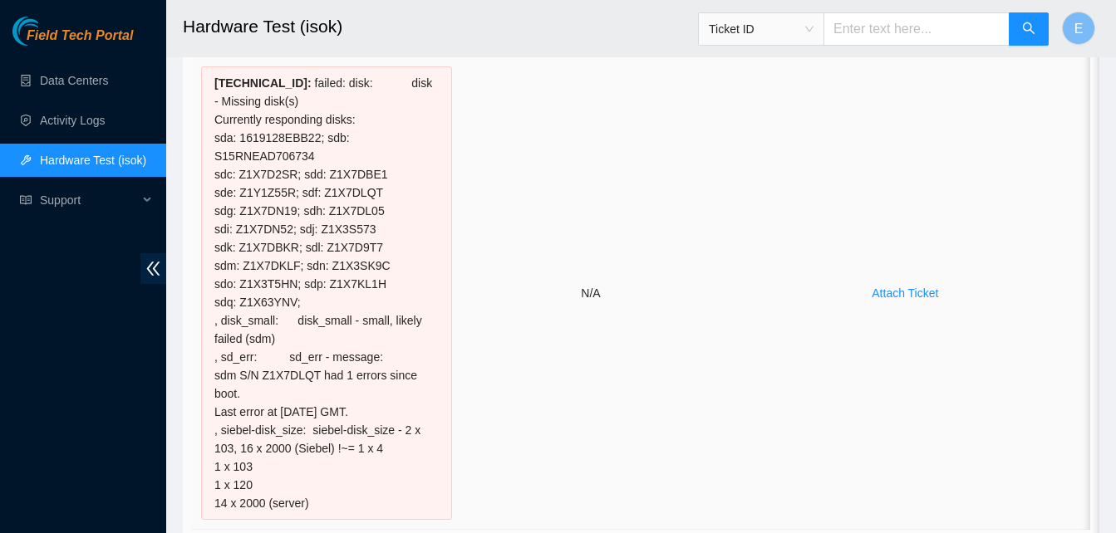
scroll to position [189, 0]
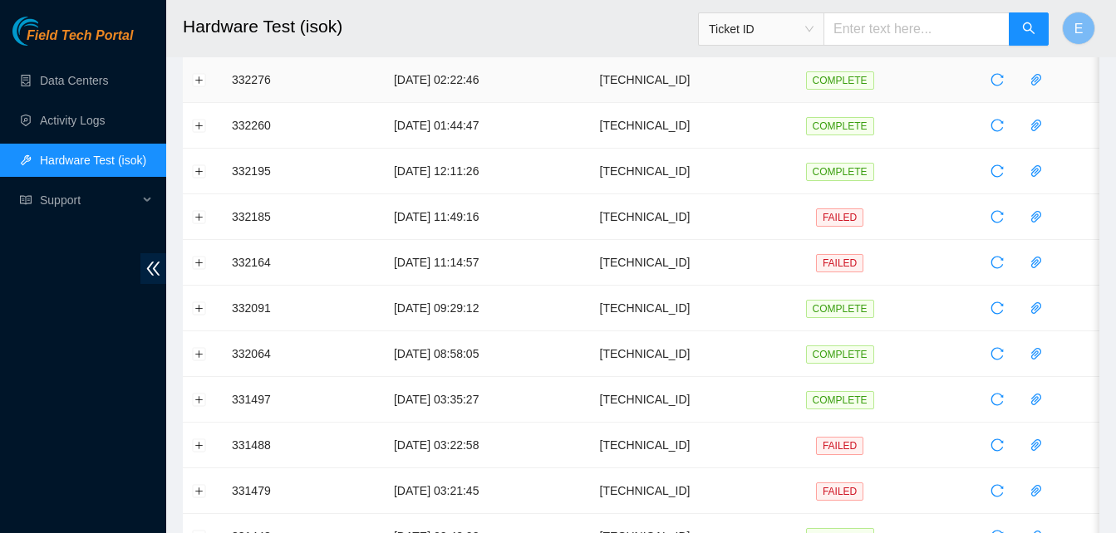
scroll to position [0, 0]
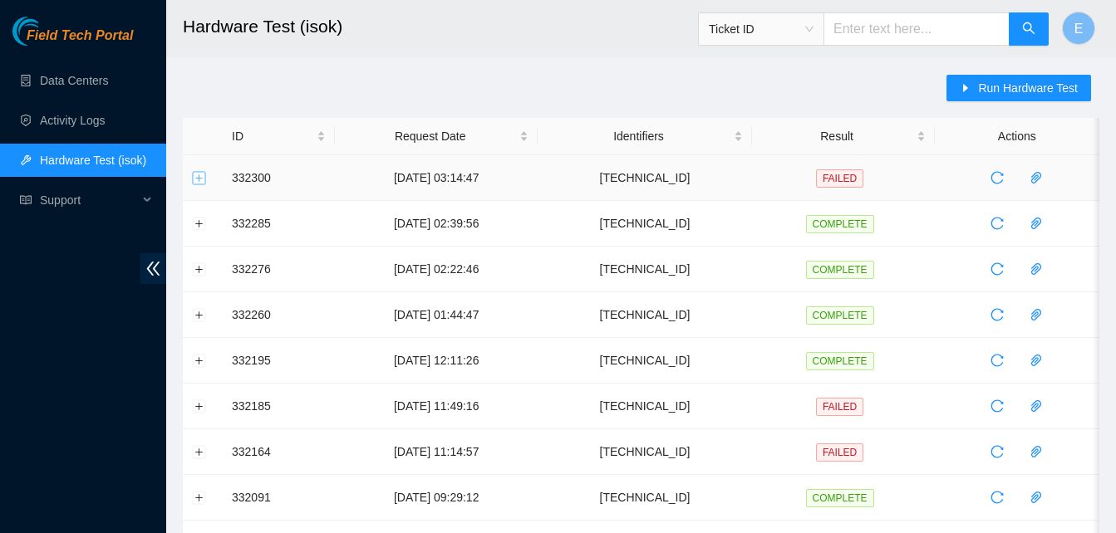
click at [199, 183] on button "Expand row" at bounding box center [199, 177] width 13 height 13
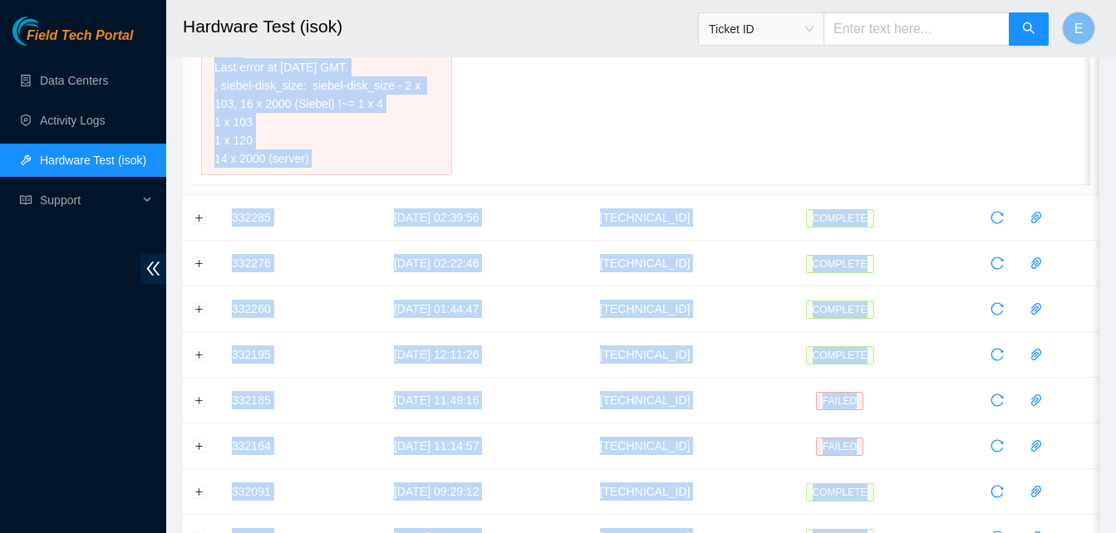
scroll to position [641, 0]
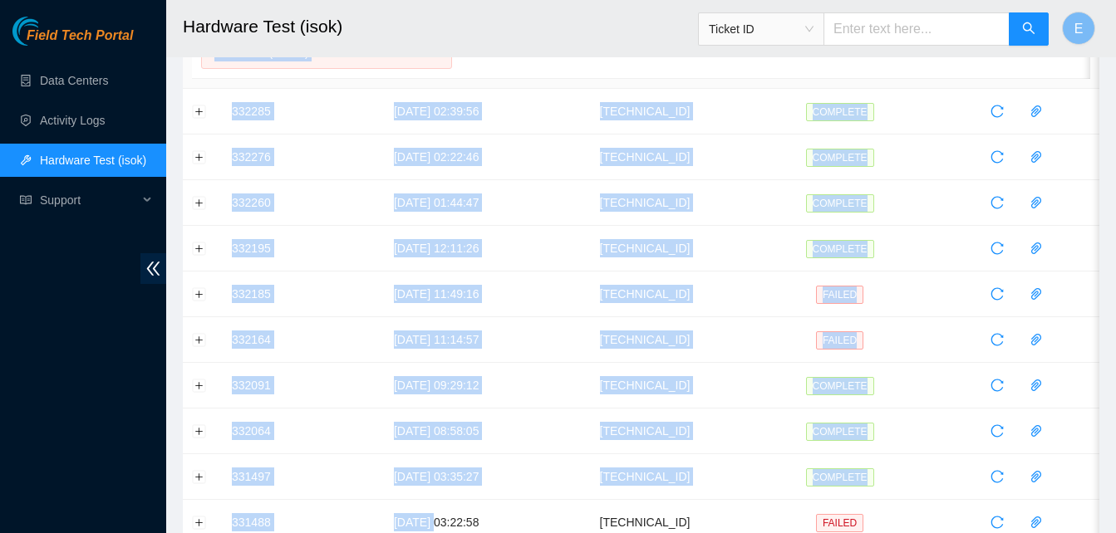
drag, startPoint x: 231, startPoint y: 184, endPoint x: 430, endPoint y: 61, distance: 234.3
click at [430, 61] on tbody "332300 04-09-2025 03:14:47 96.7.74.230 FAILED Result Detail Message Ticket ID 9…" at bounding box center [641, 235] width 917 height 1443
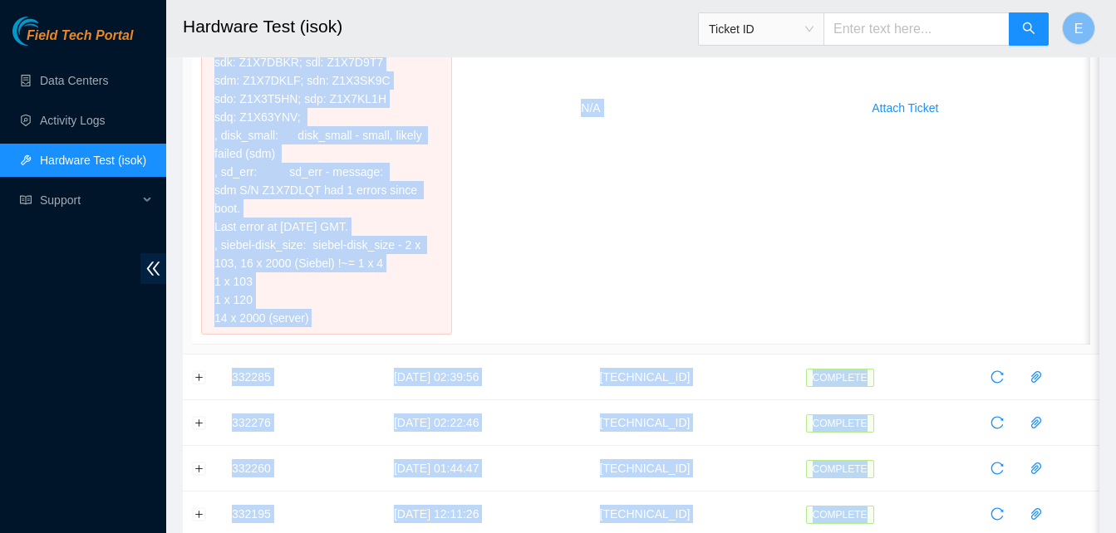
scroll to position [332, 0]
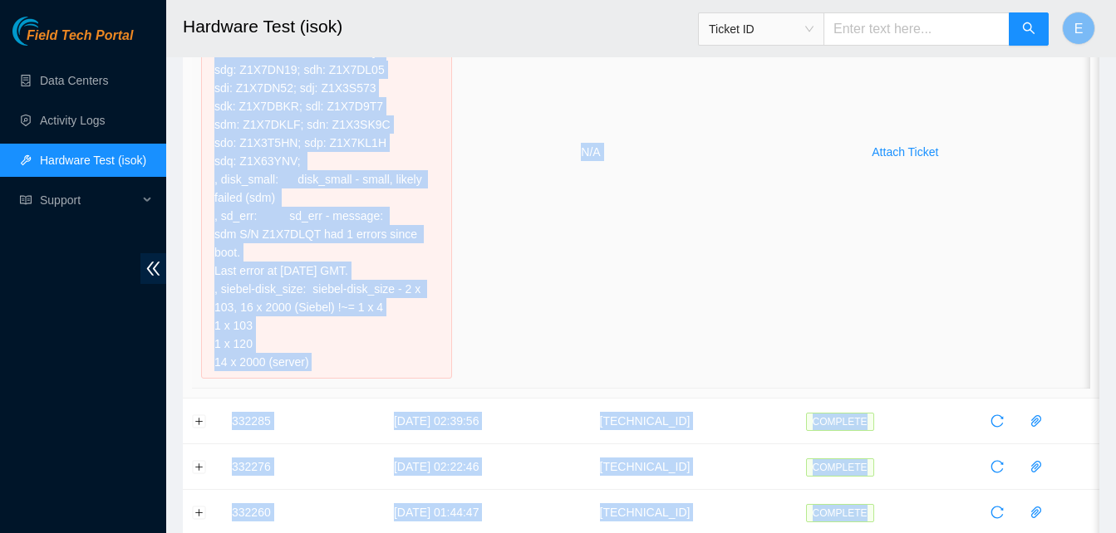
copy tbody "332300 04-09-2025 03:14:47 96.7.74.230 FAILED Result Detail Message Ticket ID 9…"
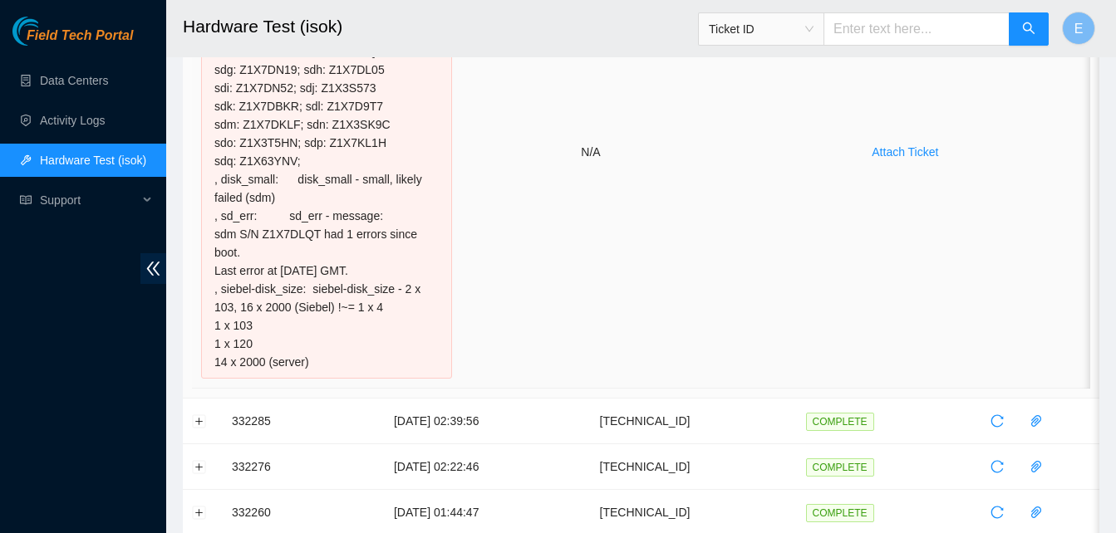
click at [842, 165] on td "Attach Ticket" at bounding box center [905, 152] width 370 height 473
drag, startPoint x: 337, startPoint y: 349, endPoint x: 254, endPoint y: 93, distance: 269.1
click at [254, 93] on div "96.7.74.230 : failed: disk: disk - Missing disk(s) Currently responding disks: …" at bounding box center [326, 152] width 251 height 454
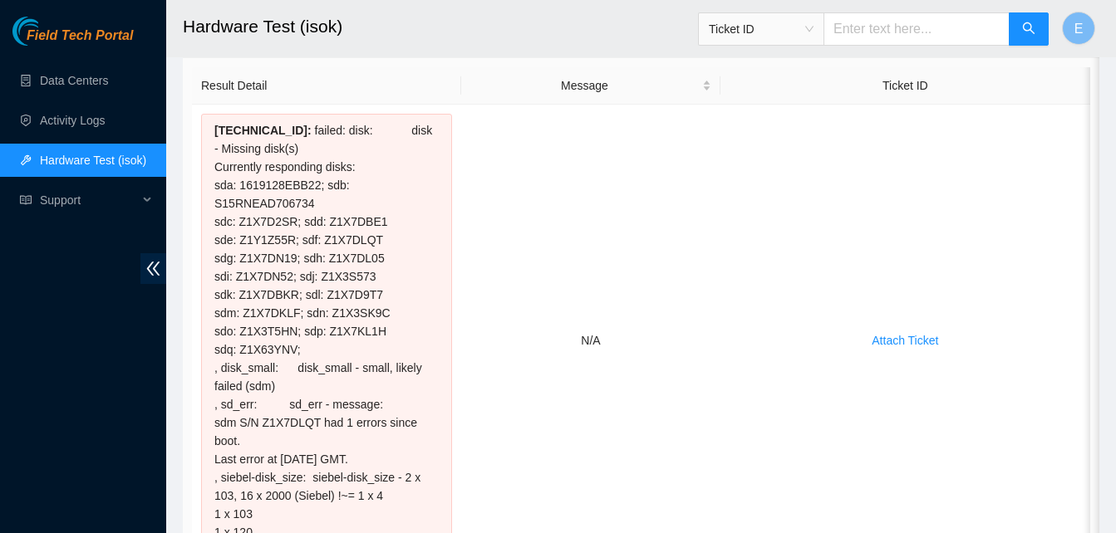
scroll to position [11, 0]
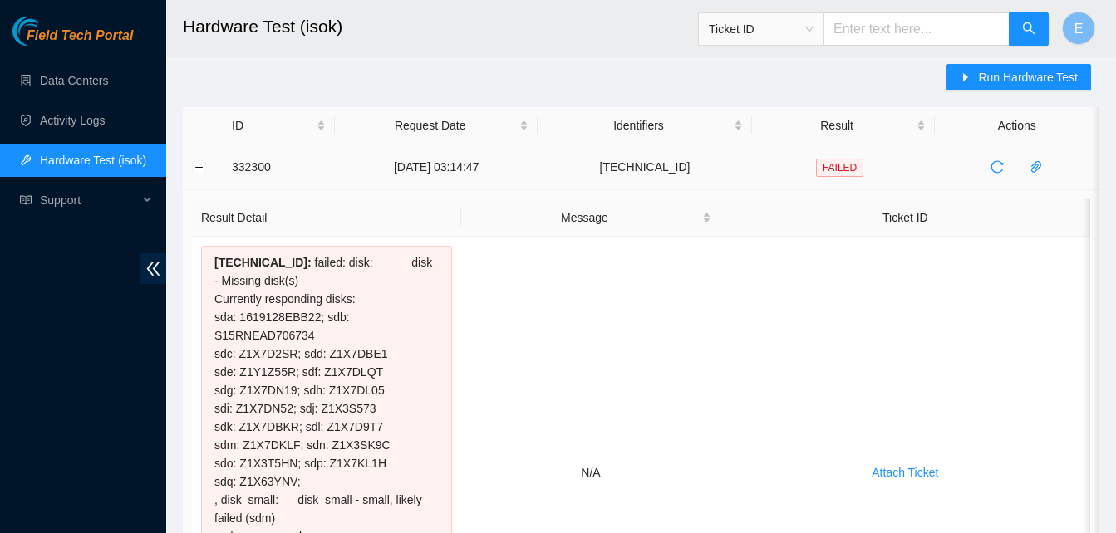
click at [237, 165] on td "332300" at bounding box center [279, 168] width 112 height 46
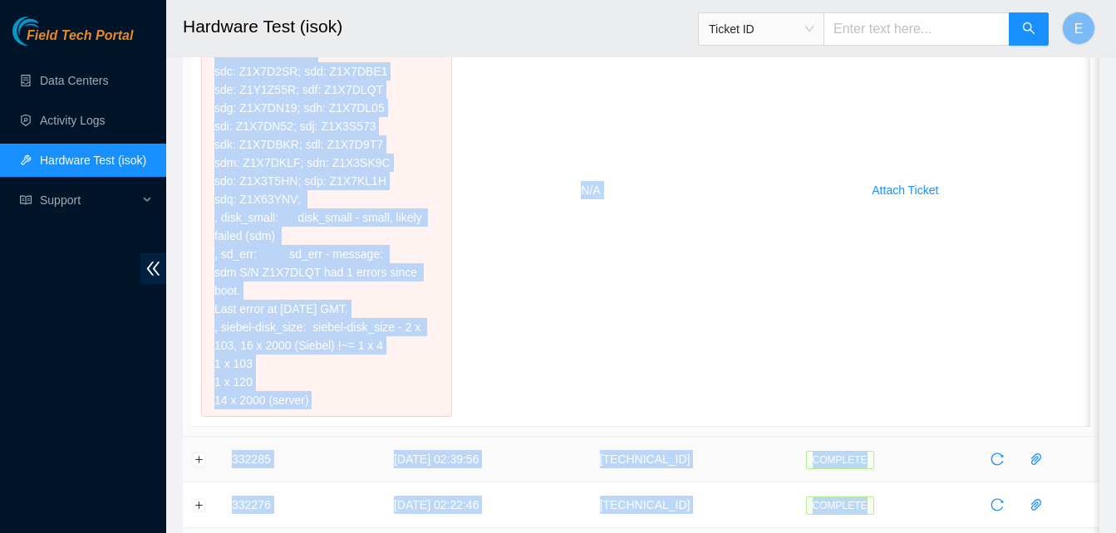
scroll to position [370, 0]
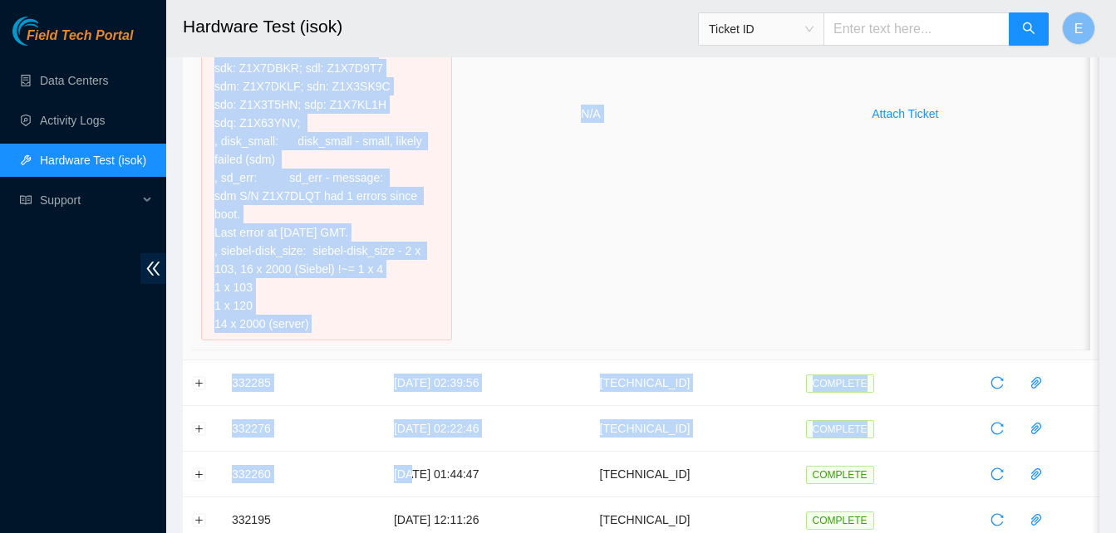
drag, startPoint x: 231, startPoint y: 165, endPoint x: 366, endPoint y: 302, distance: 192.1
click at [366, 302] on tbody "332300 04-09-2025 03:14:47 96.7.74.230 FAILED Result Detail Message Ticket ID 9…" at bounding box center [641, 507] width 917 height 1443
copy tbody "332300 04-09-2025 03:14:47 96.7.74.230 FAILED Result Detail Message Ticket ID 9…"
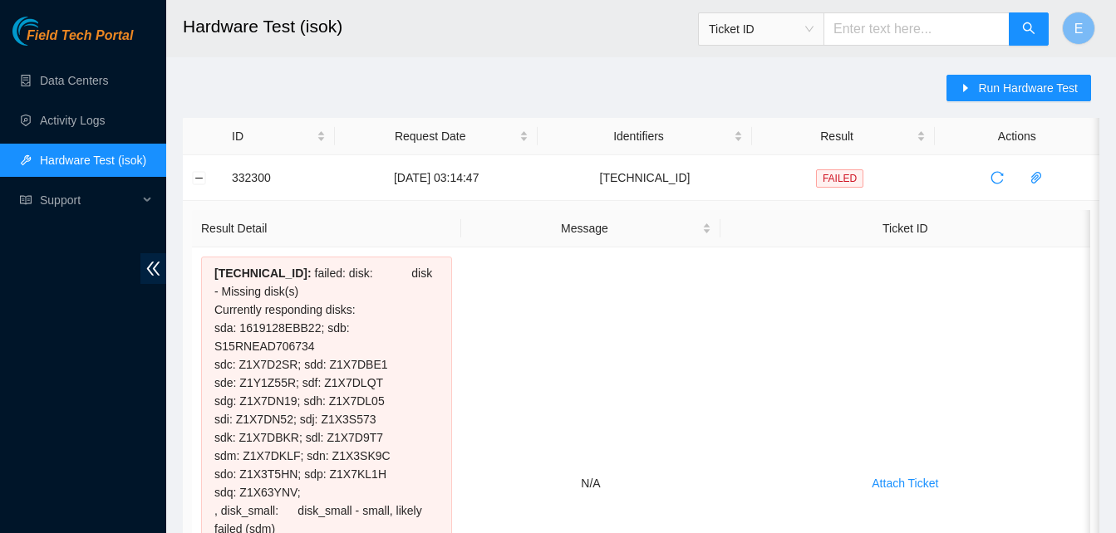
click at [199, 175] on button "Collapse row" at bounding box center [199, 177] width 13 height 13
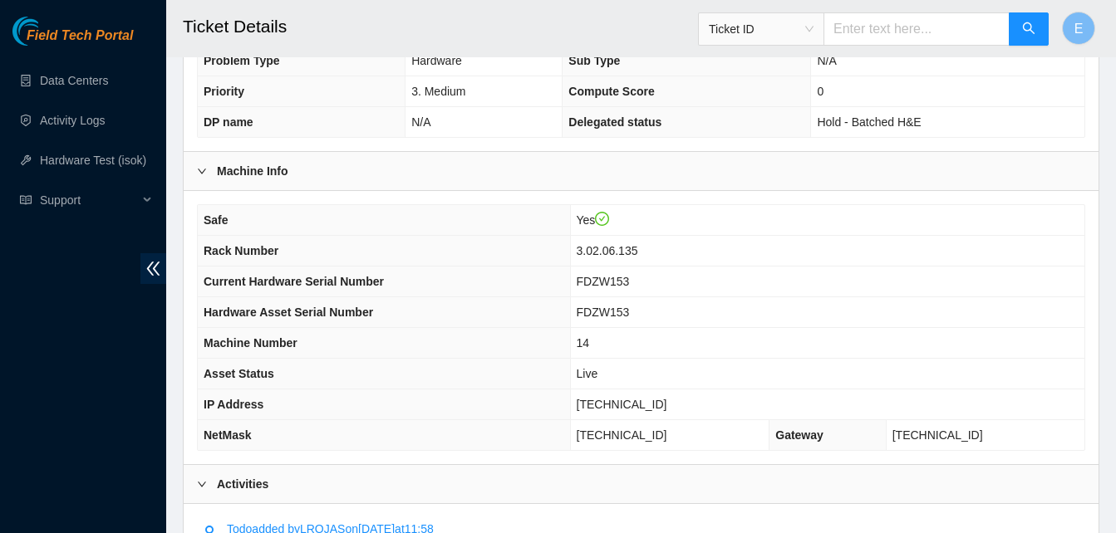
scroll to position [435, 0]
drag, startPoint x: 626, startPoint y: 405, endPoint x: 694, endPoint y: 406, distance: 68.2
click at [667, 406] on span "[TECHNICAL_ID]" at bounding box center [622, 405] width 91 height 13
copy span "[TECHNICAL_ID]"
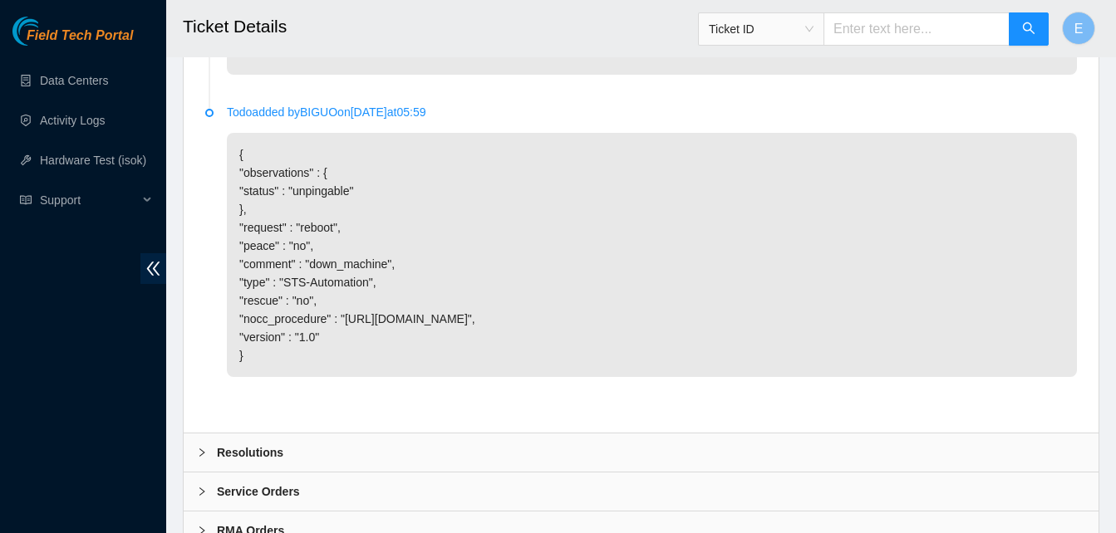
scroll to position [1225, 0]
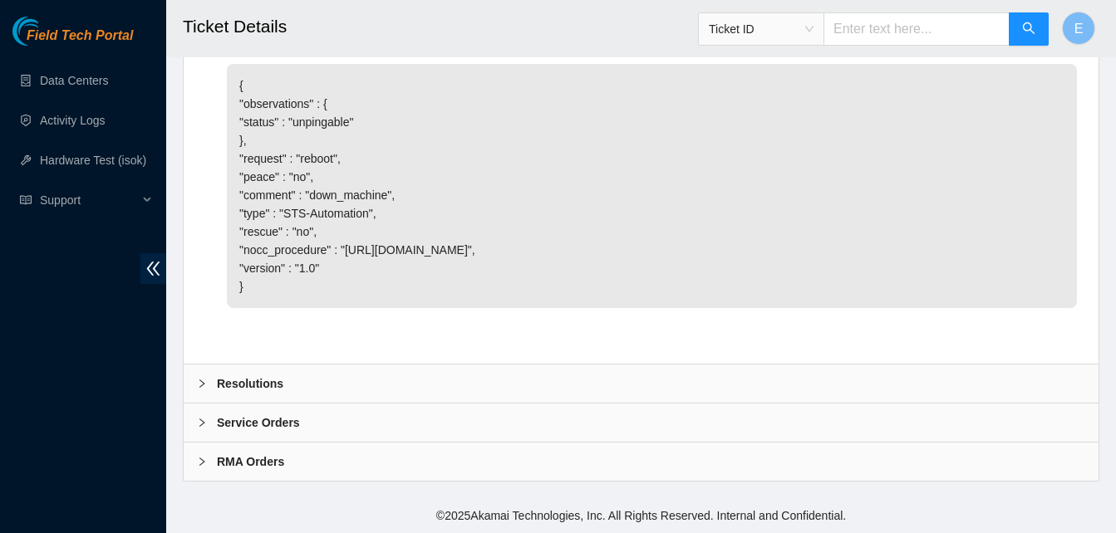
click at [260, 381] on b "Resolutions" at bounding box center [250, 384] width 66 height 18
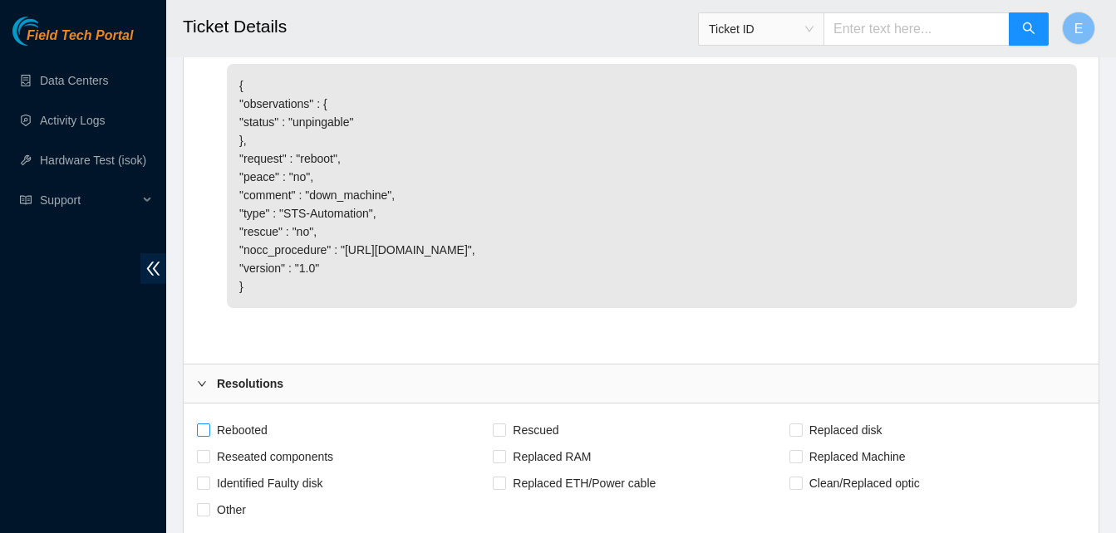
click at [209, 429] on span at bounding box center [203, 430] width 13 height 13
click at [209, 429] on input "Rebooted" at bounding box center [203, 430] width 12 height 12
checkbox input "true"
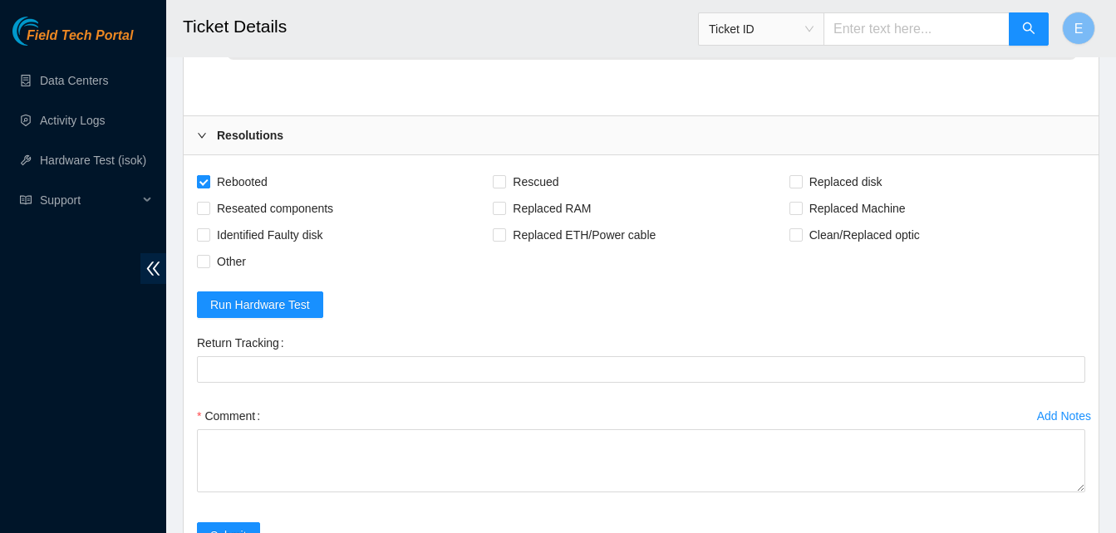
scroll to position [1653, 0]
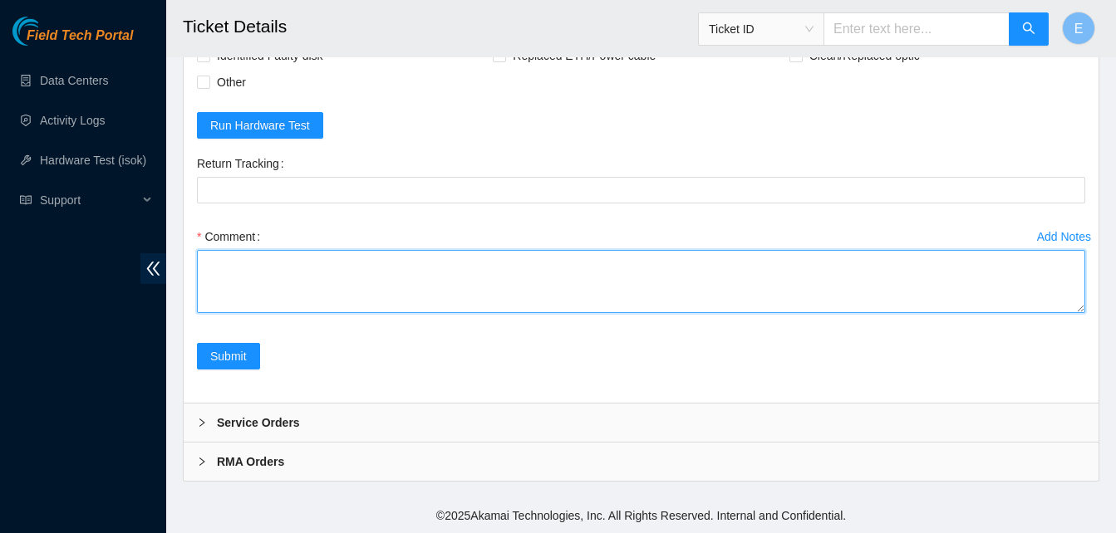
click at [219, 286] on textarea "Comment" at bounding box center [641, 281] width 888 height 63
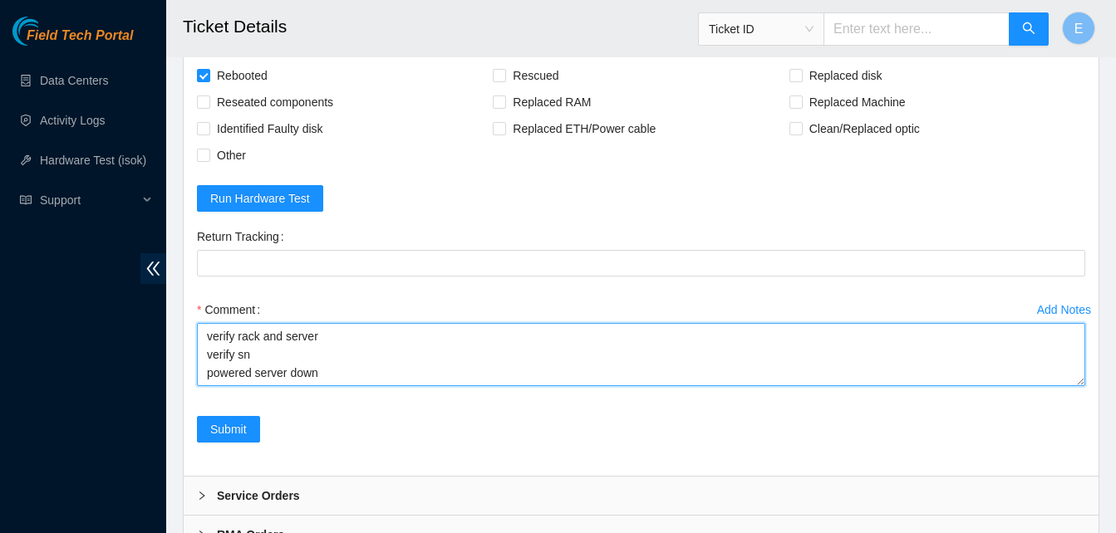
scroll to position [1595, 0]
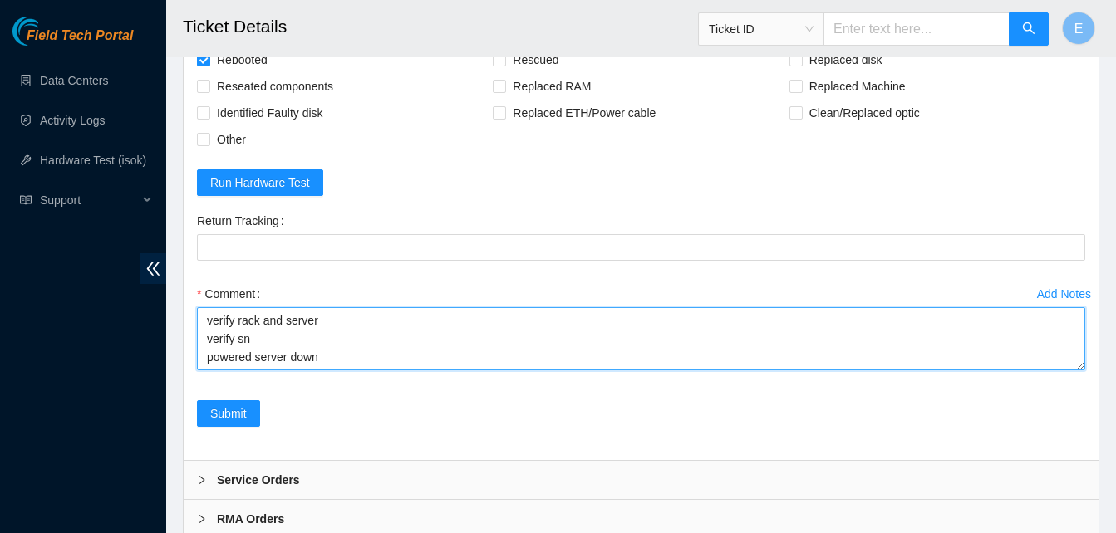
click at [323, 364] on textarea "verify rack and server verify sn powered server down" at bounding box center [641, 338] width 888 height 63
paste textarea "332315 [DATE] 03:47:04 [TECHNICAL_ID] COMPLETE Result Detail Message Ticket ID …"
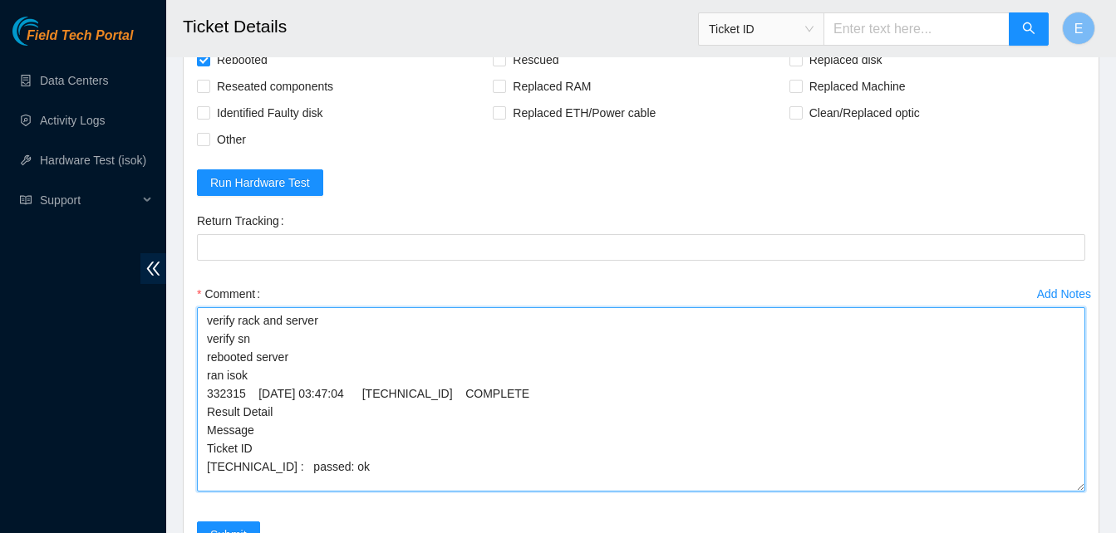
scroll to position [0, 0]
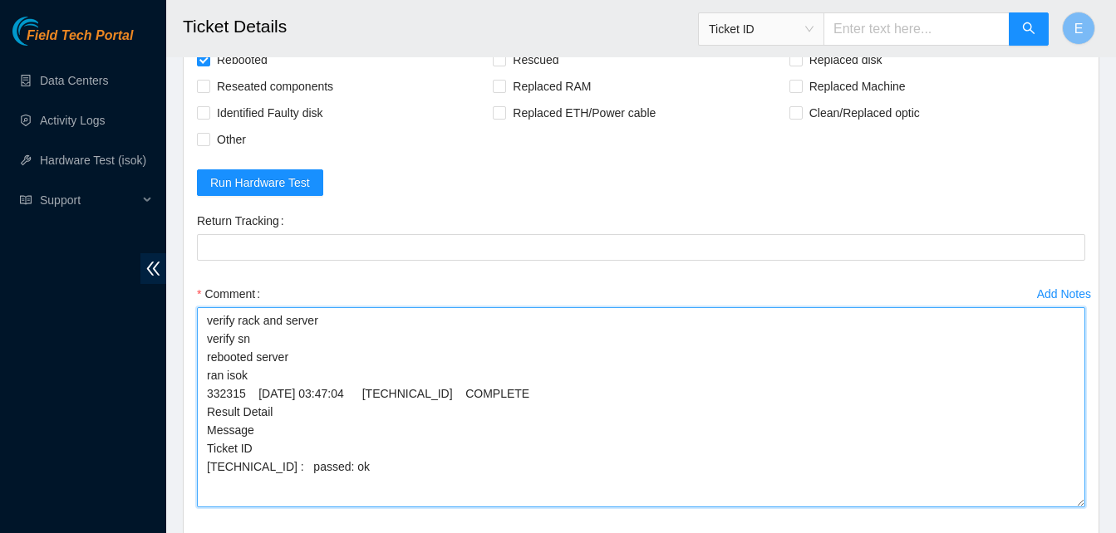
drag, startPoint x: 1075, startPoint y: 365, endPoint x: 1076, endPoint y: 527, distance: 162.0
click at [1076, 508] on textarea "verify rack and server verify sn rebooted server ran isok 332315 [DATE] 03:47:0…" at bounding box center [641, 407] width 888 height 200
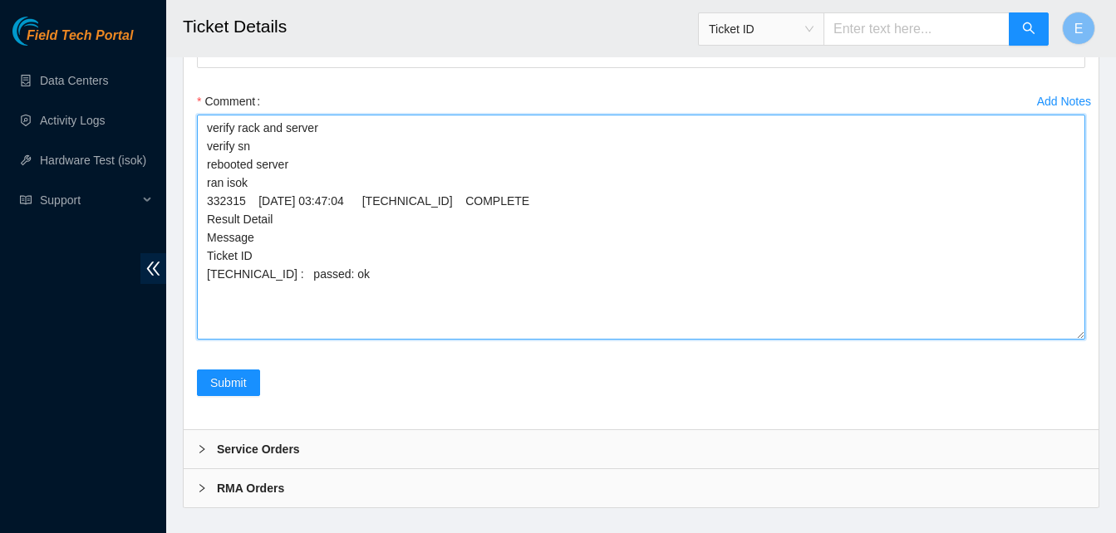
scroll to position [1815, 0]
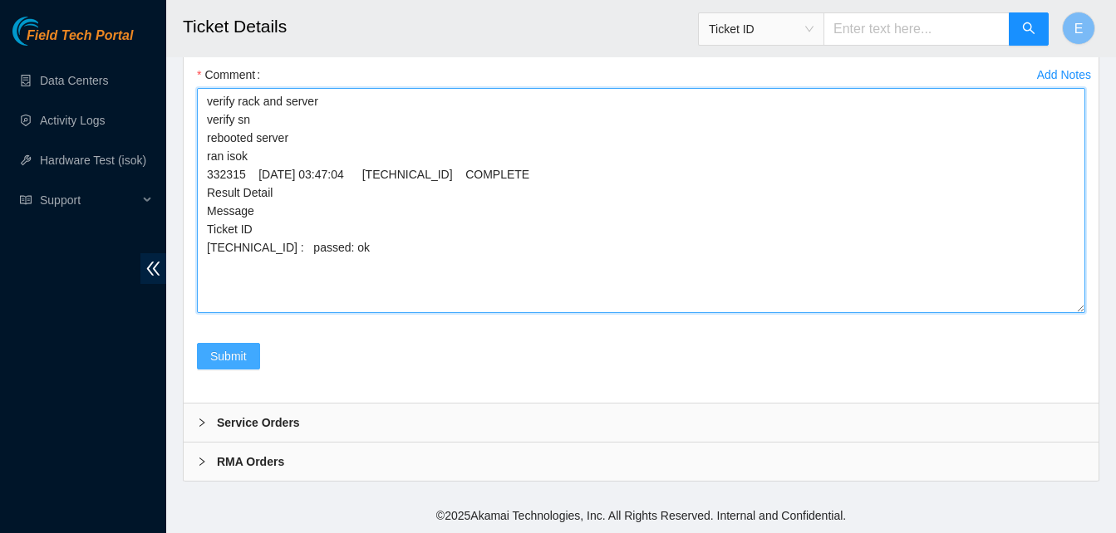
type textarea "verify rack and server verify sn rebooted server ran isok 332315 [DATE] 03:47:0…"
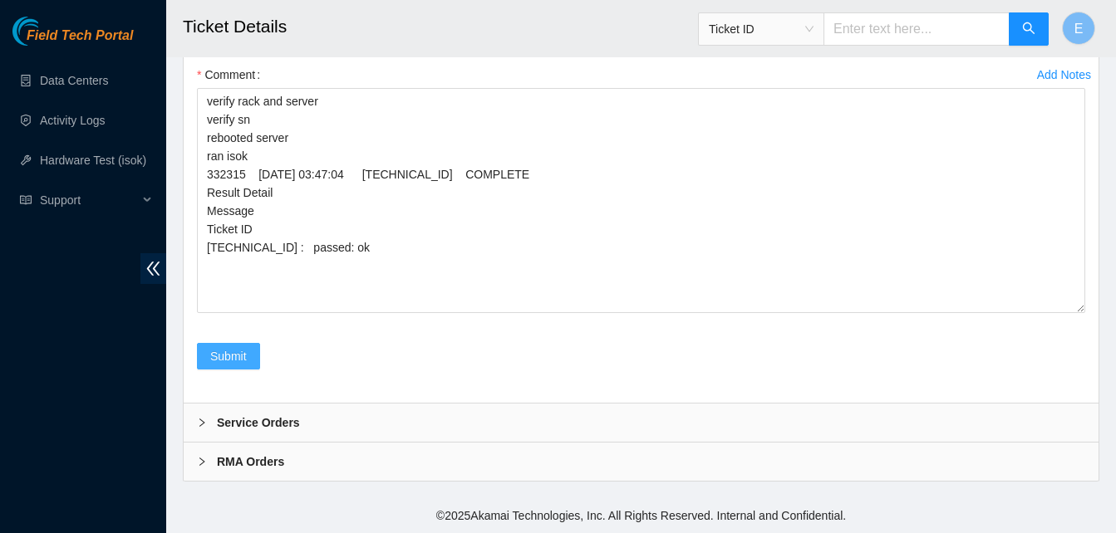
click at [244, 356] on span "Submit" at bounding box center [228, 356] width 37 height 18
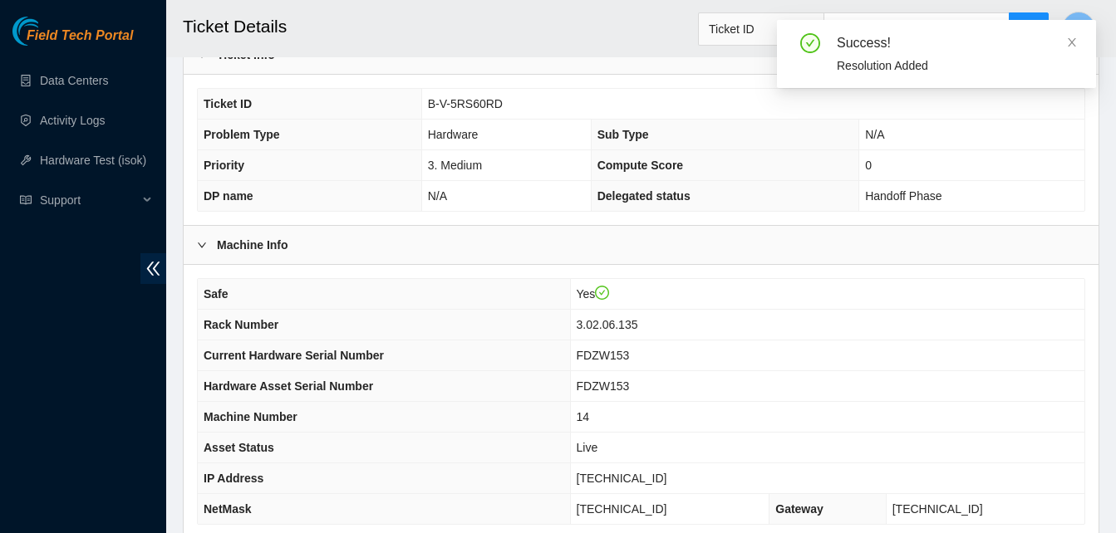
scroll to position [576, 0]
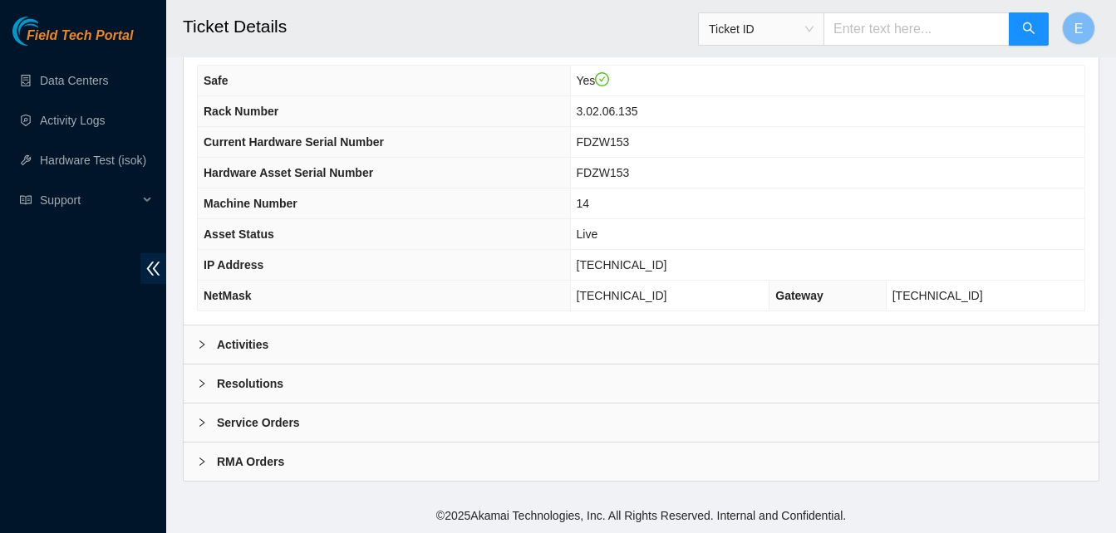
click at [235, 350] on b "Activities" at bounding box center [243, 345] width 52 height 18
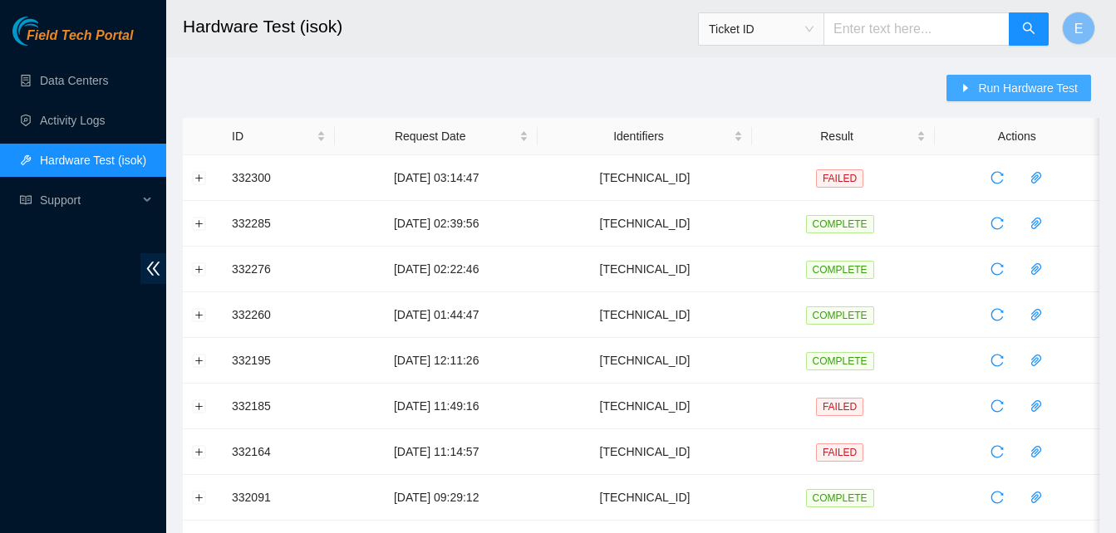
click at [1022, 86] on span "Run Hardware Test" at bounding box center [1028, 88] width 100 height 18
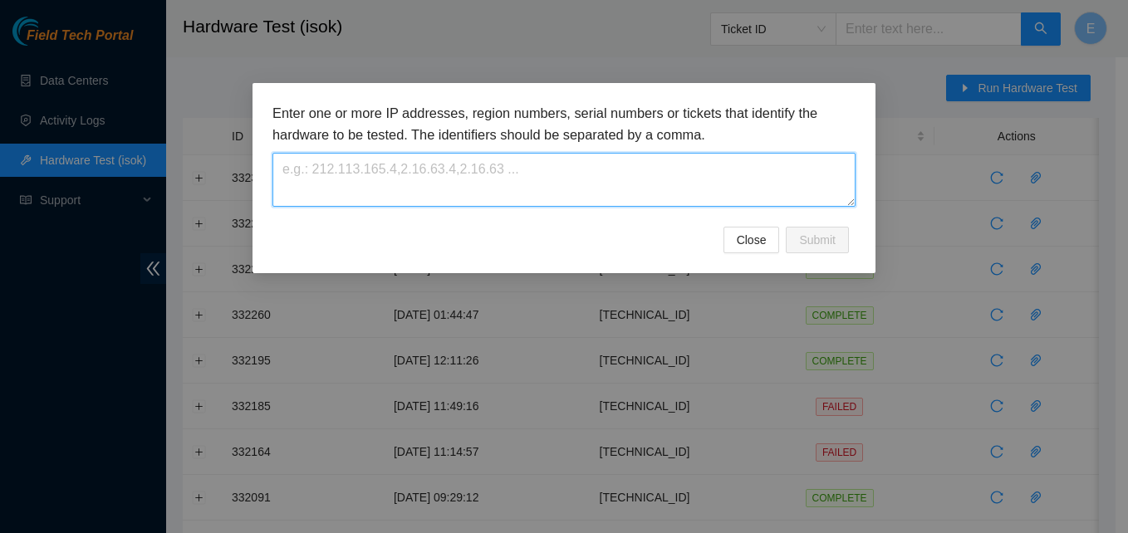
click at [418, 199] on textarea at bounding box center [564, 180] width 583 height 54
paste textarea "[TECHNICAL_ID]"
type textarea "[TECHNICAL_ID]"
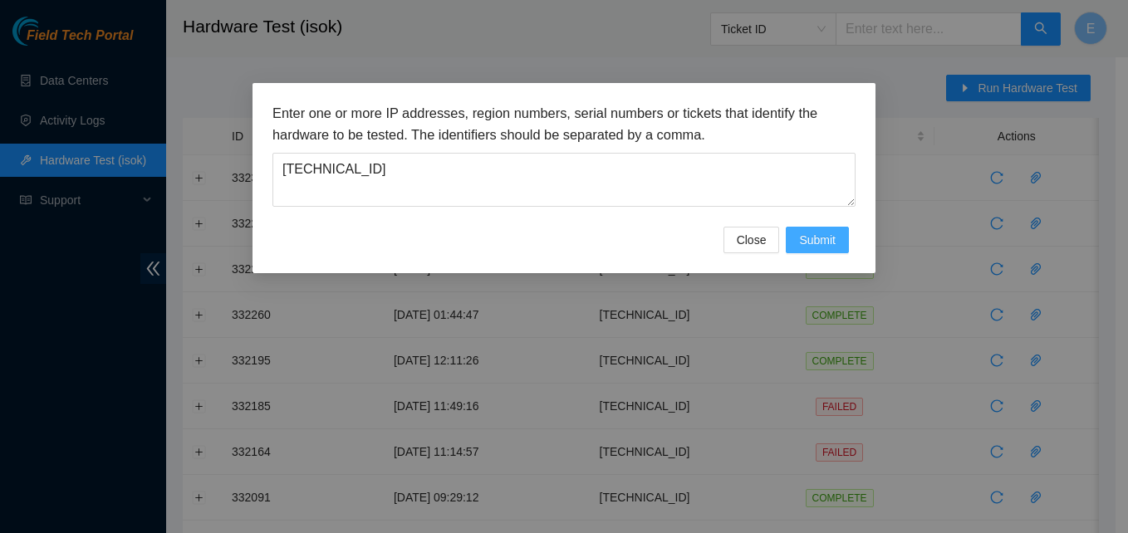
click at [833, 234] on span "Submit" at bounding box center [817, 240] width 37 height 18
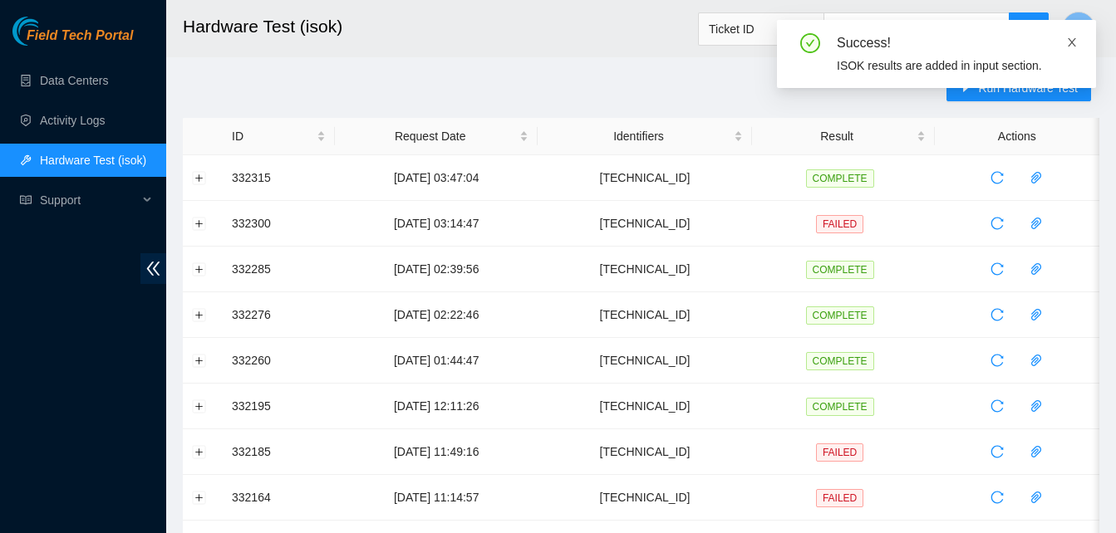
click at [1069, 40] on icon "close" at bounding box center [1072, 42] width 8 height 8
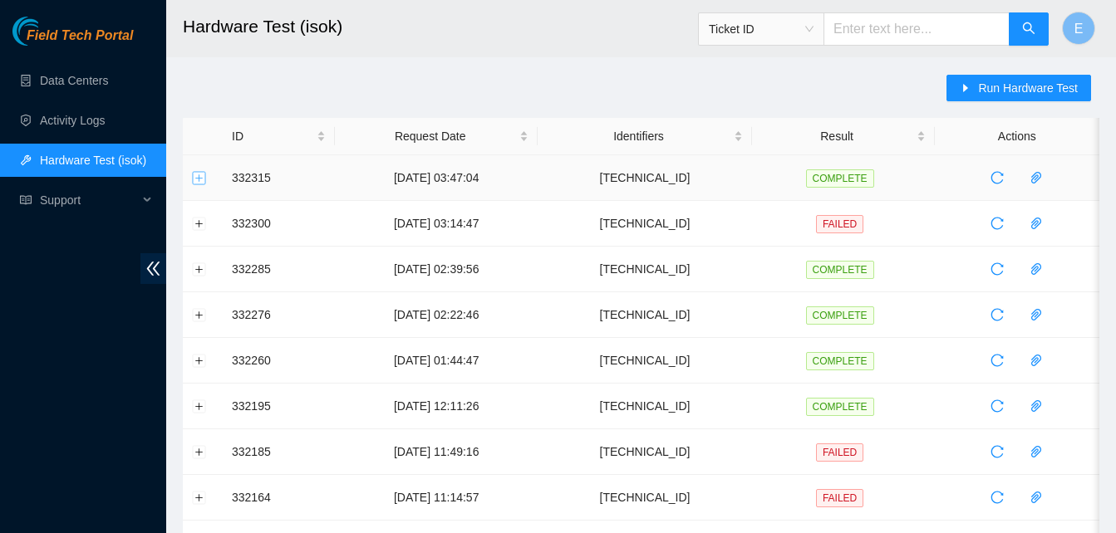
click at [202, 175] on button "Expand row" at bounding box center [199, 177] width 13 height 13
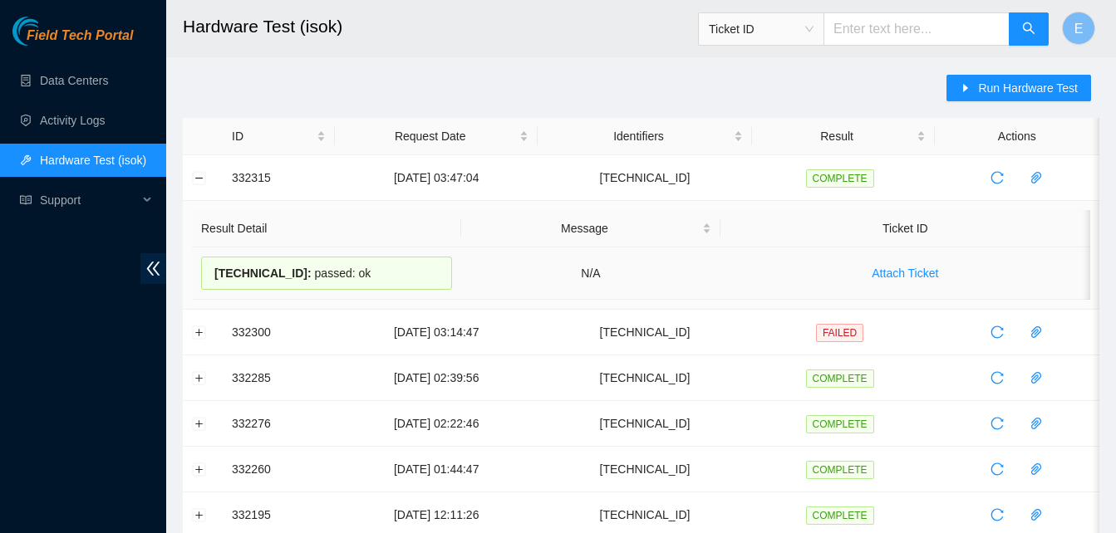
drag, startPoint x: 228, startPoint y: 174, endPoint x: 366, endPoint y: 275, distance: 171.2
copy tbody "332315 [DATE] 03:47:04 [TECHNICAL_ID] COMPLETE Result Detail Message Ticket ID …"
click at [62, 83] on link "Data Centers" at bounding box center [74, 80] width 68 height 13
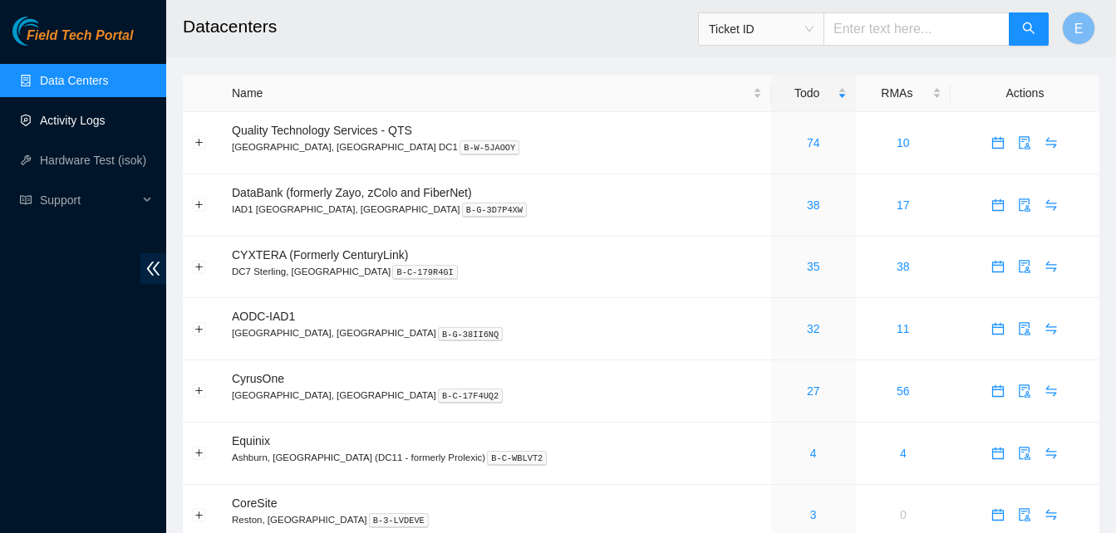
click at [57, 123] on link "Activity Logs" at bounding box center [73, 120] width 66 height 13
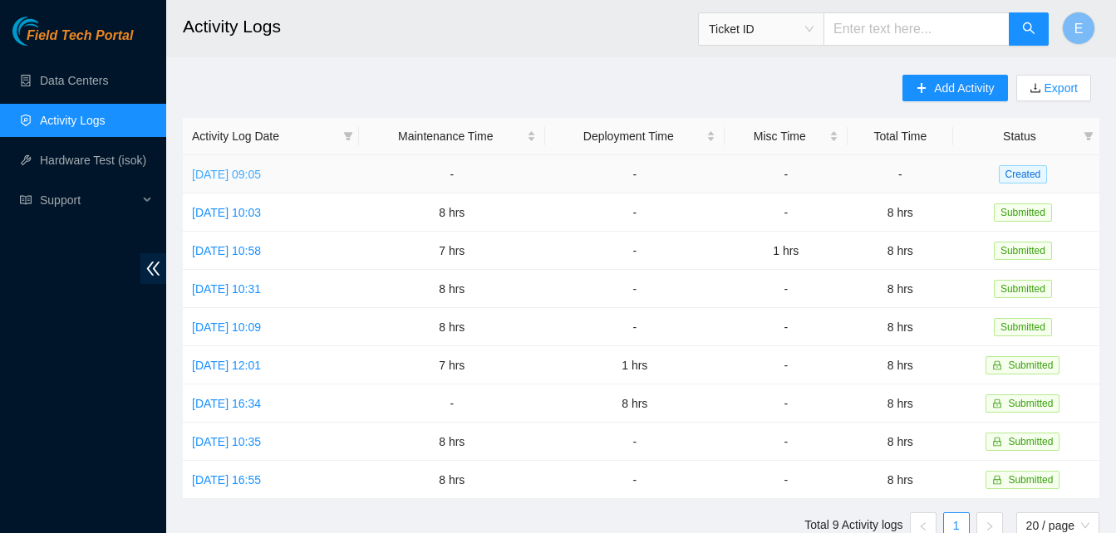
click at [256, 170] on link "[DATE] 09:05" at bounding box center [226, 174] width 69 height 13
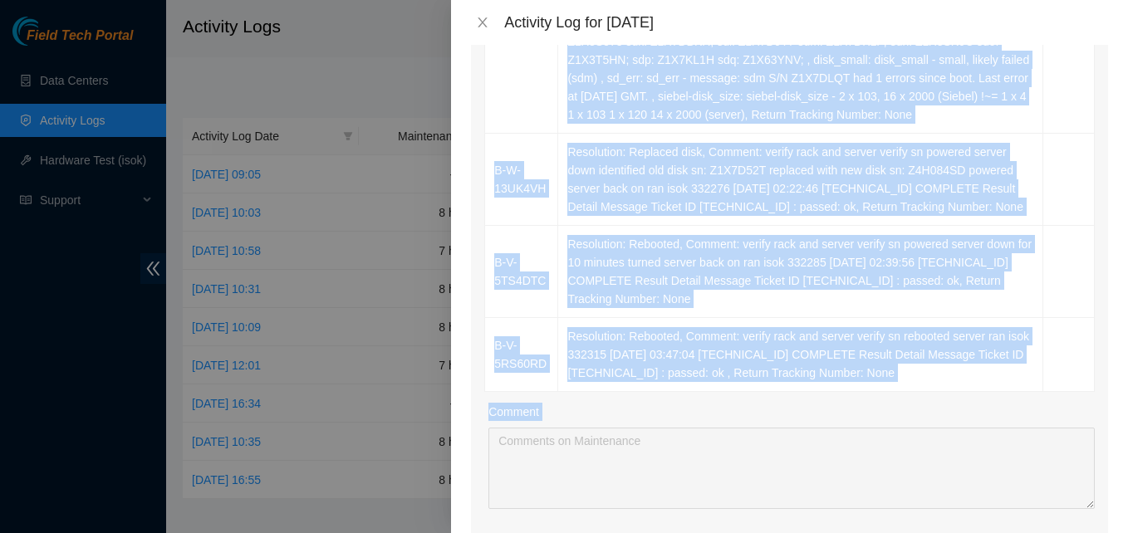
scroll to position [982, 0]
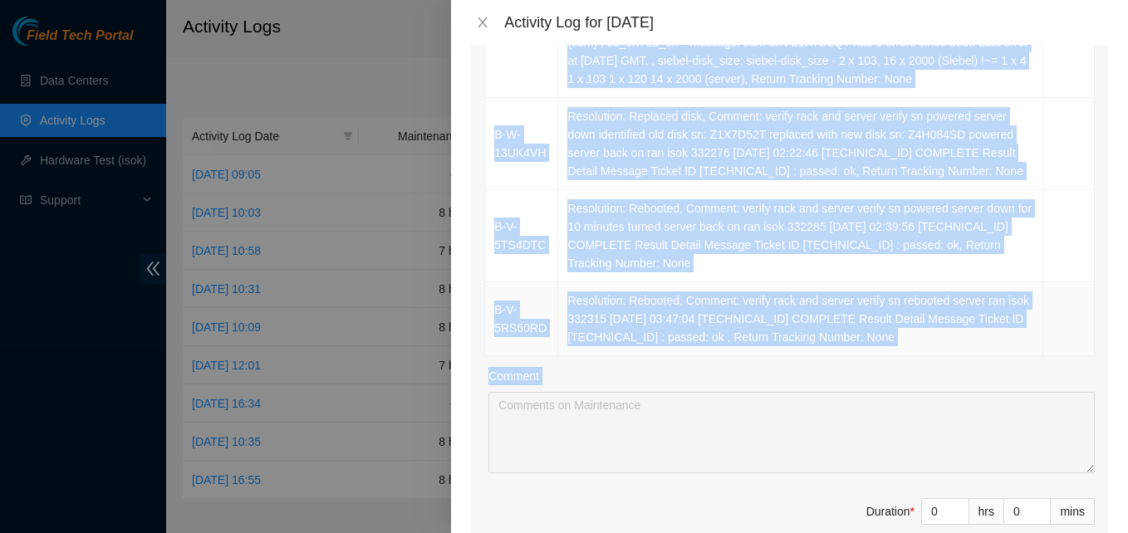
drag, startPoint x: 494, startPoint y: 321, endPoint x: 876, endPoint y: 323, distance: 382.2
copy tbody "B-V-5S6JKHZ Resolution: Replaced disk, Comment: verify rack and server verify s…"
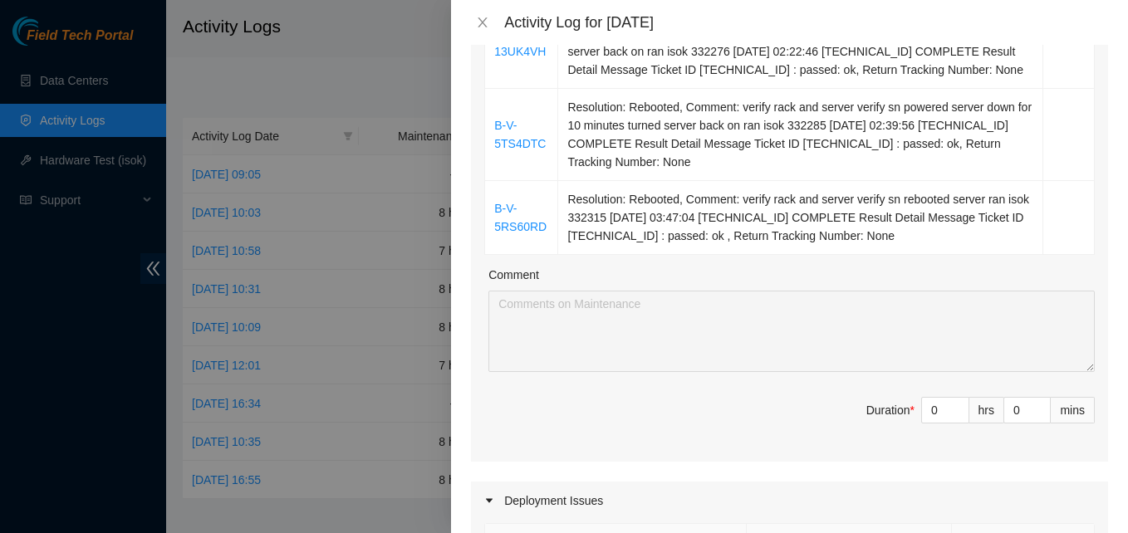
scroll to position [1084, 0]
click at [922, 397] on input "0" at bounding box center [945, 409] width 47 height 25
type input "8"
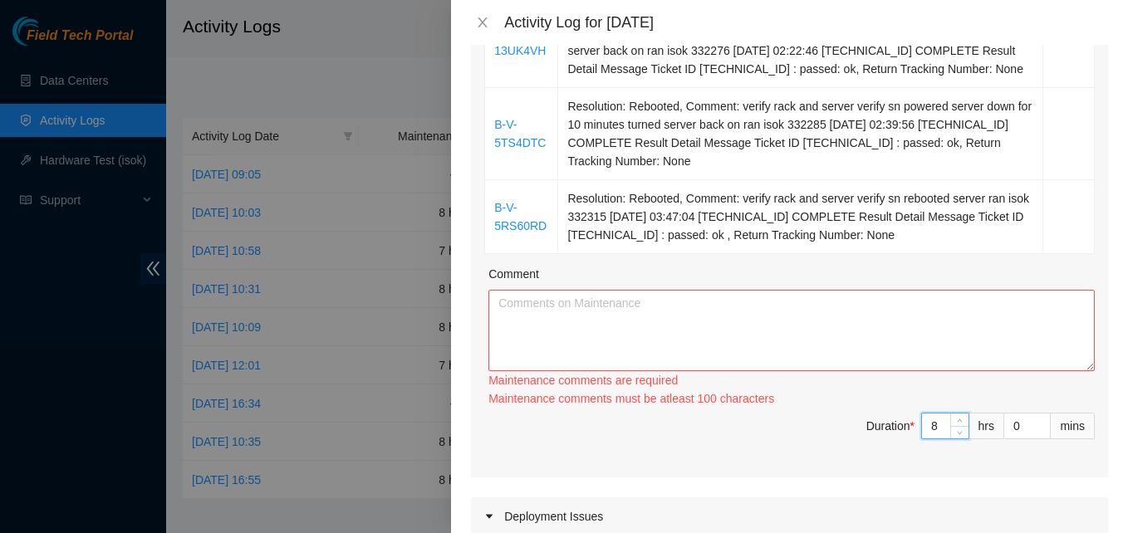
type input "8"
click at [544, 290] on textarea "Comment" at bounding box center [792, 330] width 607 height 81
paste textarea "B-V-5S6JKHZ Resolution: Replaced disk, Comment: verify rack and server verify s…"
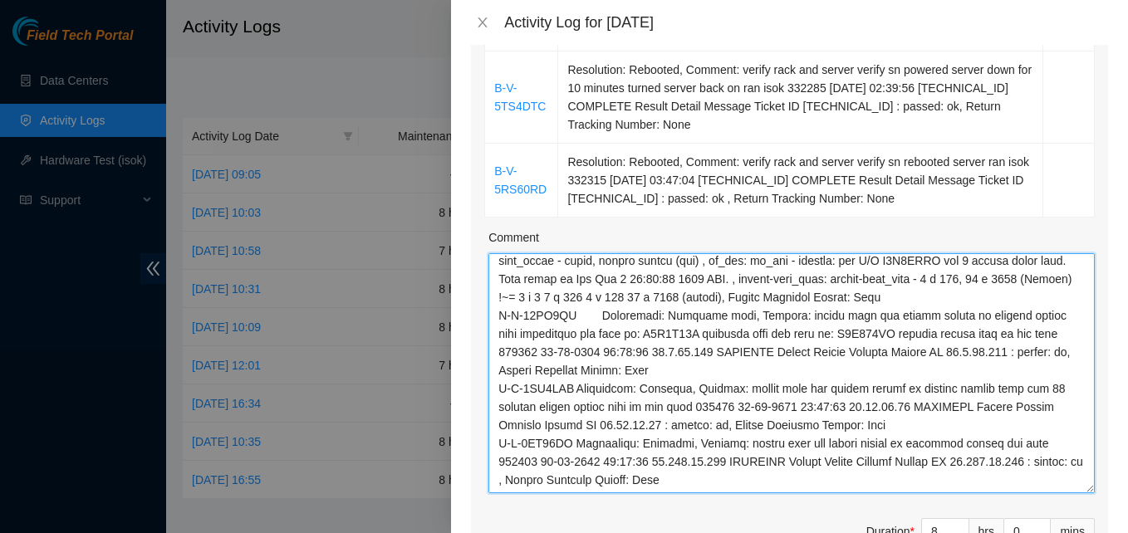
scroll to position [480, 0]
drag, startPoint x: 1073, startPoint y: 312, endPoint x: 1077, endPoint y: 471, distance: 159.6
click at [1077, 471] on textarea "Comment" at bounding box center [792, 373] width 607 height 240
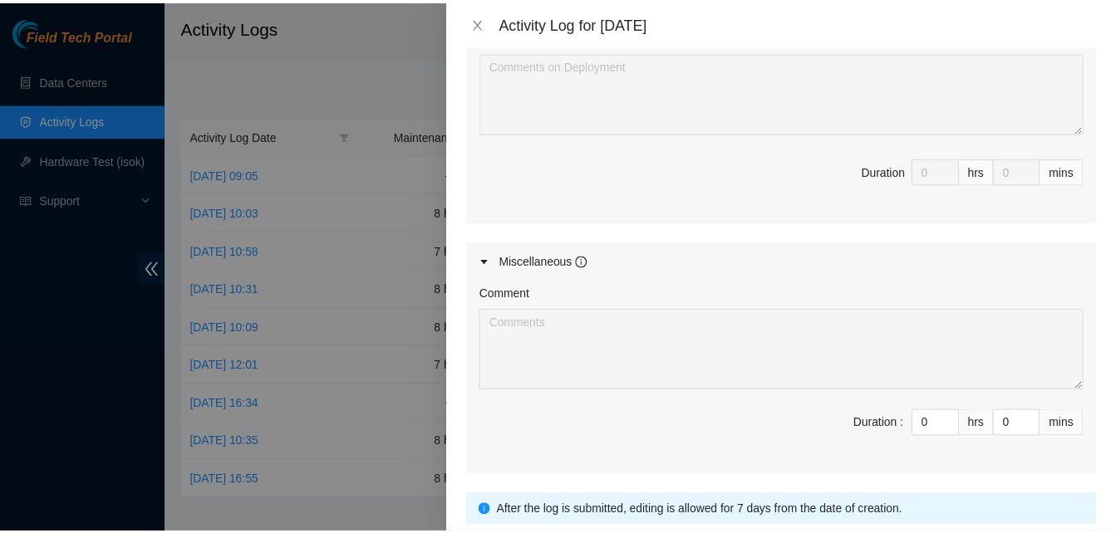
scroll to position [1932, 0]
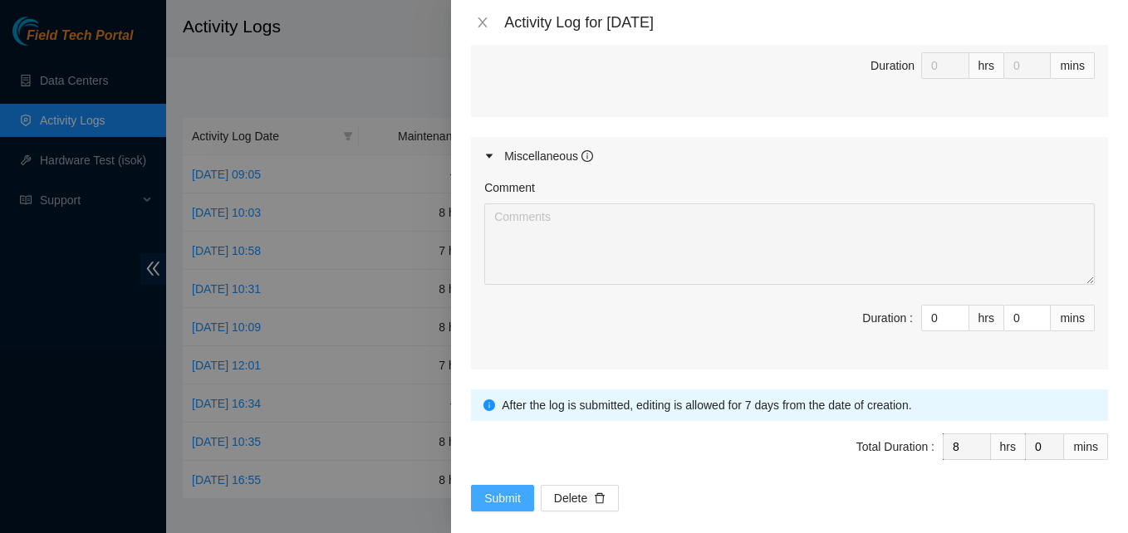
type textarea "B-V-5S6JKHZ Resolution: Replaced disk, Comment: verify rack and server verify s…"
click at [496, 489] on span "Submit" at bounding box center [502, 498] width 37 height 18
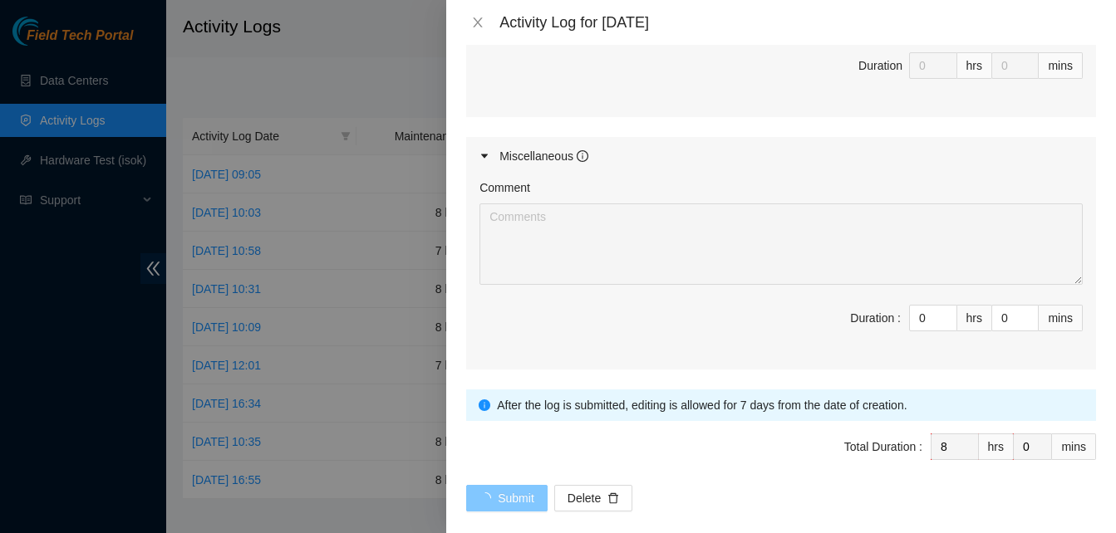
scroll to position [0, 0]
